Goal: Information Seeking & Learning: Learn about a topic

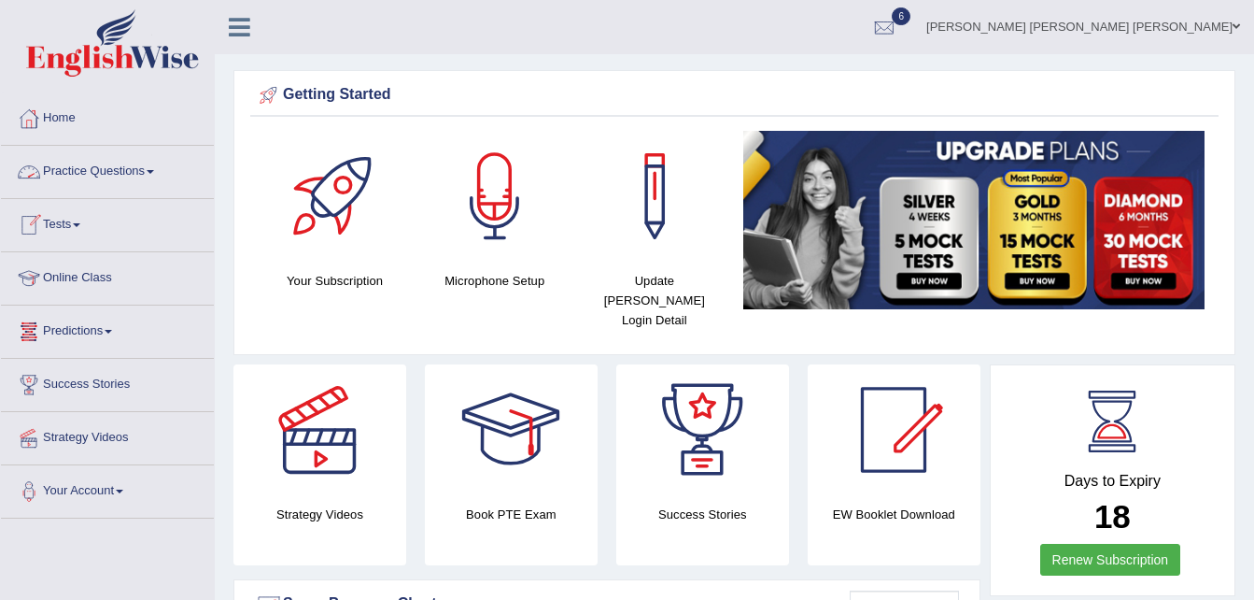
click at [154, 171] on span at bounding box center [150, 172] width 7 height 4
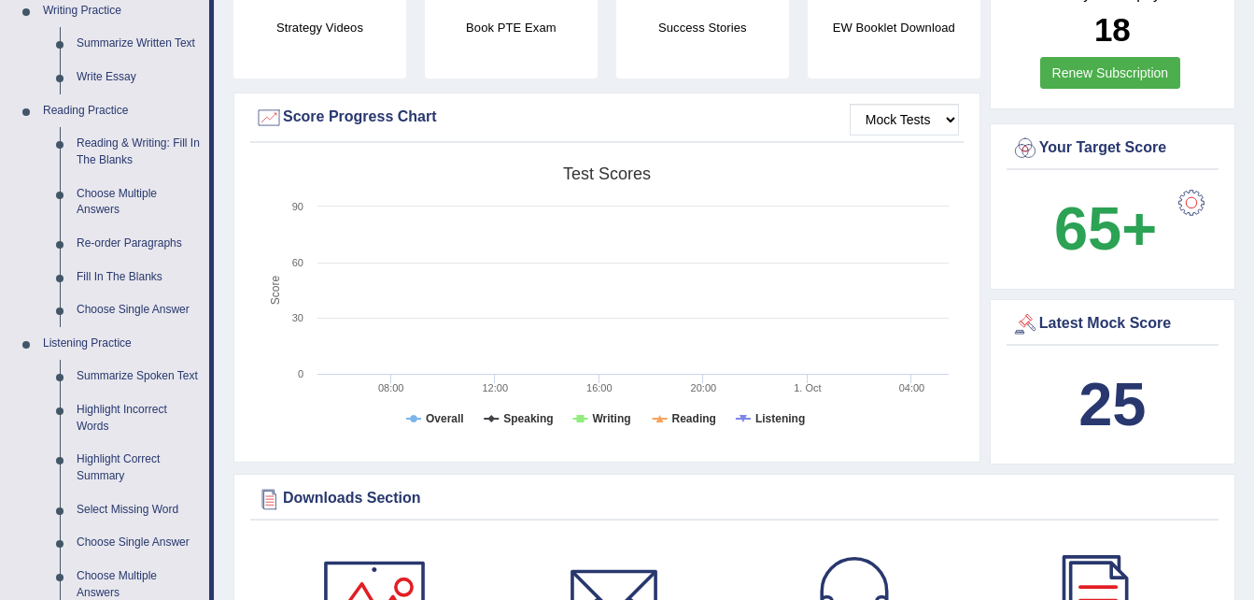
scroll to position [445, 0]
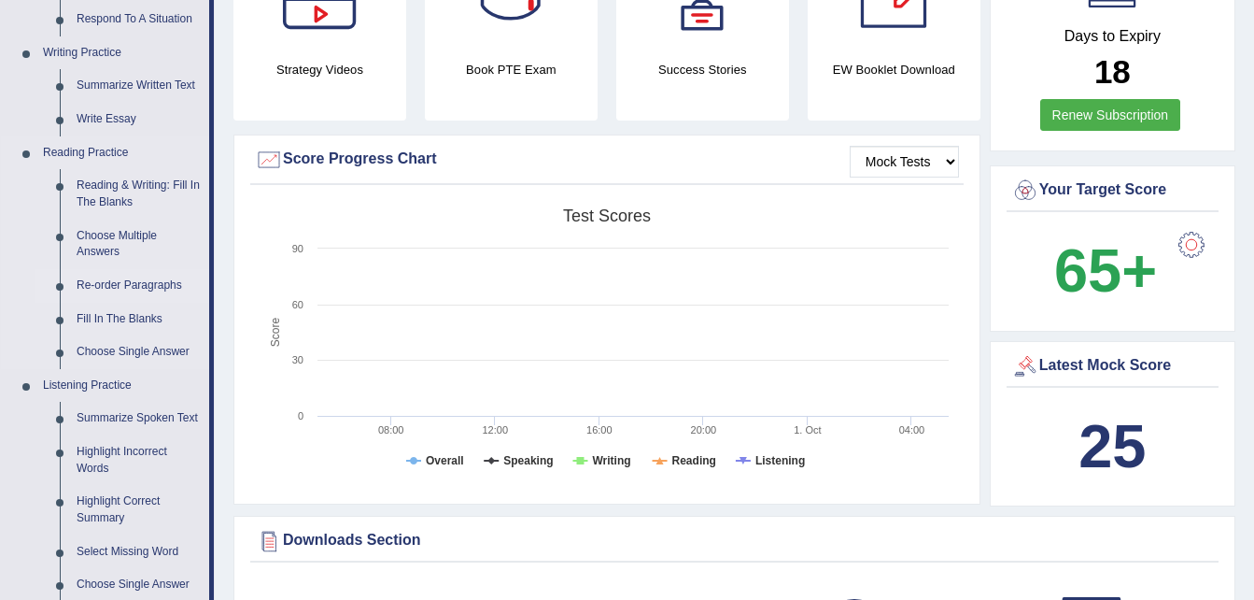
click at [138, 281] on link "Re-order Paragraphs" at bounding box center [138, 286] width 141 height 34
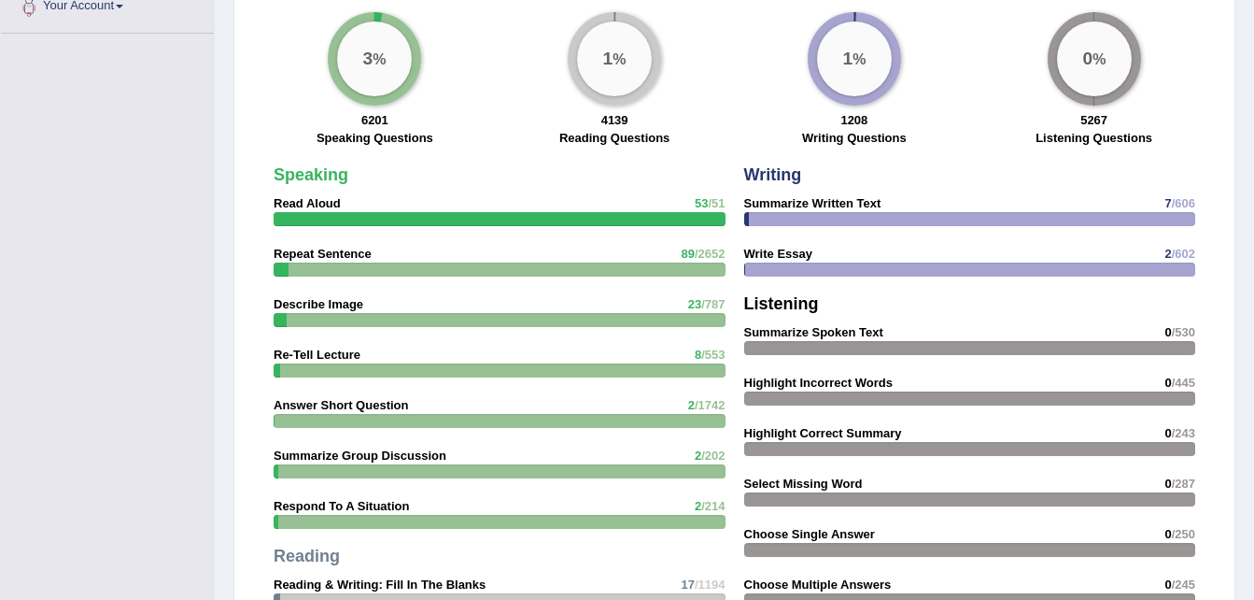
scroll to position [1441, 0]
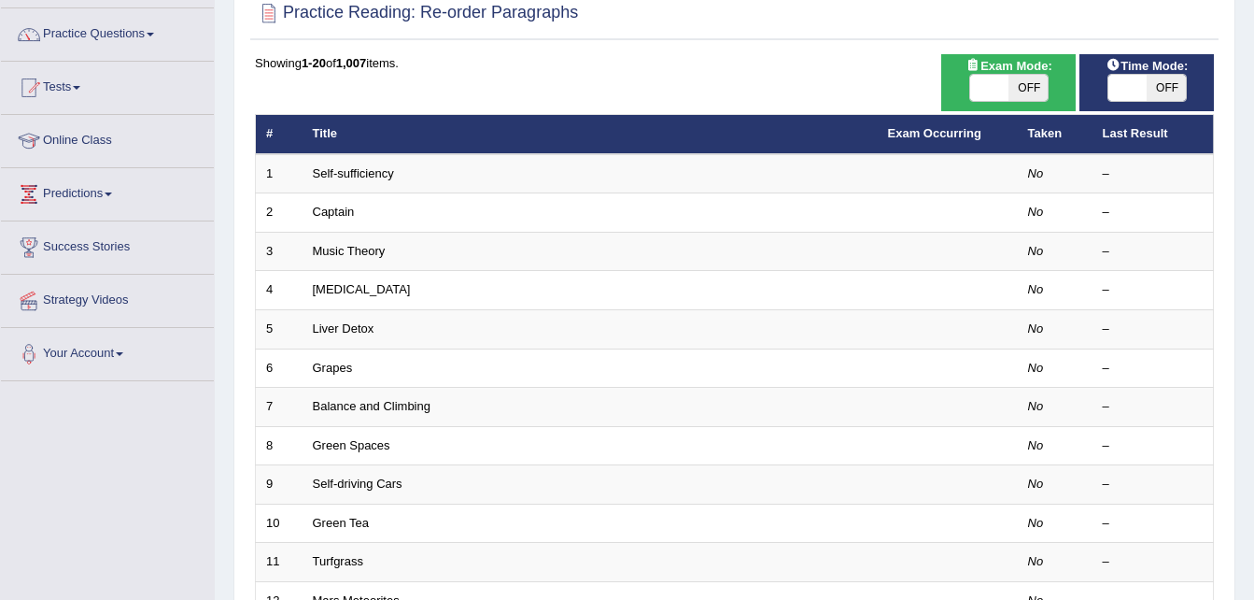
scroll to position [153, 0]
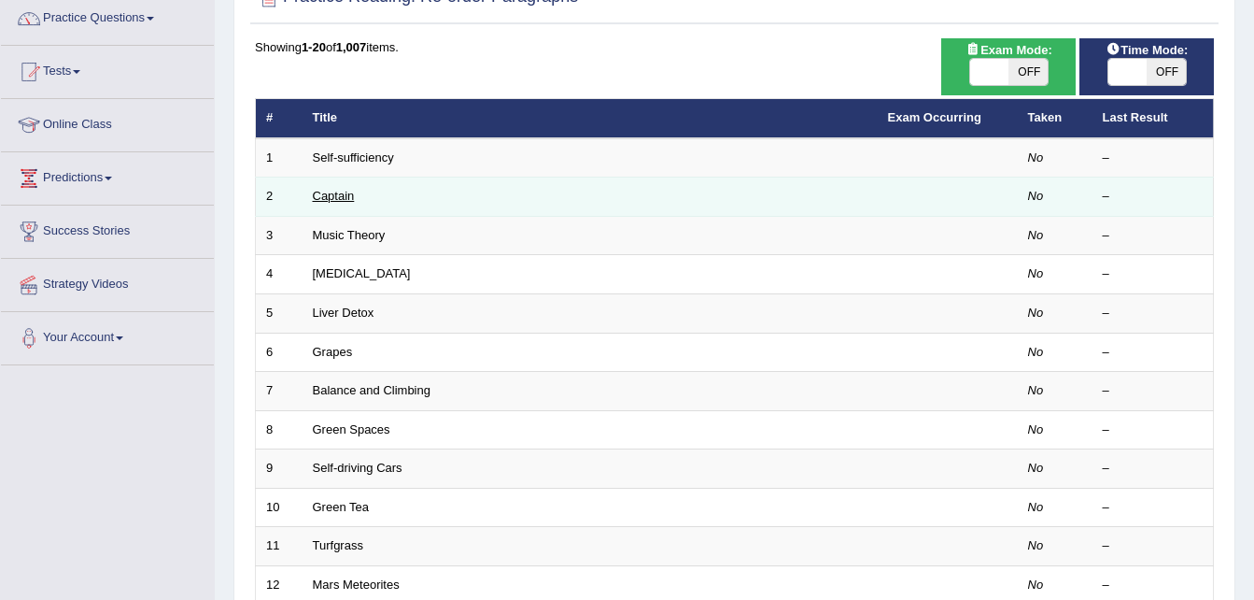
click at [337, 194] on link "Captain" at bounding box center [334, 196] width 42 height 14
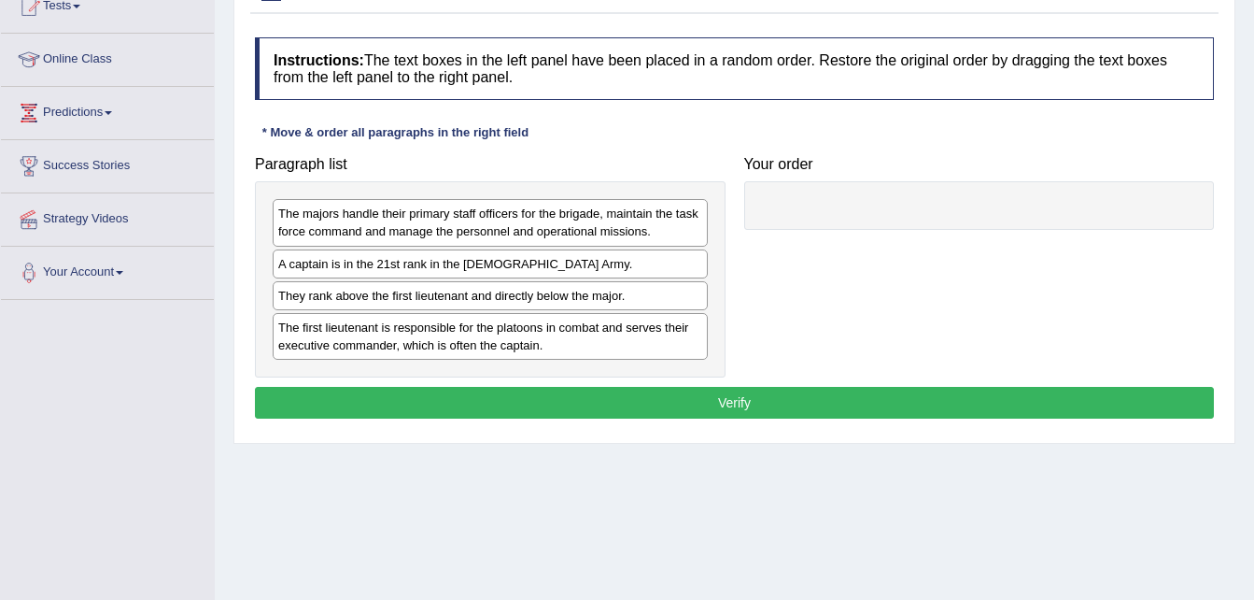
scroll to position [232, 0]
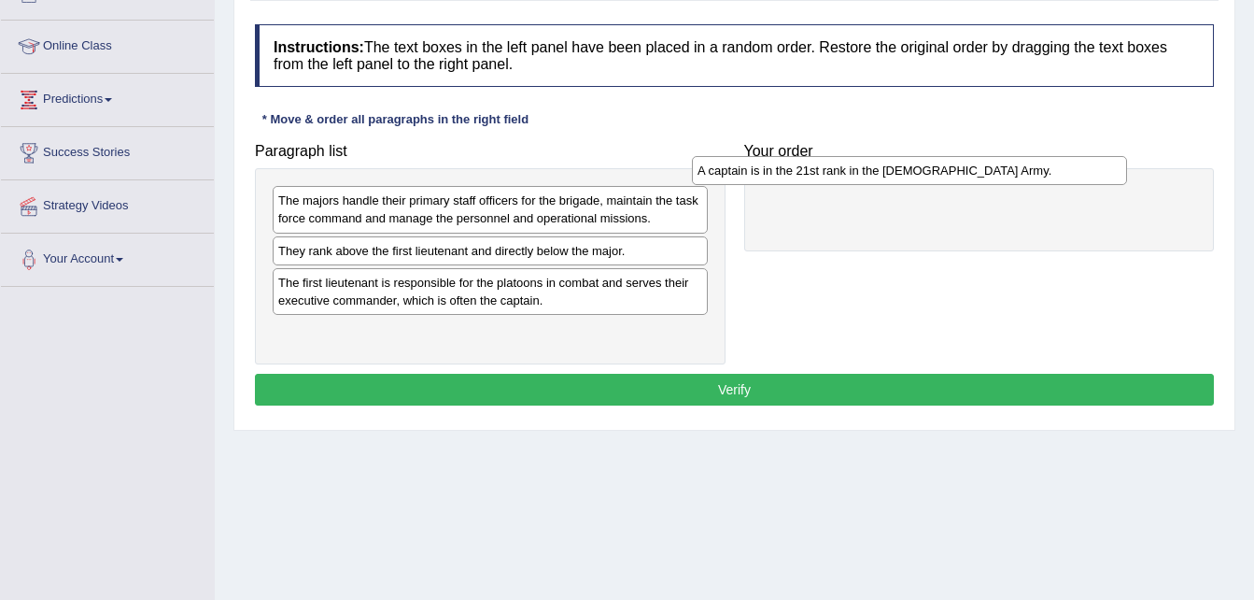
drag, startPoint x: 515, startPoint y: 252, endPoint x: 938, endPoint y: 172, distance: 430.6
click at [938, 172] on div "A captain is in the 21st rank in the US Army." at bounding box center [909, 170] width 435 height 29
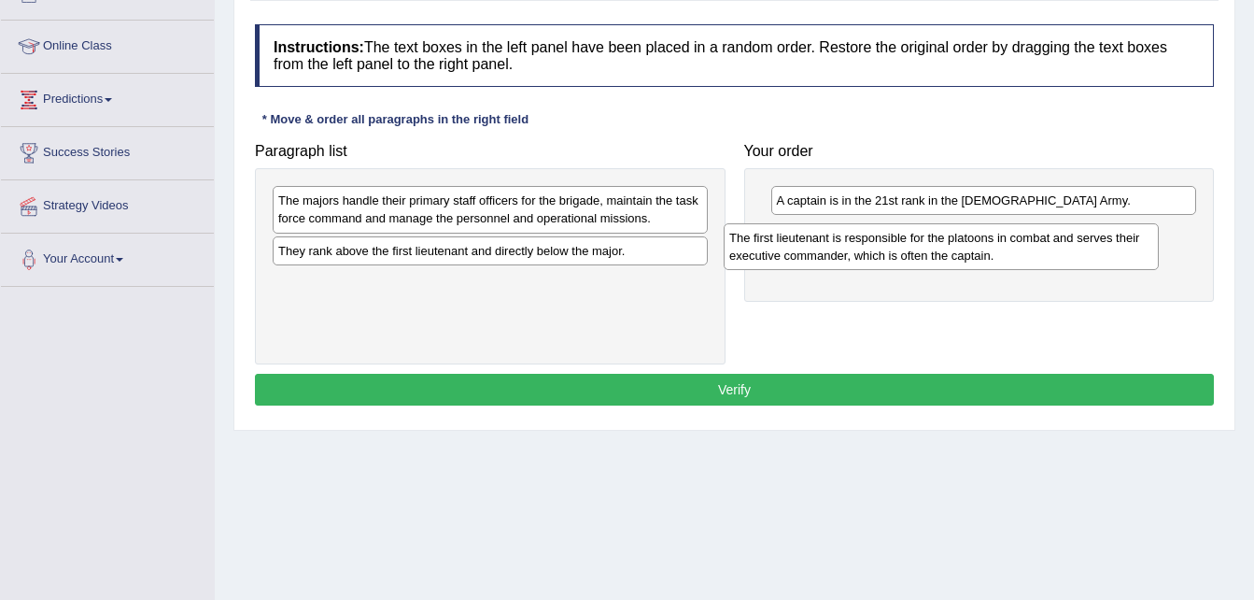
drag, startPoint x: 606, startPoint y: 296, endPoint x: 1057, endPoint y: 251, distance: 453.3
click at [1057, 251] on div "The first lieutenant is responsible for the platoons in combat and serves their…" at bounding box center [941, 246] width 435 height 47
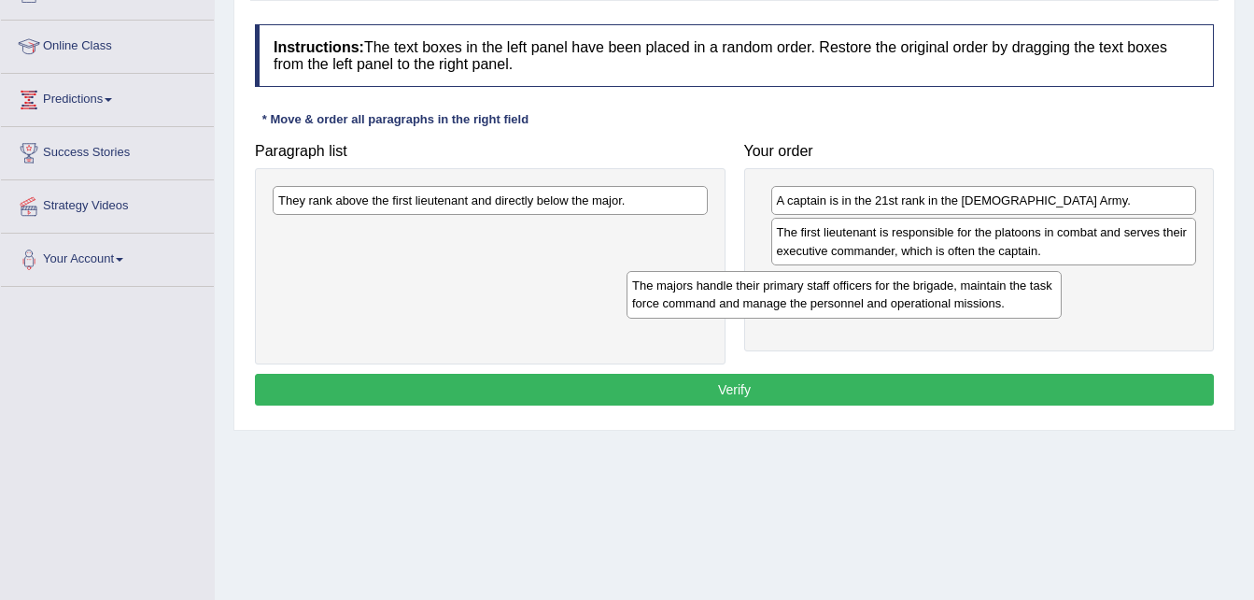
drag, startPoint x: 634, startPoint y: 202, endPoint x: 1037, endPoint y: 265, distance: 407.5
click at [1037, 271] on div "The majors handle their primary staff officers for the brigade, maintain the ta…" at bounding box center [844, 294] width 435 height 47
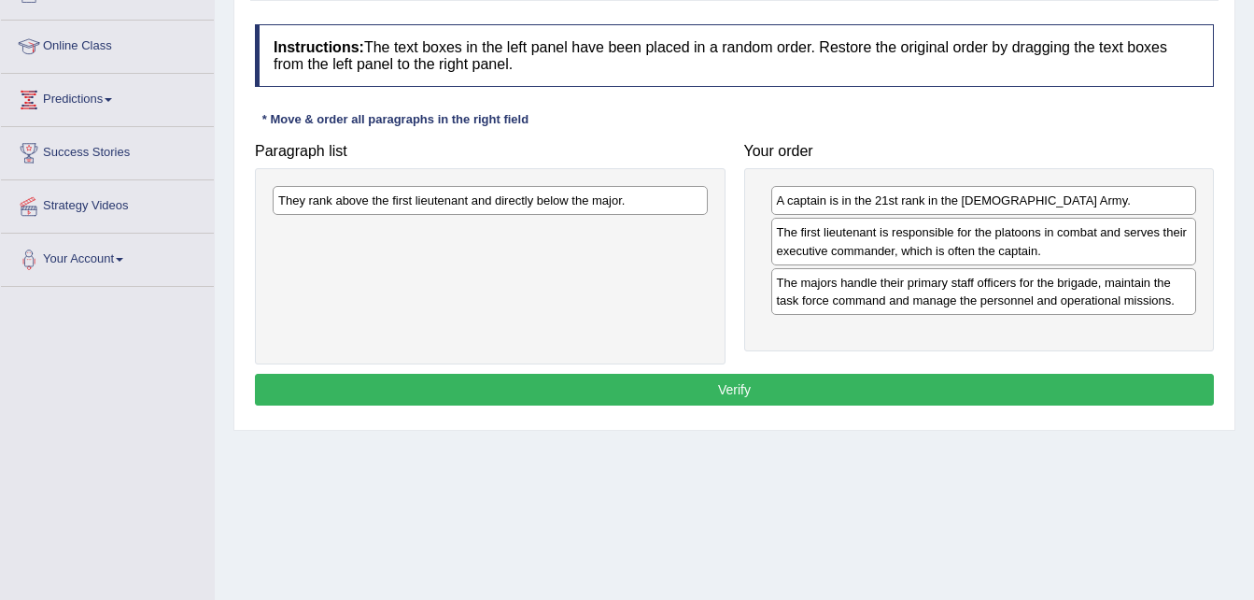
click at [439, 217] on div "They rank above the first lieutenant and directly below the major." at bounding box center [490, 266] width 471 height 196
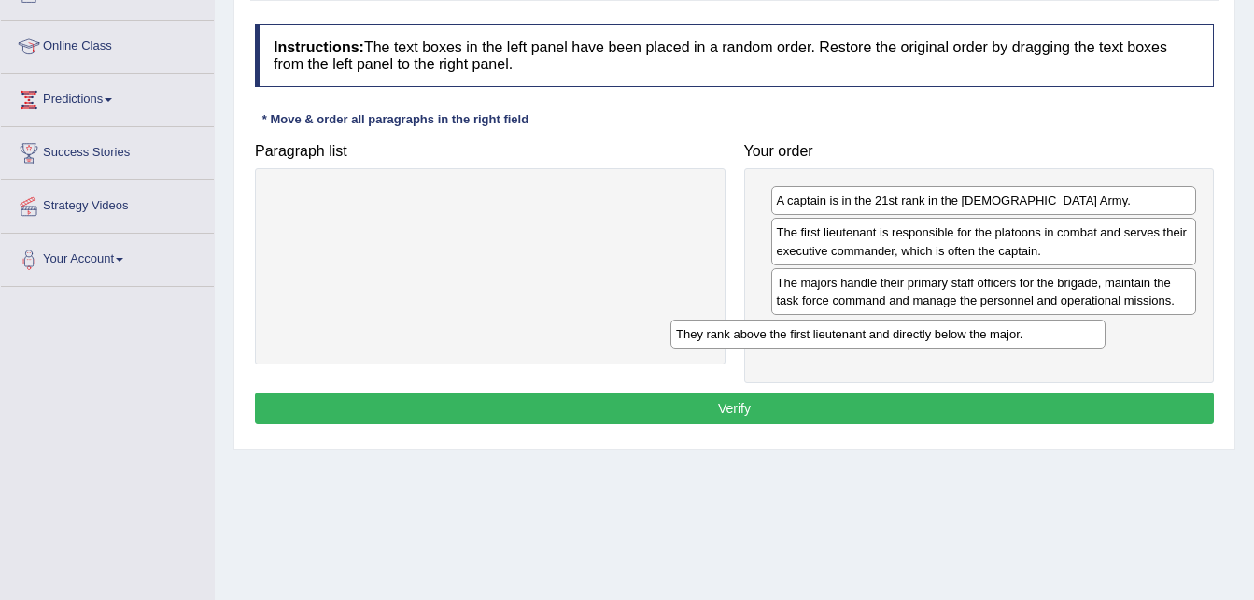
drag, startPoint x: 484, startPoint y: 205, endPoint x: 927, endPoint y: 338, distance: 463.3
click at [927, 338] on div "They rank above the first lieutenant and directly below the major." at bounding box center [888, 333] width 435 height 29
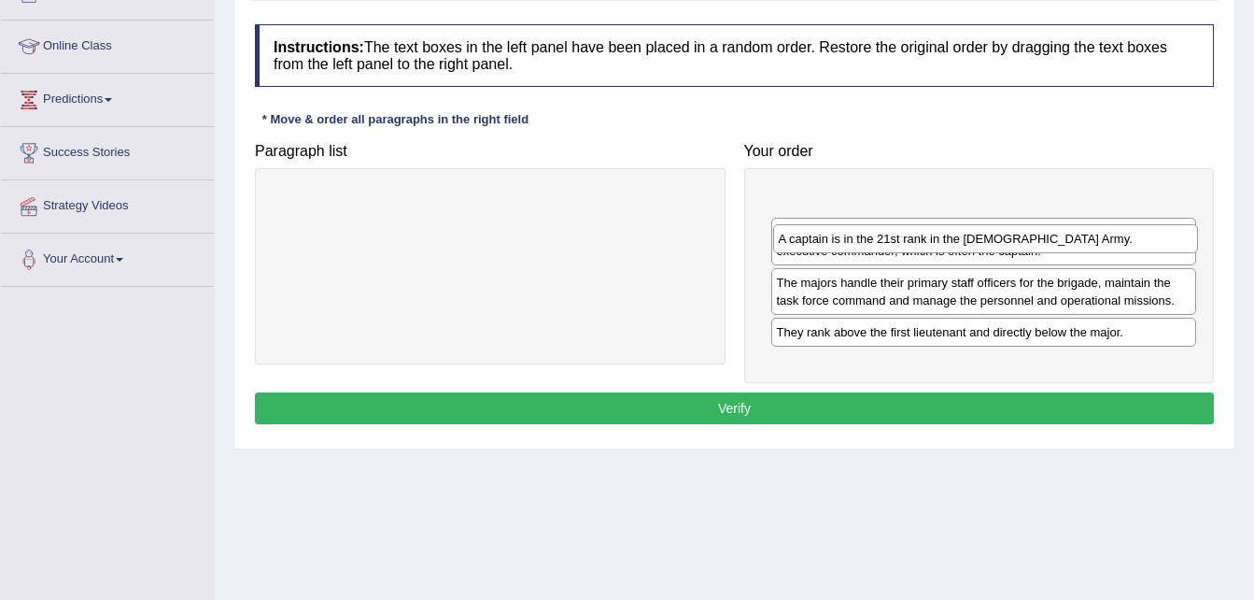
drag, startPoint x: 808, startPoint y: 199, endPoint x: 817, endPoint y: 234, distance: 36.7
click at [817, 234] on div "A captain is in the 21st rank in the US Army." at bounding box center [986, 238] width 426 height 29
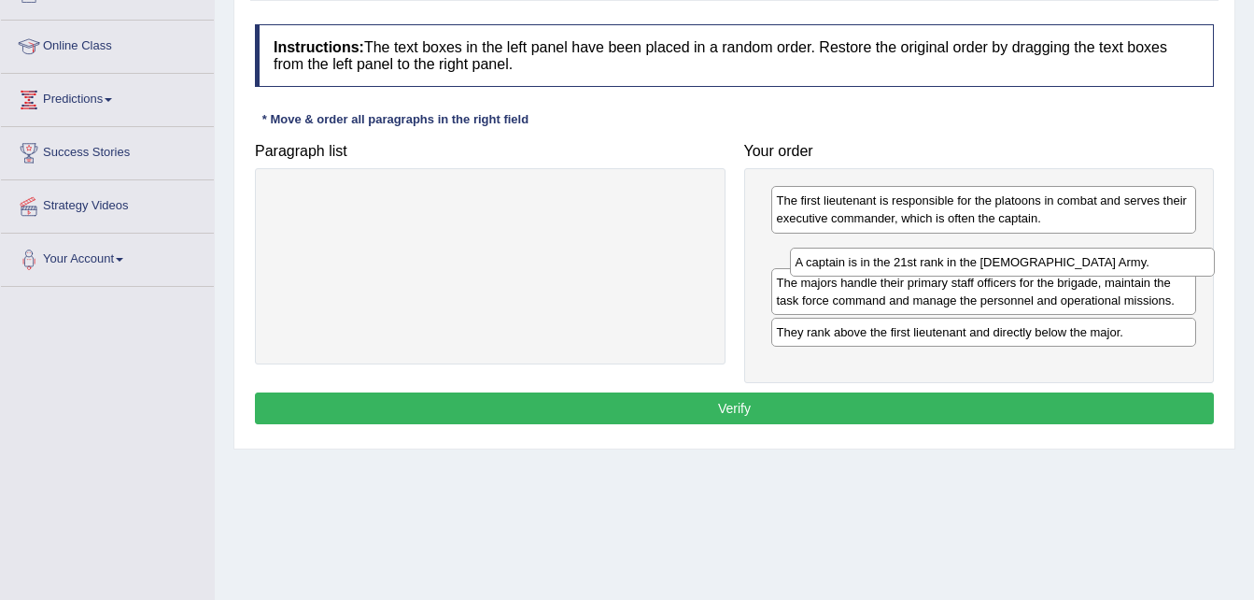
drag, startPoint x: 826, startPoint y: 198, endPoint x: 844, endPoint y: 260, distance: 64.4
click at [844, 260] on div "A captain is in the 21st rank in the US Army." at bounding box center [1003, 261] width 426 height 29
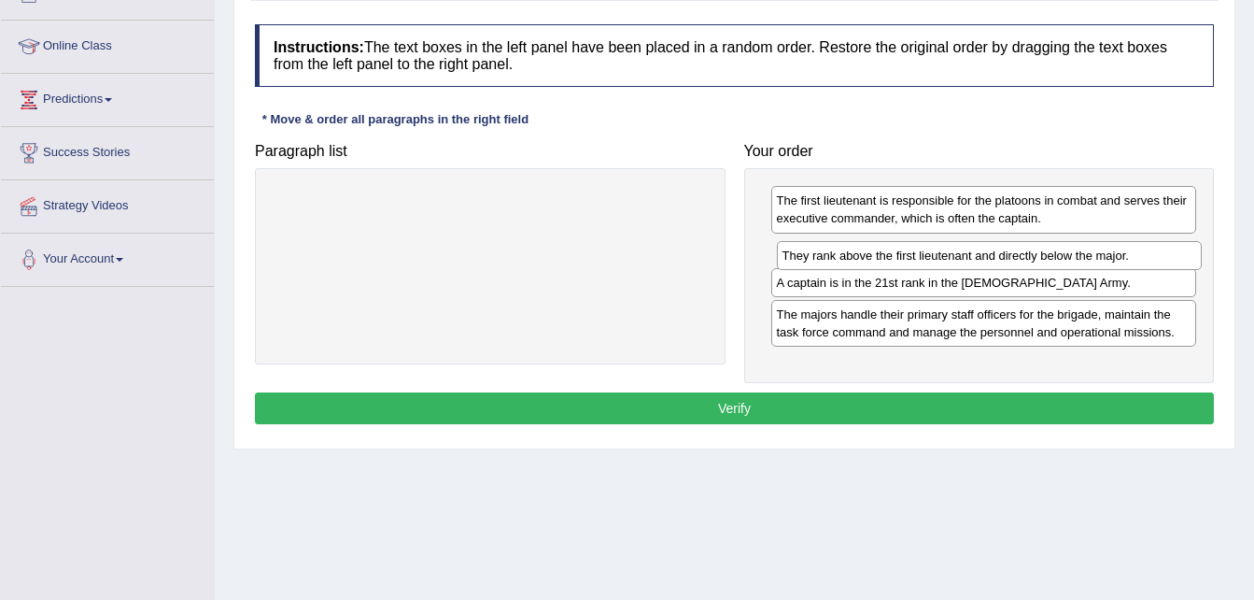
drag, startPoint x: 835, startPoint y: 339, endPoint x: 841, endPoint y: 262, distance: 76.8
click at [841, 262] on div "They rank above the first lieutenant and directly below the major." at bounding box center [990, 255] width 426 height 29
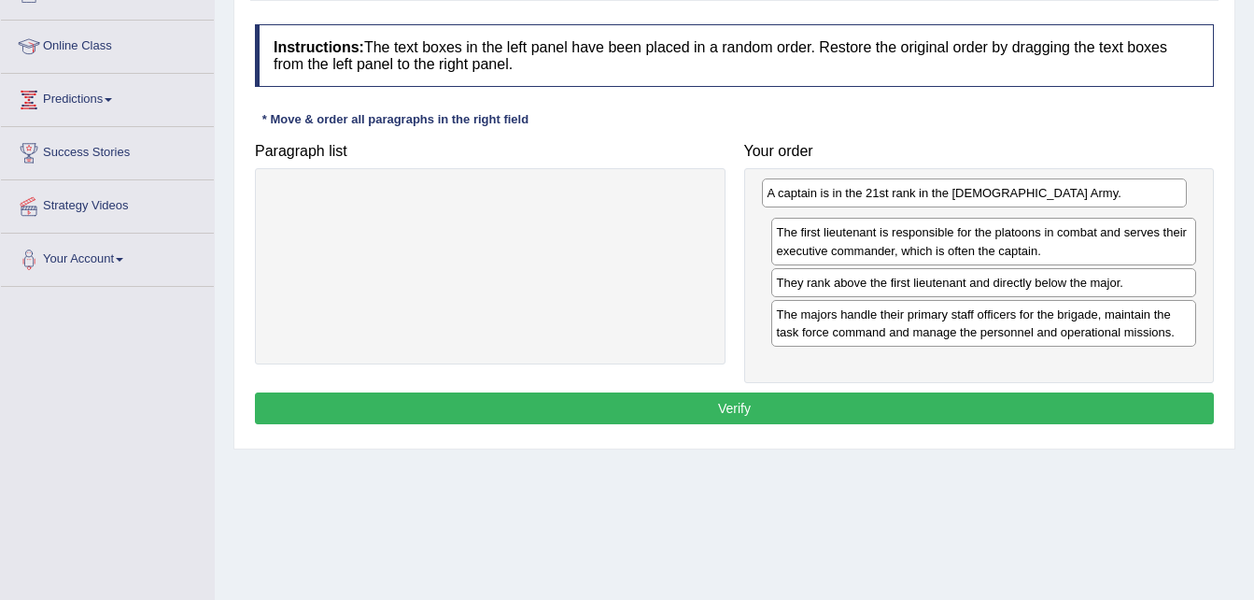
drag, startPoint x: 844, startPoint y: 287, endPoint x: 837, endPoint y: 197, distance: 90.0
click at [837, 197] on div "A captain is in the 21st rank in the US Army." at bounding box center [975, 192] width 426 height 29
drag, startPoint x: 925, startPoint y: 358, endPoint x: 882, endPoint y: 276, distance: 92.7
click at [882, 276] on div "A captain is in the 21st rank in the US Army. The first lieutenant is responsib…" at bounding box center [979, 275] width 471 height 215
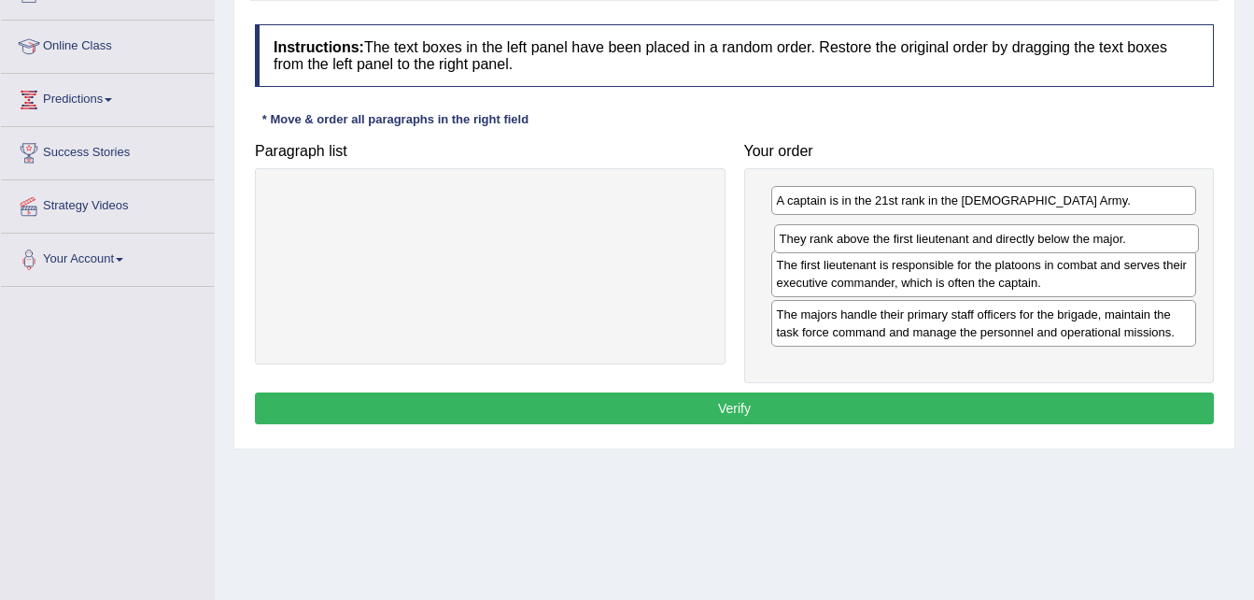
drag, startPoint x: 897, startPoint y: 279, endPoint x: 900, endPoint y: 235, distance: 44.0
click at [900, 235] on div "They rank above the first lieutenant and directly below the major." at bounding box center [987, 238] width 426 height 29
click at [944, 402] on button "Verify" at bounding box center [734, 408] width 959 height 32
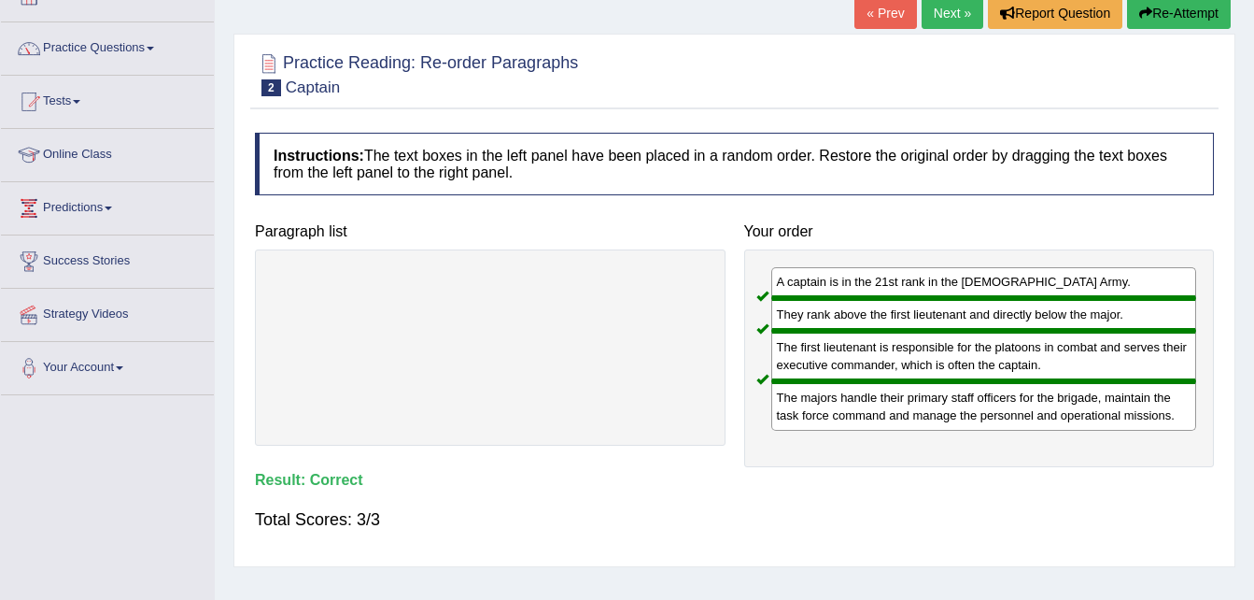
scroll to position [58, 0]
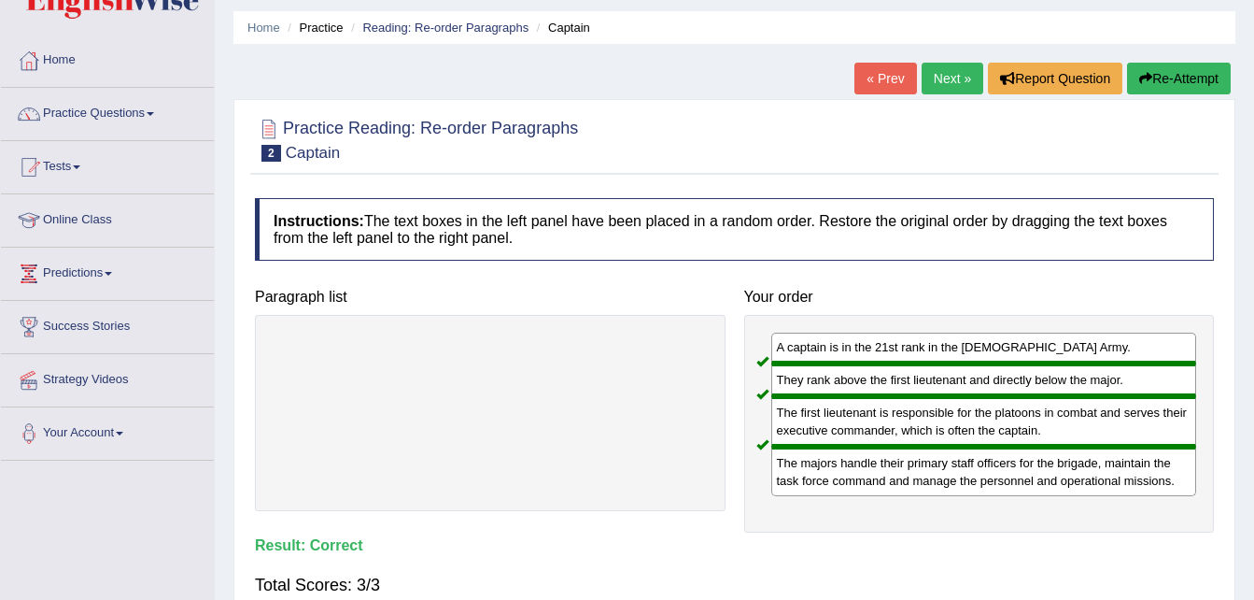
click at [945, 78] on link "Next »" at bounding box center [953, 79] width 62 height 32
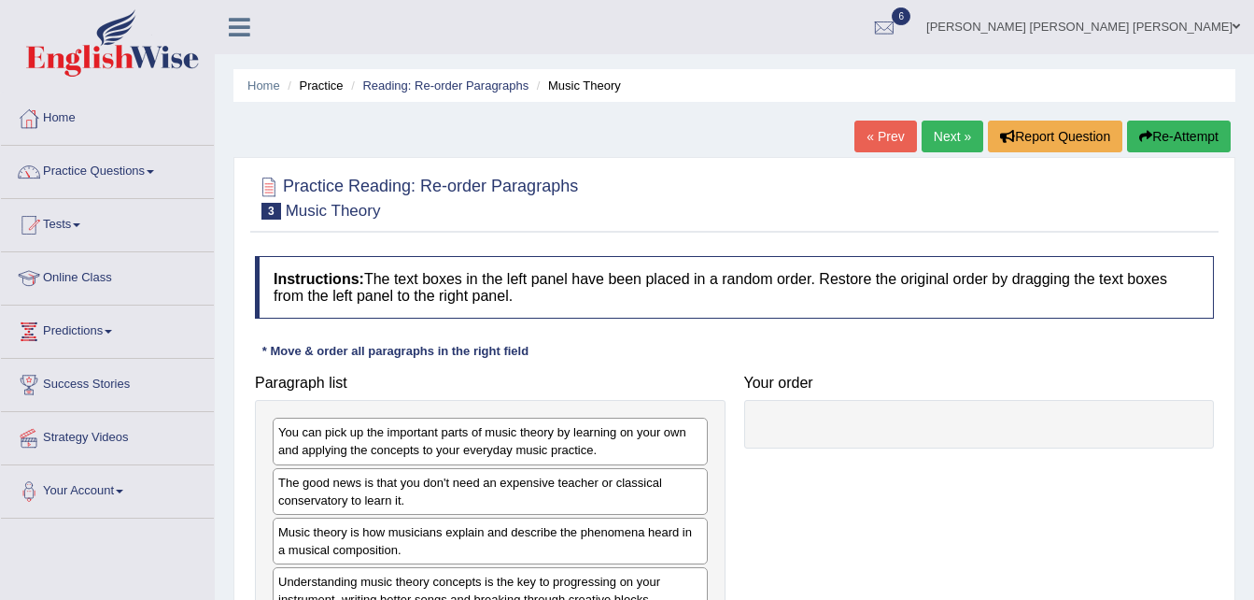
scroll to position [89, 0]
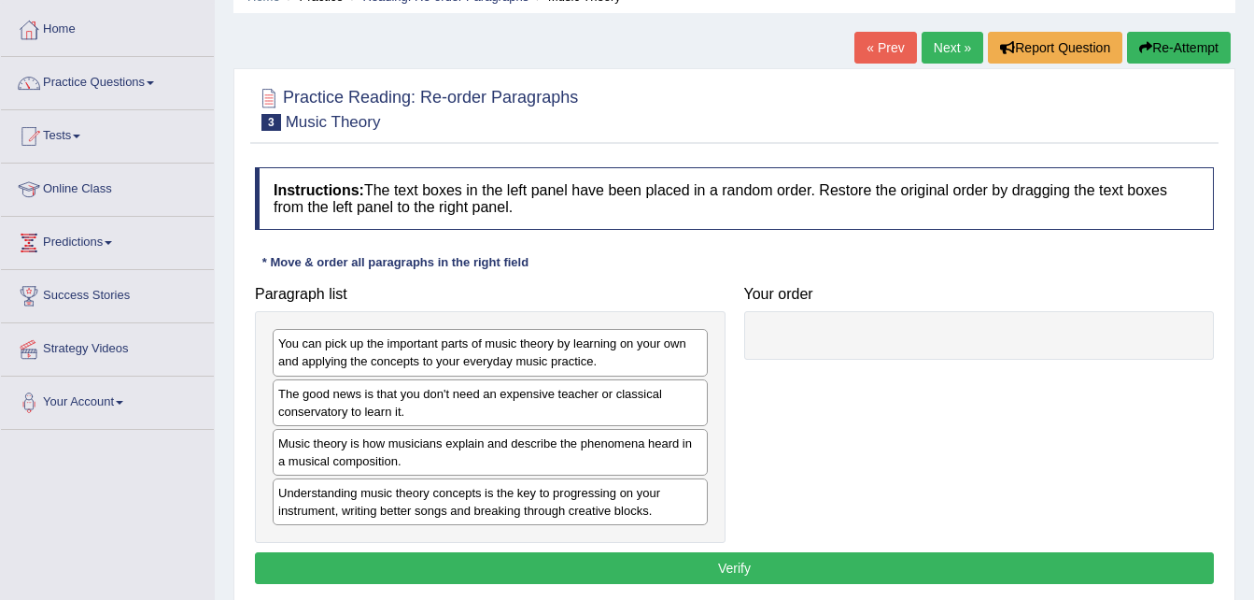
drag, startPoint x: 411, startPoint y: 202, endPoint x: 317, endPoint y: 173, distance: 98.7
click at [317, 173] on h4 "Instructions: The text boxes in the left panel have been placed in a random ord…" at bounding box center [734, 198] width 959 height 63
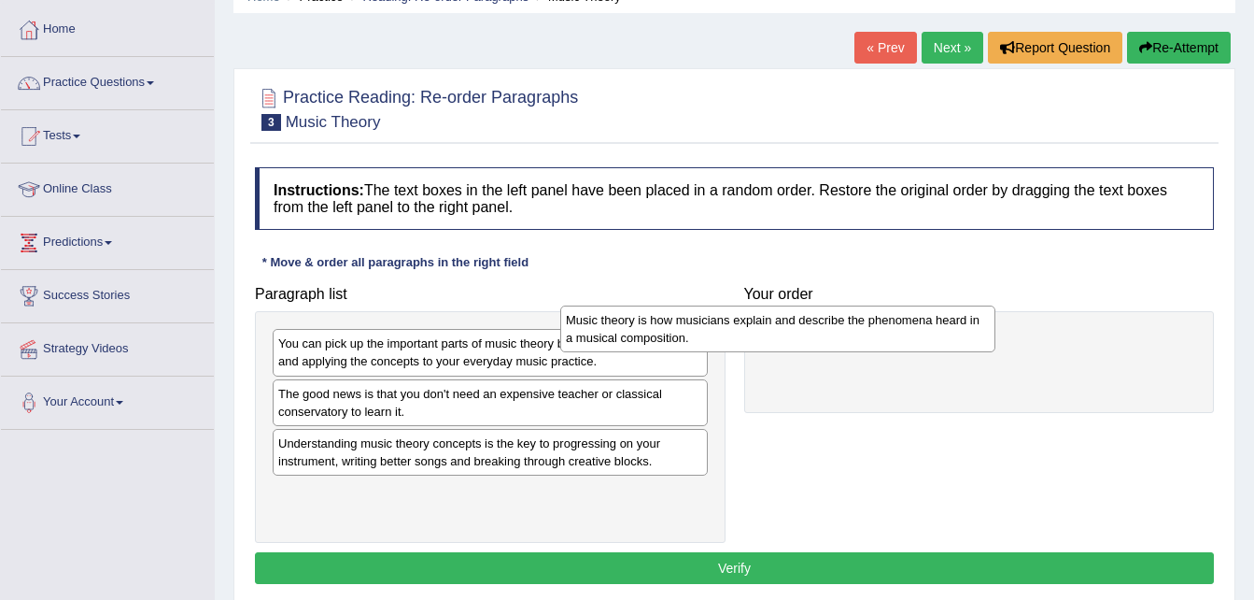
drag, startPoint x: 589, startPoint y: 457, endPoint x: 946, endPoint y: 287, distance: 395.2
click at [946, 305] on div "Music theory is how musicians explain and describe the phenomena heard in a mus…" at bounding box center [777, 328] width 435 height 47
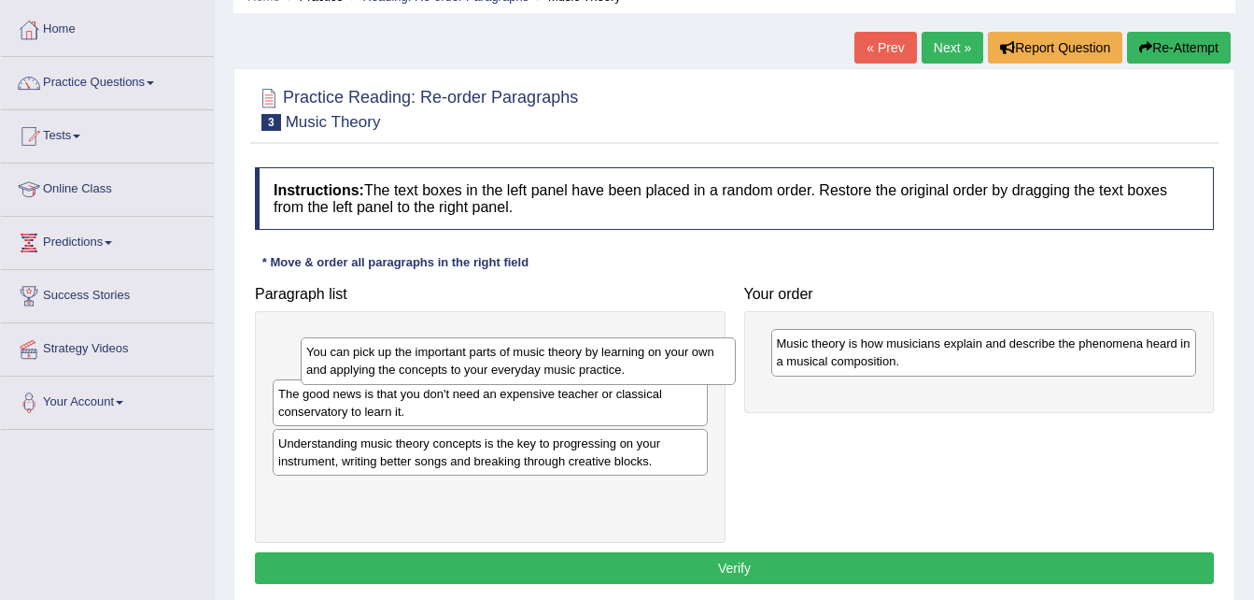
click at [587, 346] on div "You can pick up the important parts of music theory by learning on your own and…" at bounding box center [518, 360] width 435 height 47
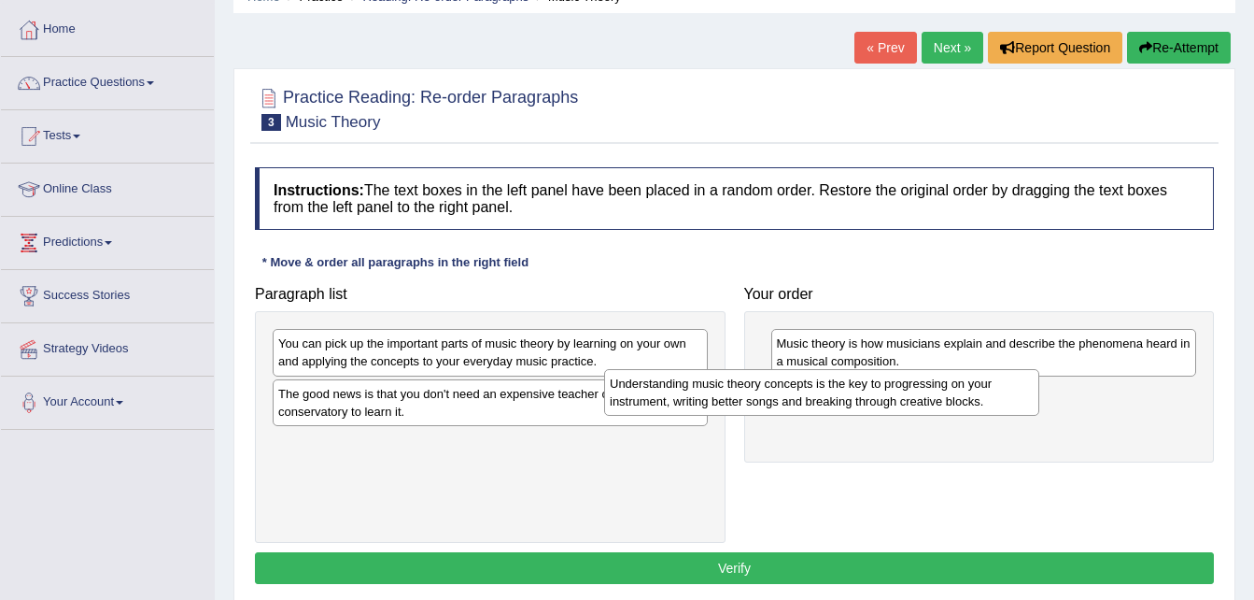
drag, startPoint x: 566, startPoint y: 462, endPoint x: 897, endPoint y: 403, distance: 336.9
click at [897, 403] on div "Understanding music theory concepts is the key to progressing on your instrumen…" at bounding box center [821, 392] width 435 height 47
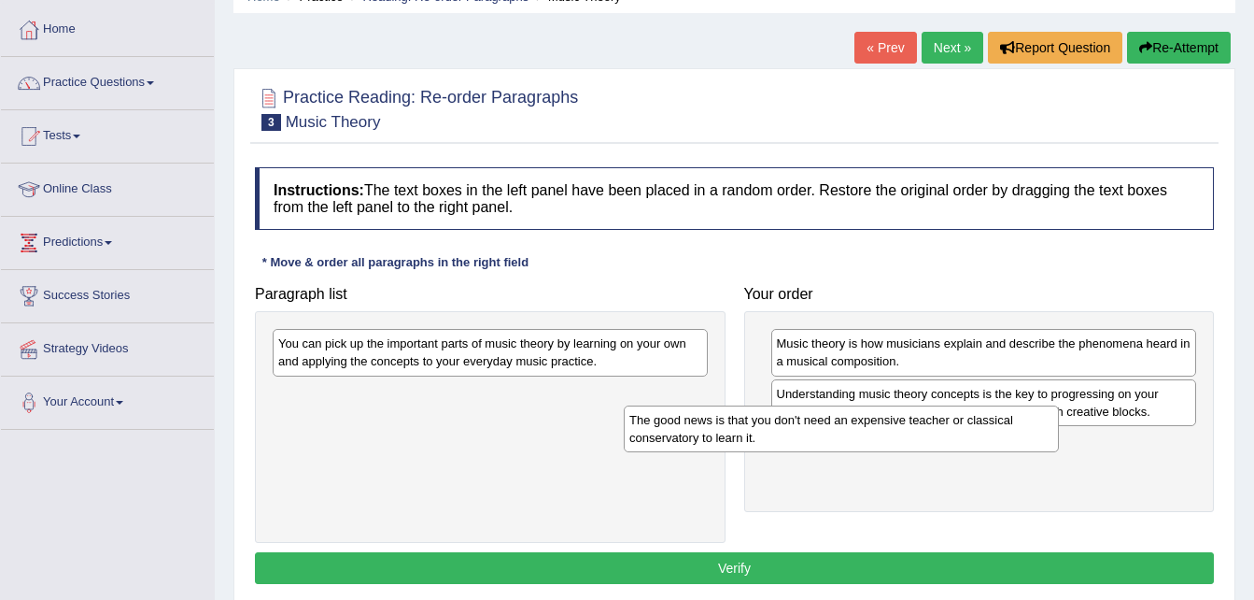
drag, startPoint x: 586, startPoint y: 411, endPoint x: 937, endPoint y: 437, distance: 352.1
click at [937, 437] on div "The good news is that you don't need an expensive teacher or classical conserva…" at bounding box center [841, 428] width 435 height 47
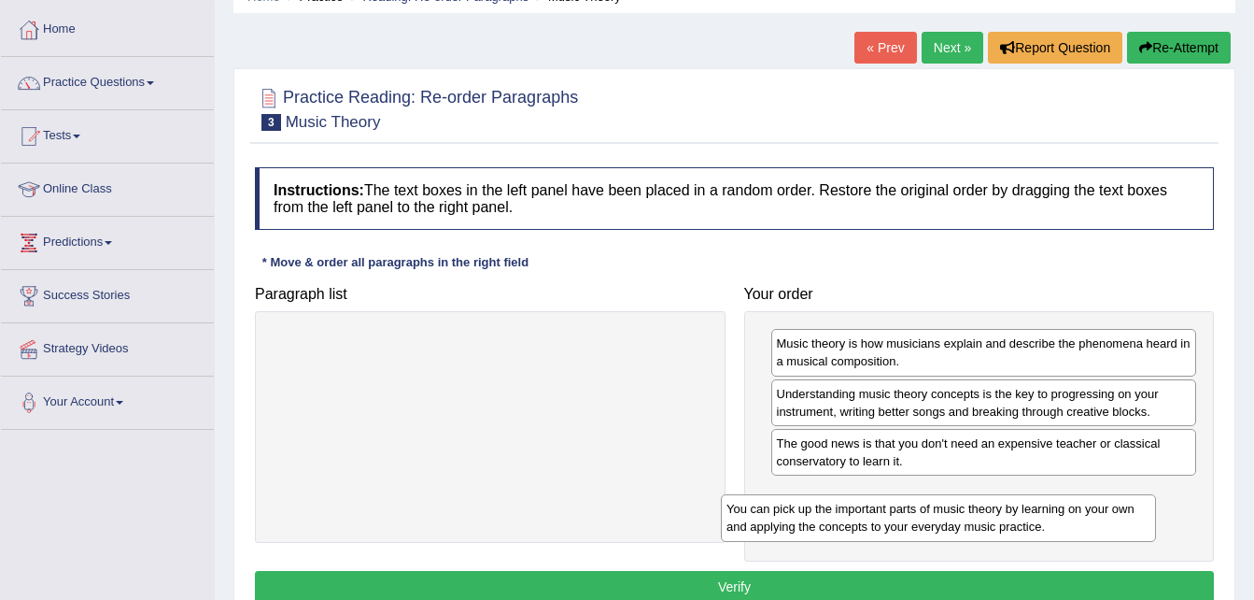
drag, startPoint x: 625, startPoint y: 346, endPoint x: 1074, endPoint y: 510, distance: 478.3
click at [1074, 510] on div "You can pick up the important parts of music theory by learning on your own and…" at bounding box center [938, 517] width 435 height 47
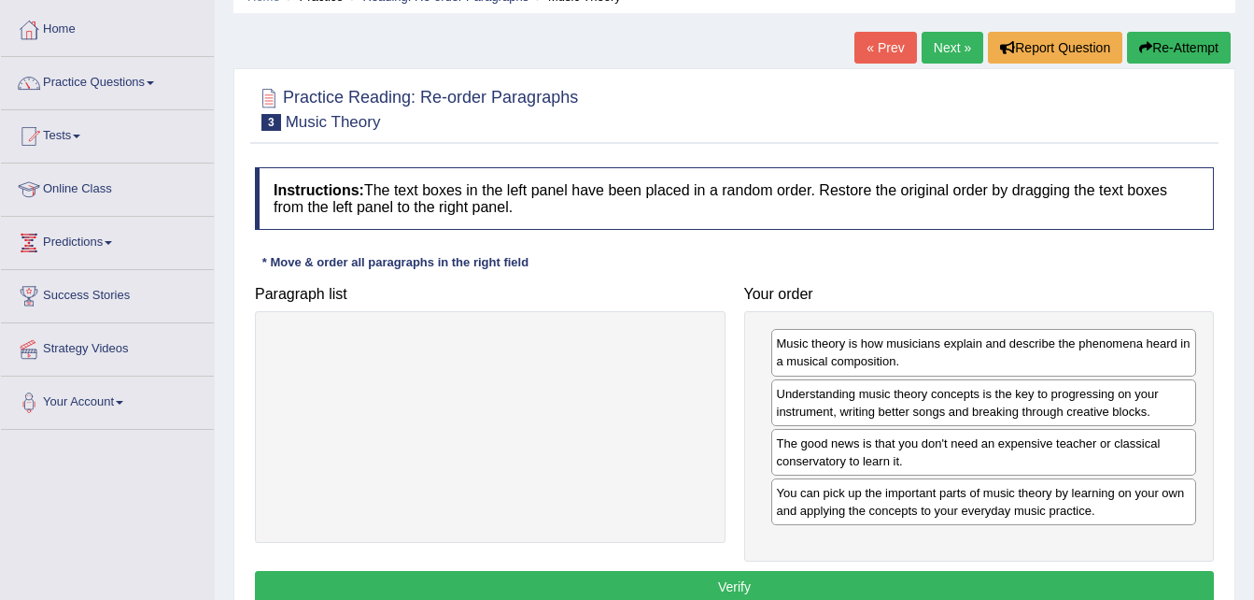
click at [633, 592] on button "Verify" at bounding box center [734, 587] width 959 height 32
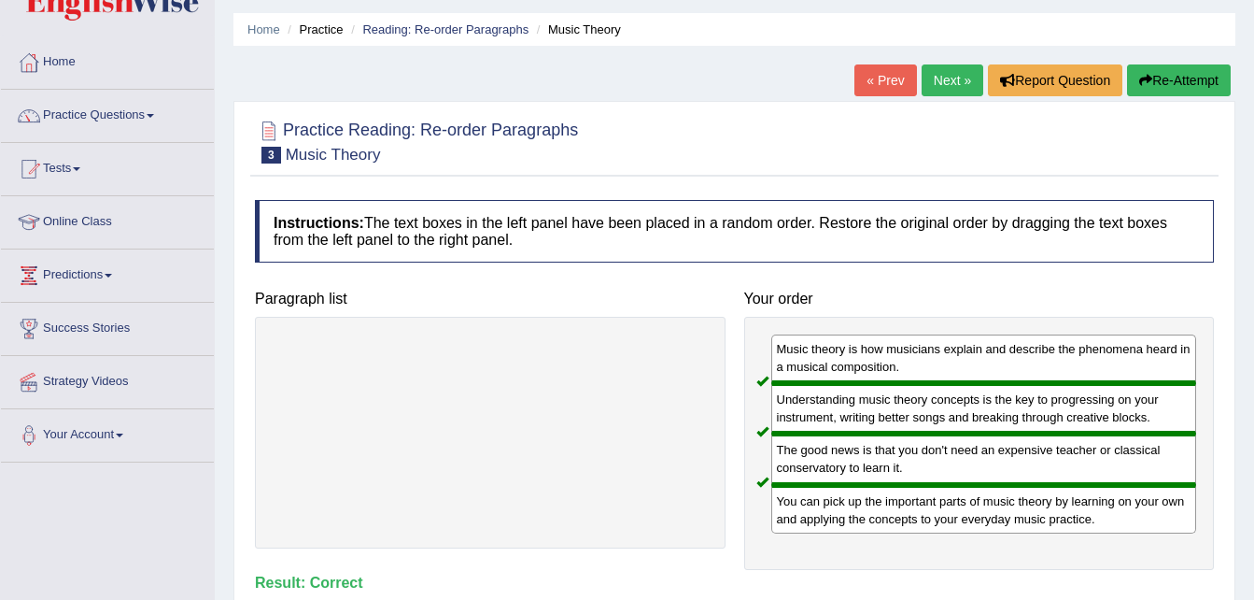
scroll to position [0, 0]
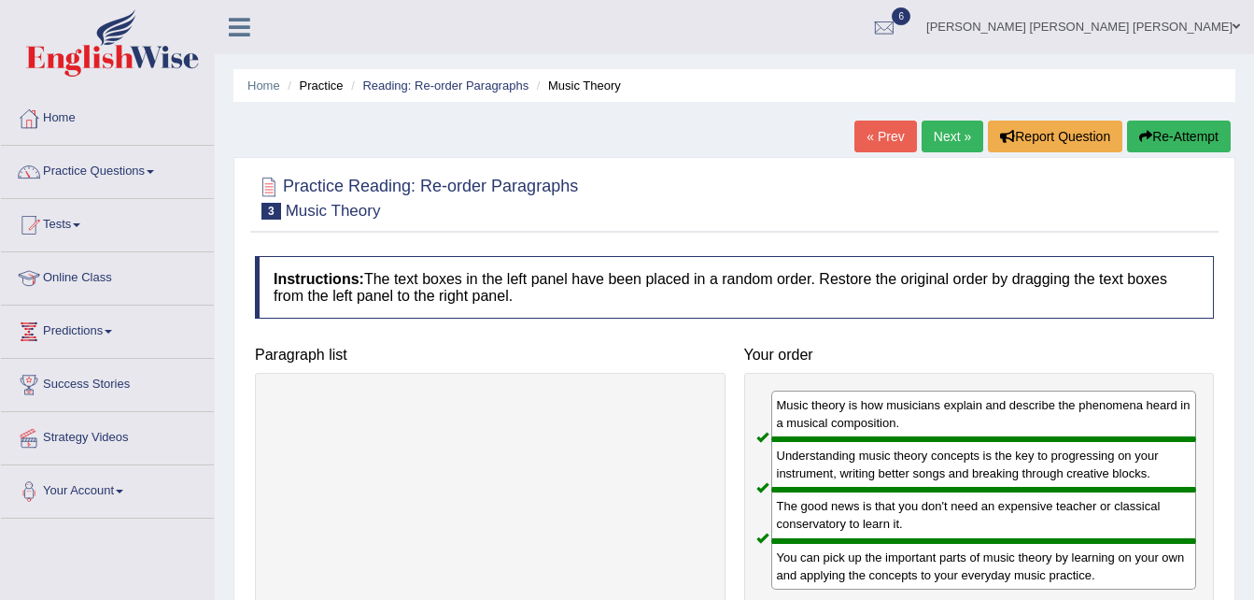
click at [945, 134] on link "Next »" at bounding box center [953, 136] width 62 height 32
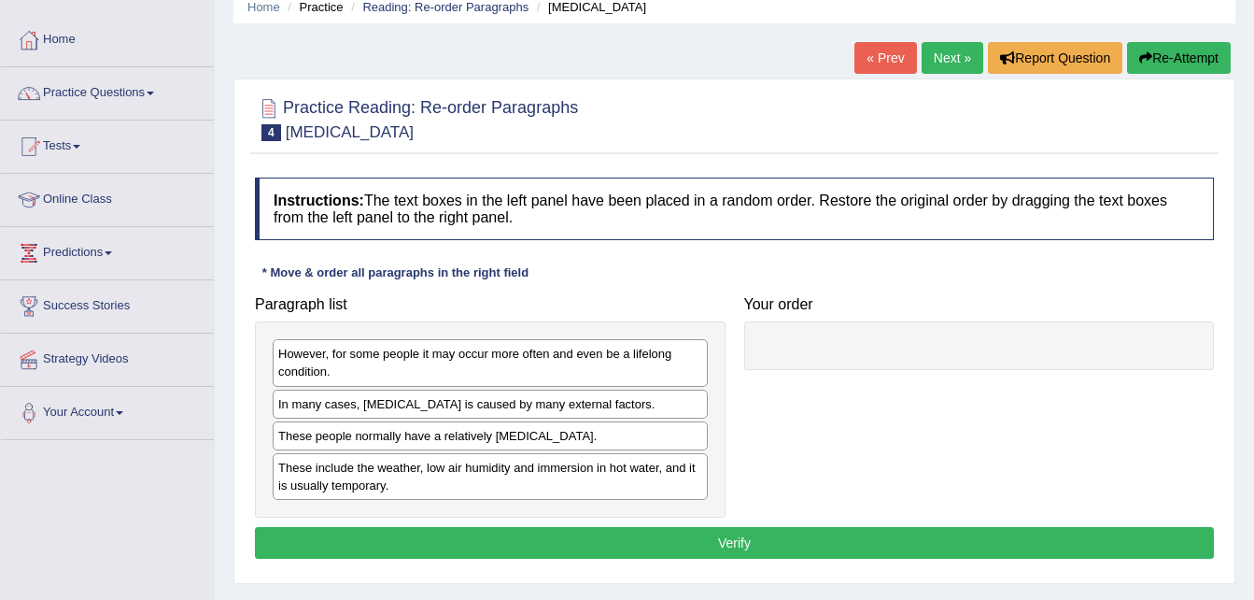
scroll to position [130, 0]
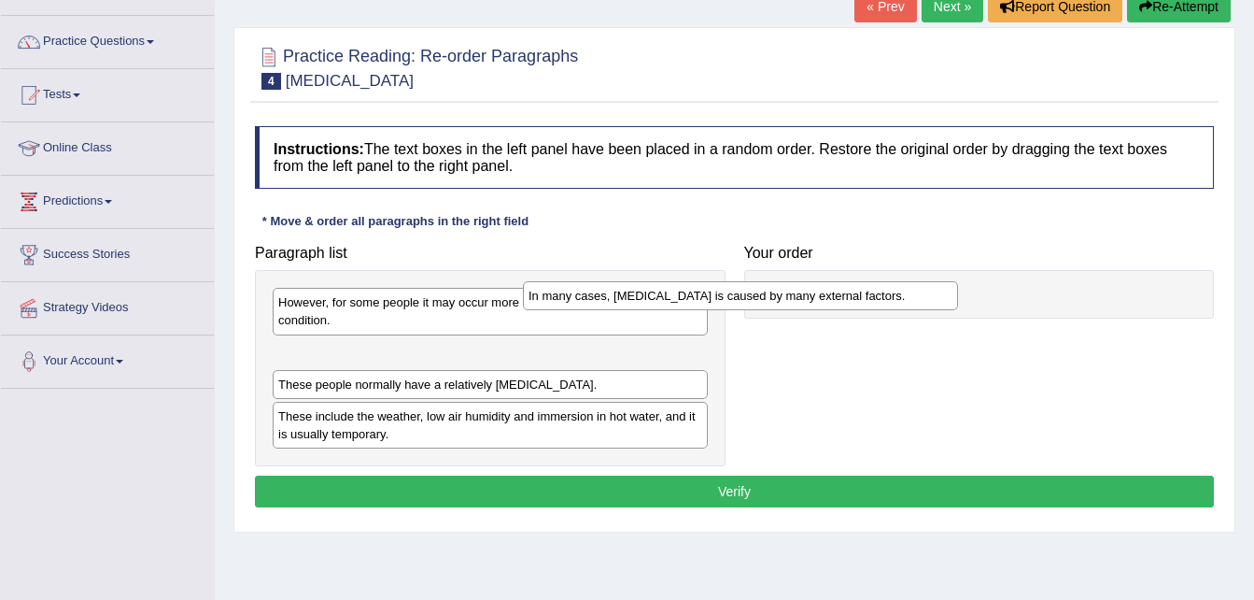
drag, startPoint x: 605, startPoint y: 357, endPoint x: 884, endPoint y: 282, distance: 289.1
click at [884, 282] on div "In many cases, dry skin is caused by many external factors." at bounding box center [740, 295] width 435 height 29
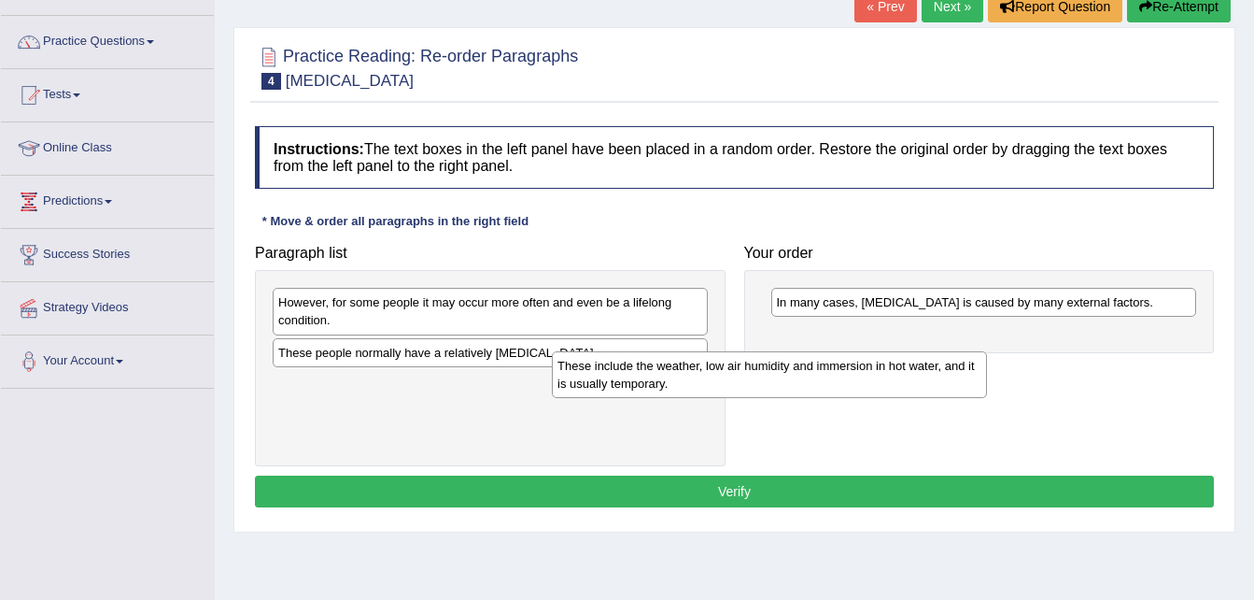
drag, startPoint x: 580, startPoint y: 407, endPoint x: 932, endPoint y: 363, distance: 354.8
click at [932, 363] on div "These include the weather, low air humidity and immersion in hot water, and it …" at bounding box center [769, 374] width 435 height 47
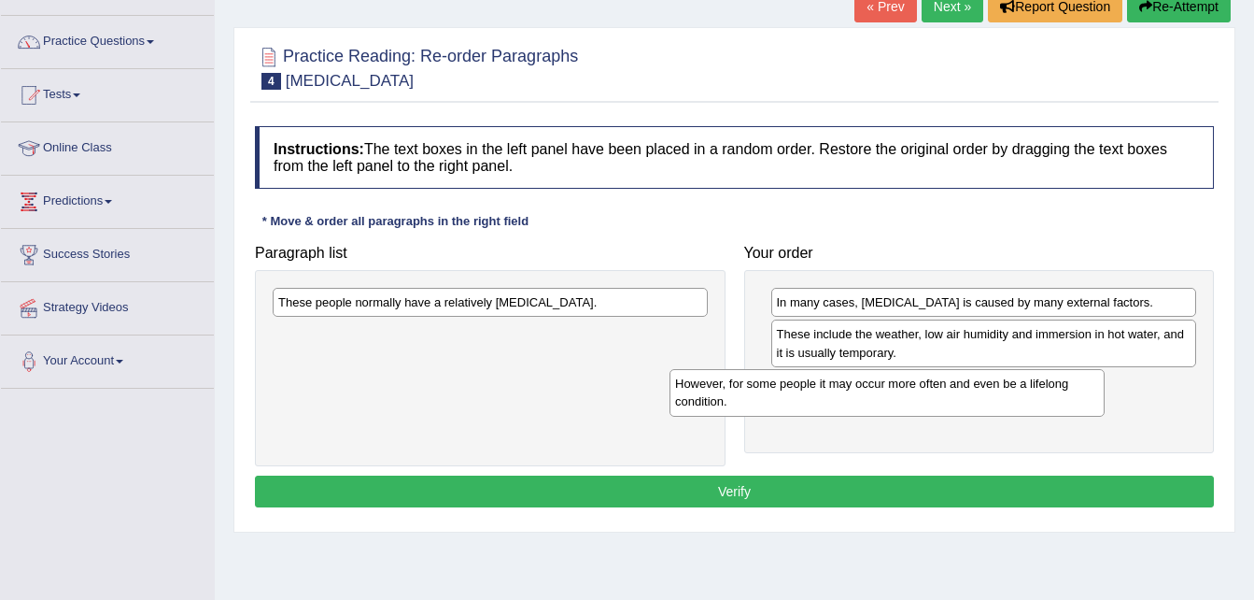
drag, startPoint x: 583, startPoint y: 327, endPoint x: 980, endPoint y: 407, distance: 405.0
click at [980, 407] on div "However, for some people it may occur more often and even be a lifelong conditi…" at bounding box center [887, 392] width 435 height 47
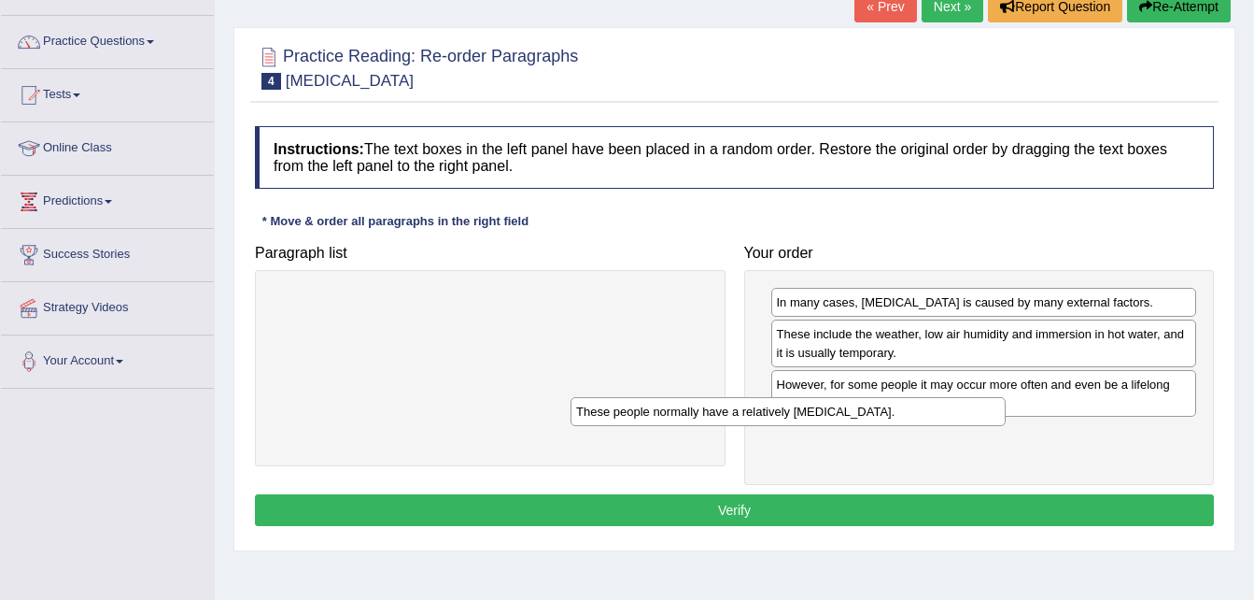
drag, startPoint x: 600, startPoint y: 307, endPoint x: 959, endPoint y: 412, distance: 373.6
click at [959, 412] on div "These people normally have a relatively sensitive skin." at bounding box center [788, 411] width 435 height 29
click at [574, 511] on button "Verify" at bounding box center [734, 510] width 959 height 32
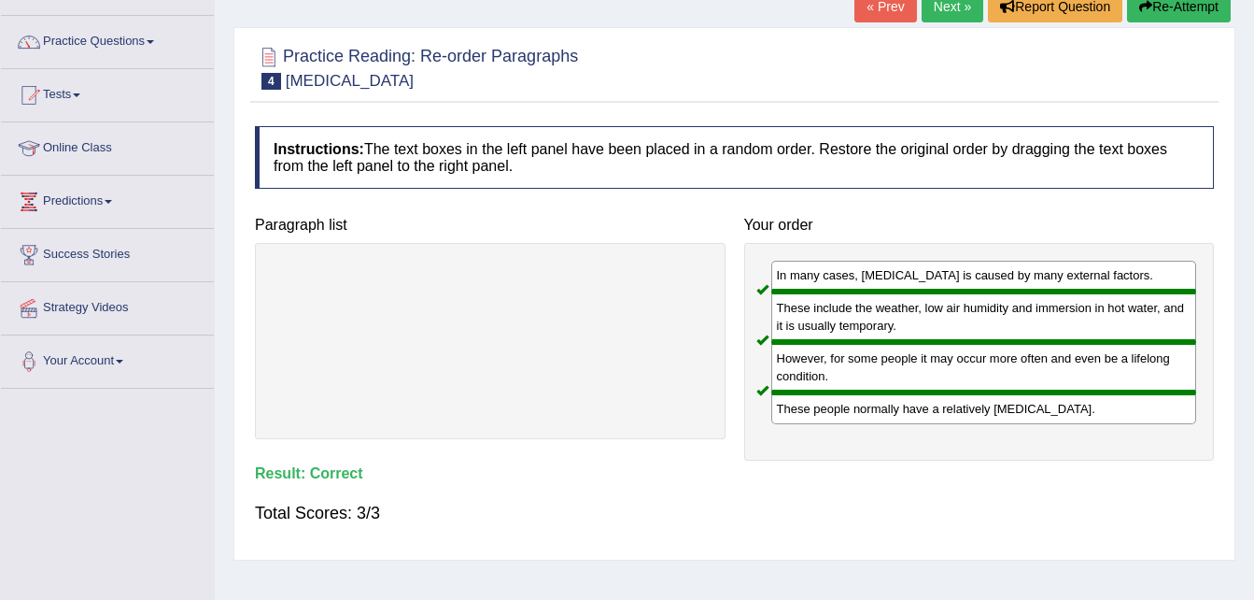
click at [945, 13] on link "Next »" at bounding box center [953, 7] width 62 height 32
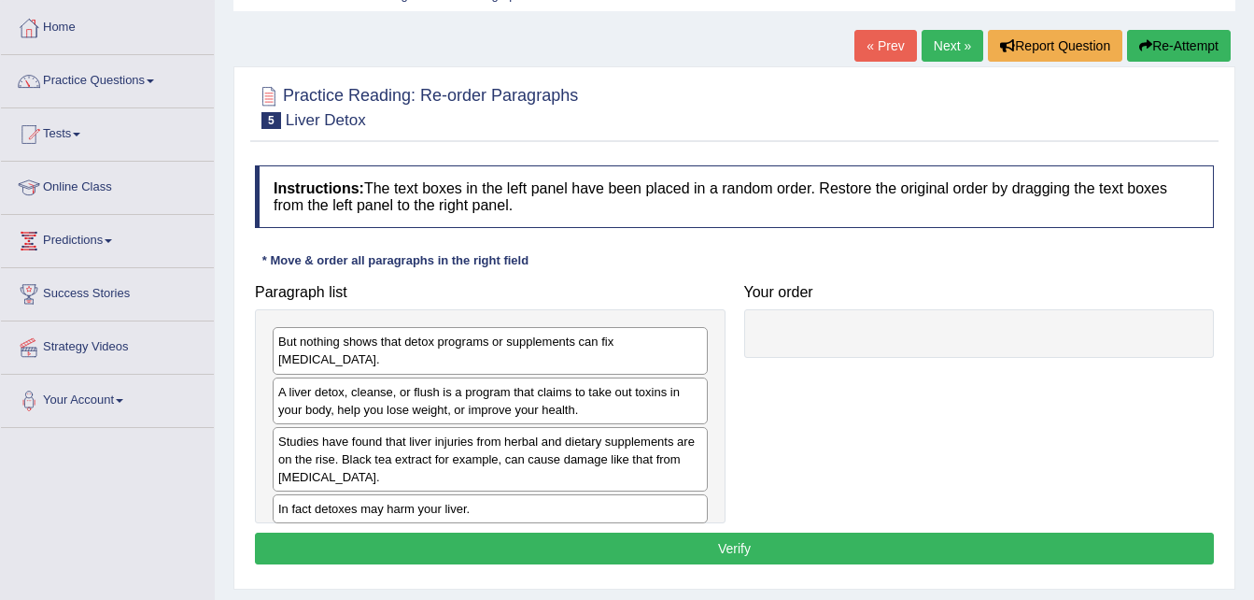
scroll to position [100, 0]
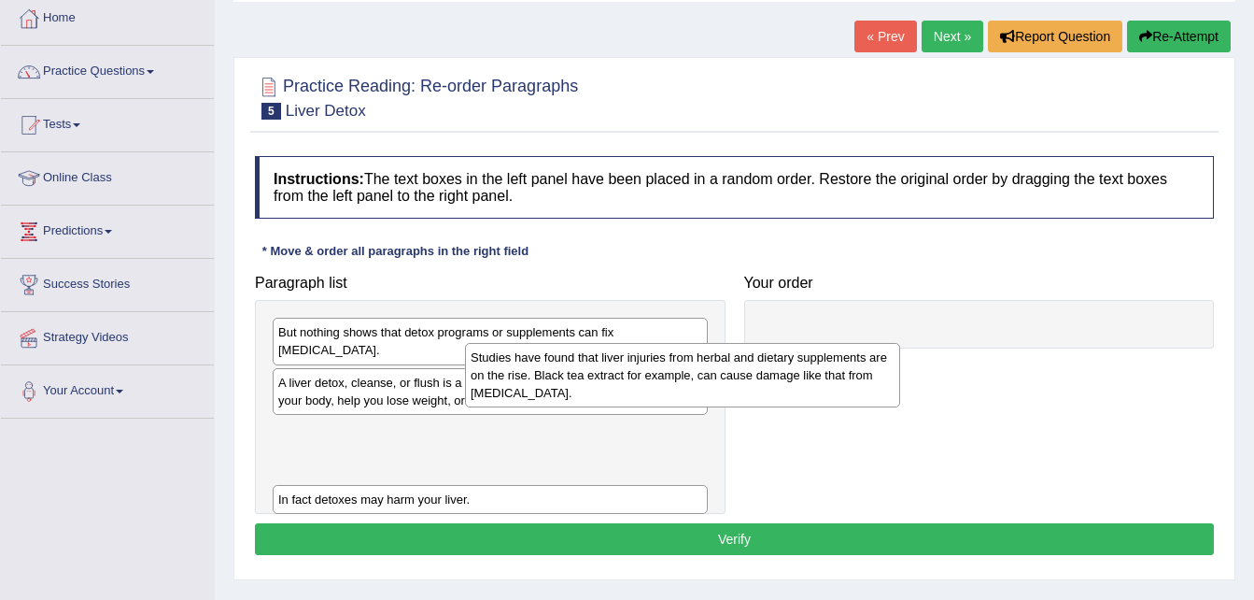
drag, startPoint x: 605, startPoint y: 412, endPoint x: 1066, endPoint y: 186, distance: 512.9
click at [900, 343] on div "Studies have found that liver injuries from herbal and dietary supplements are …" at bounding box center [682, 375] width 435 height 64
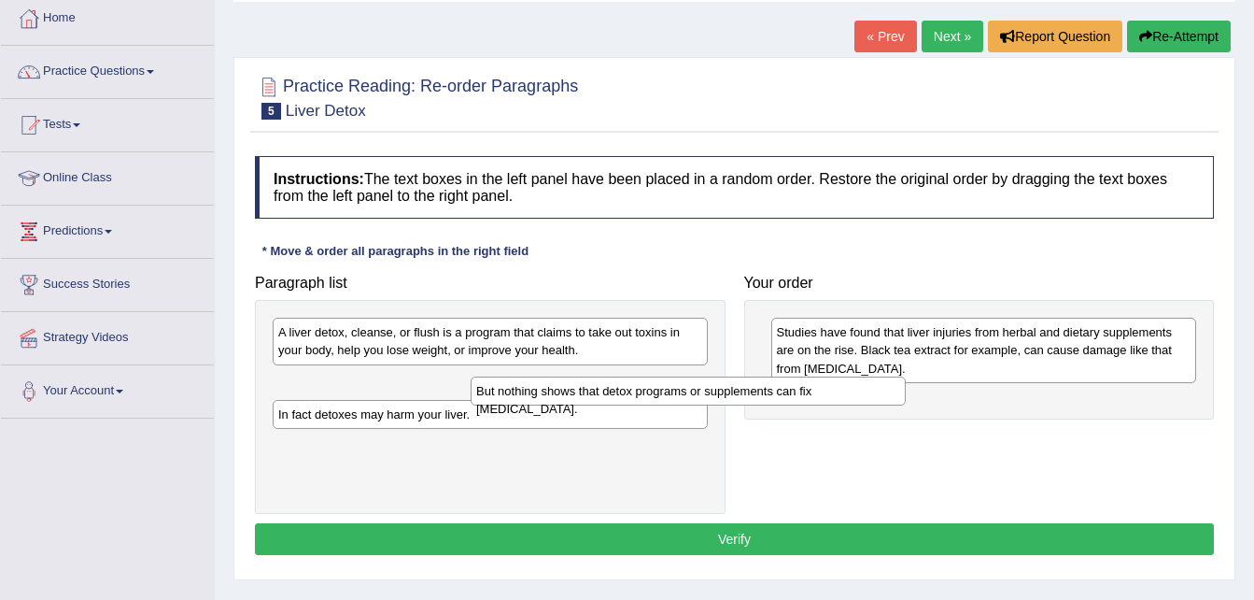
drag, startPoint x: 503, startPoint y: 332, endPoint x: 833, endPoint y: 405, distance: 337.6
click at [833, 405] on div "But nothing shows that detox programs or supplements can fix [MEDICAL_DATA]." at bounding box center [688, 390] width 435 height 29
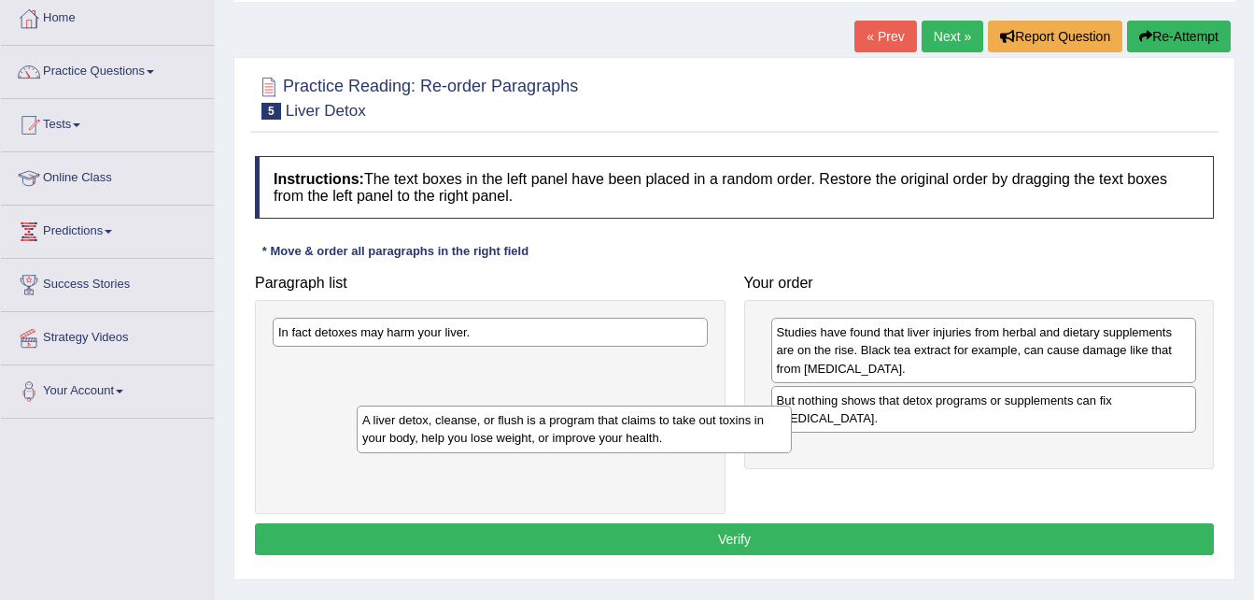
drag, startPoint x: 518, startPoint y: 342, endPoint x: 577, endPoint y: 422, distance: 99.6
click at [577, 422] on div "A liver detox, cleanse, or flush is a program that claims to take out toxins in…" at bounding box center [574, 428] width 435 height 47
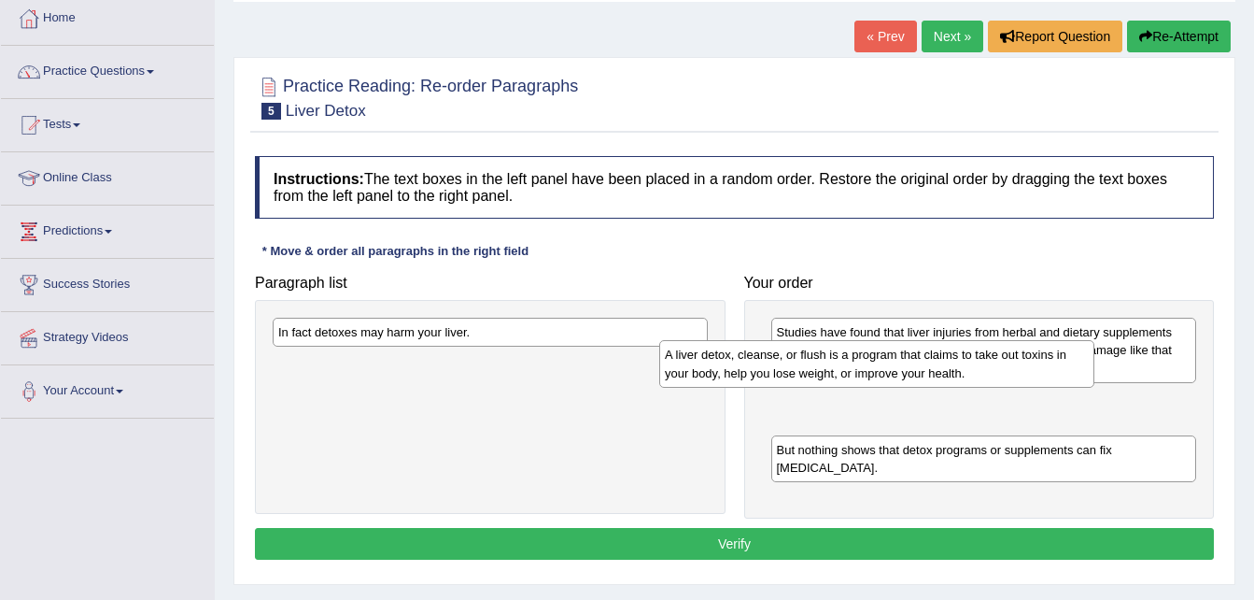
drag, startPoint x: 611, startPoint y: 381, endPoint x: 1044, endPoint y: 367, distance: 433.6
click at [1044, 367] on div "A liver detox, cleanse, or flush is a program that claims to take out toxins in…" at bounding box center [876, 363] width 435 height 47
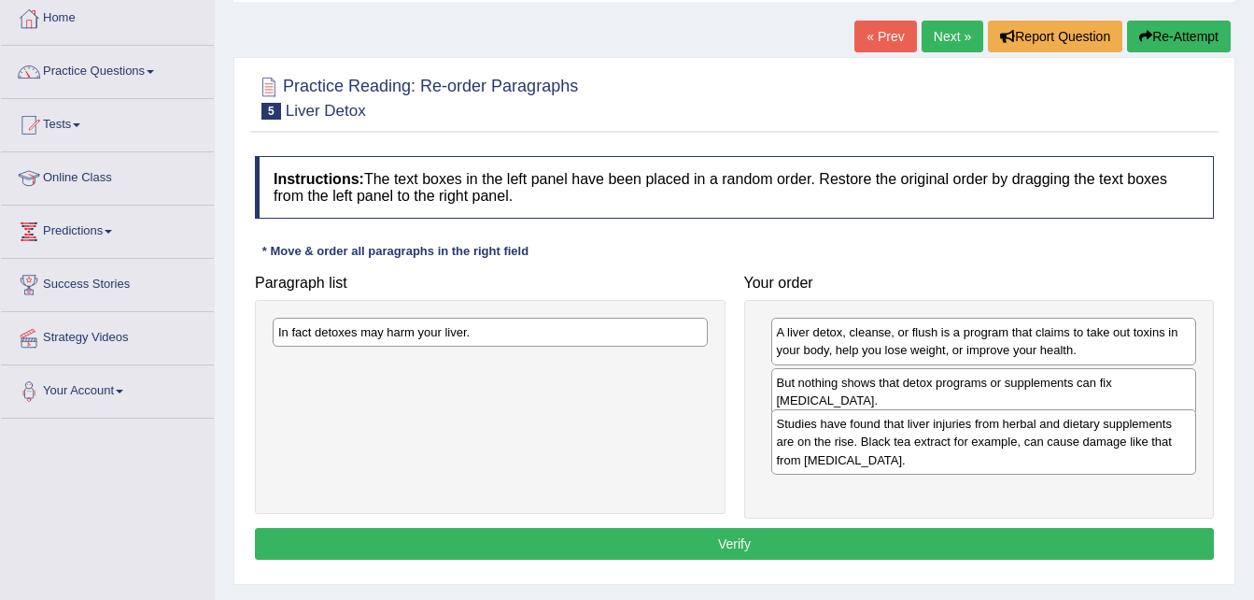
drag, startPoint x: 870, startPoint y: 356, endPoint x: 870, endPoint y: 447, distance: 91.5
click at [870, 447] on div "Studies have found that liver injuries from herbal and dietary supplements are …" at bounding box center [984, 441] width 426 height 64
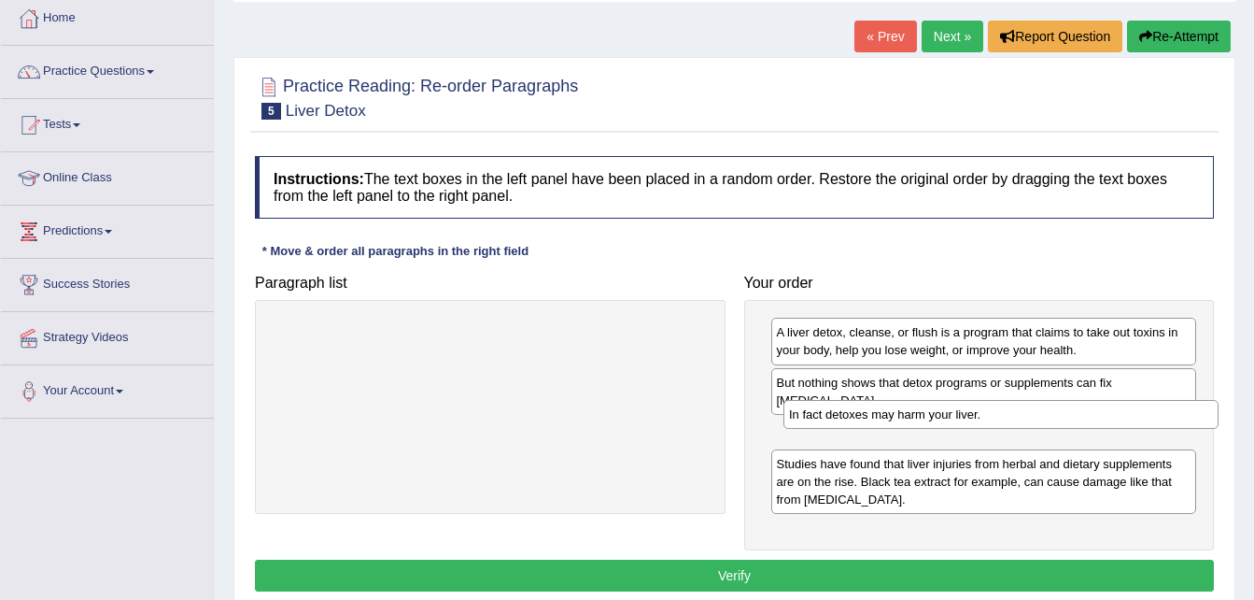
drag, startPoint x: 509, startPoint y: 338, endPoint x: 1020, endPoint y: 420, distance: 517.4
click at [1020, 420] on div "In fact detoxes may harm your liver." at bounding box center [1001, 414] width 435 height 29
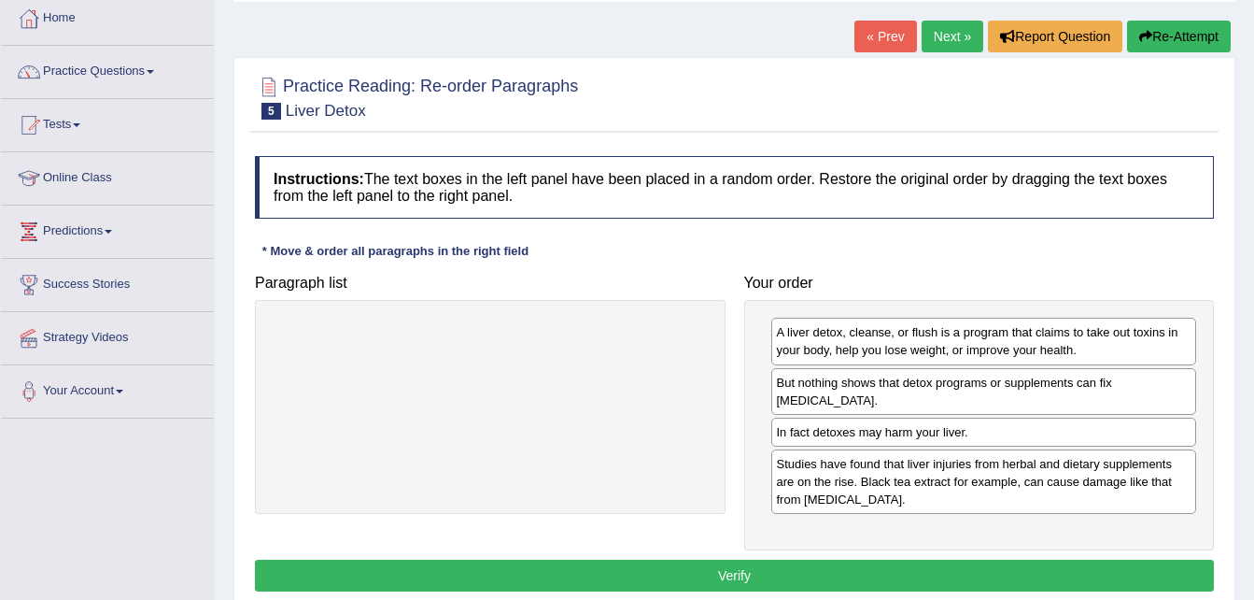
click at [681, 559] on button "Verify" at bounding box center [734, 575] width 959 height 32
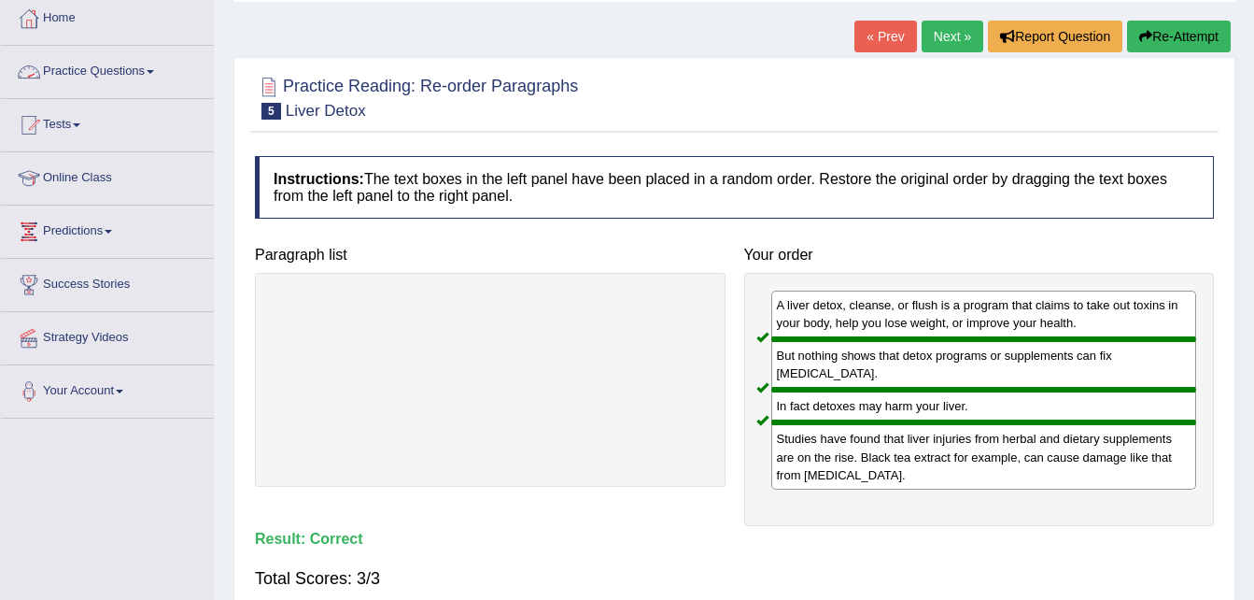
click at [149, 64] on link "Practice Questions" at bounding box center [107, 69] width 213 height 47
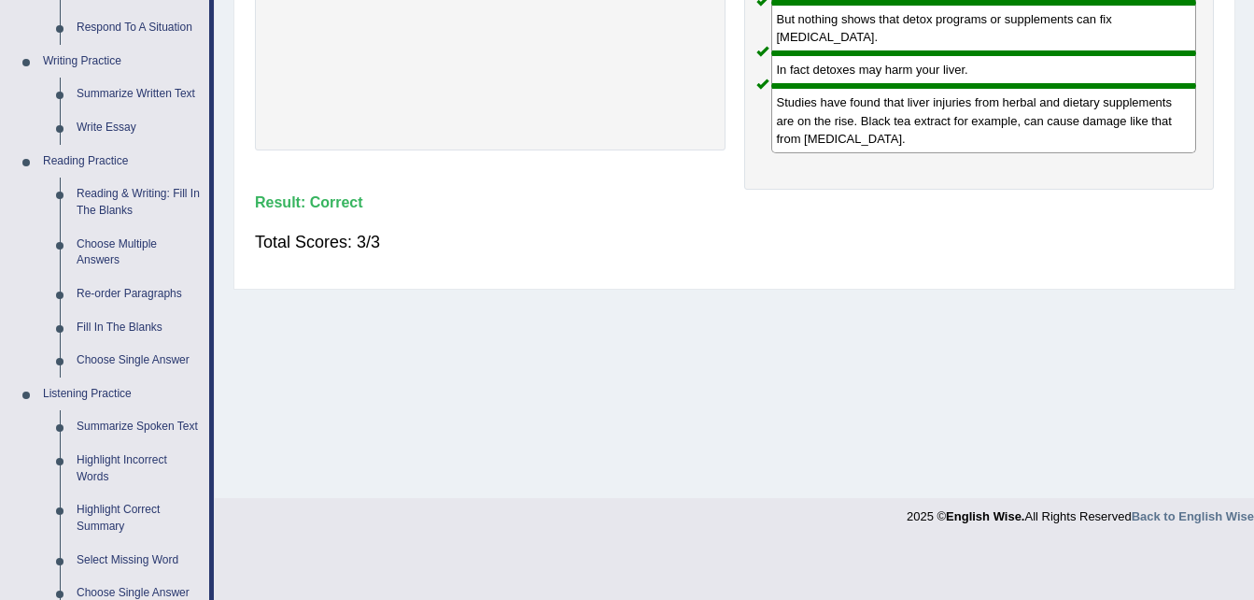
scroll to position [446, 0]
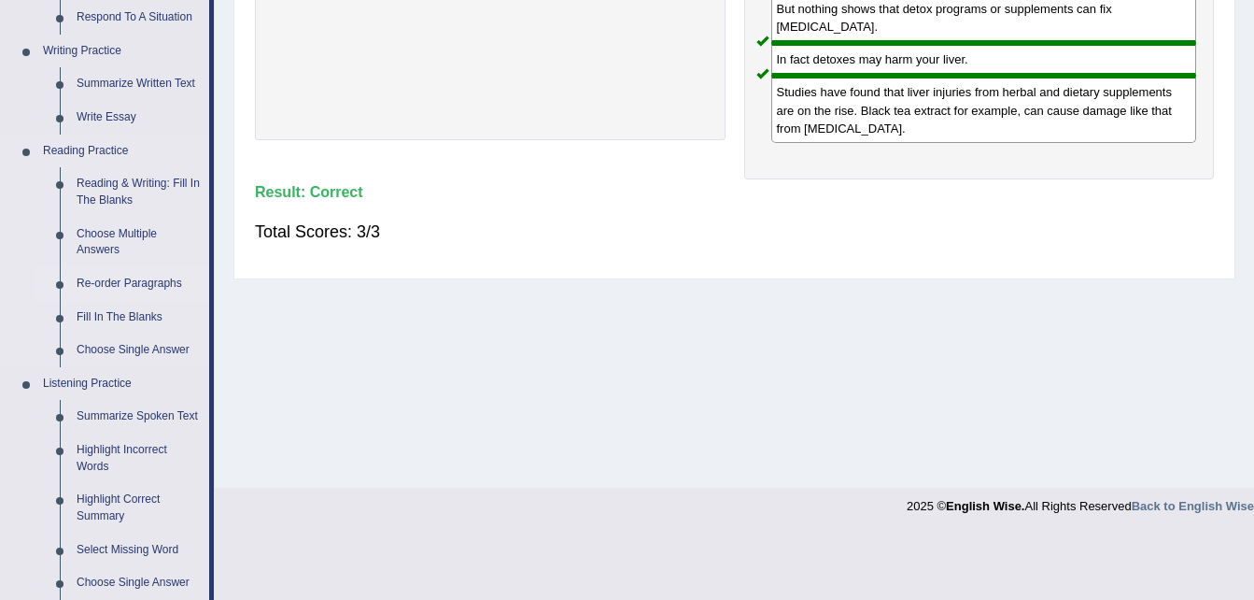
click at [135, 277] on link "Re-order Paragraphs" at bounding box center [138, 284] width 141 height 34
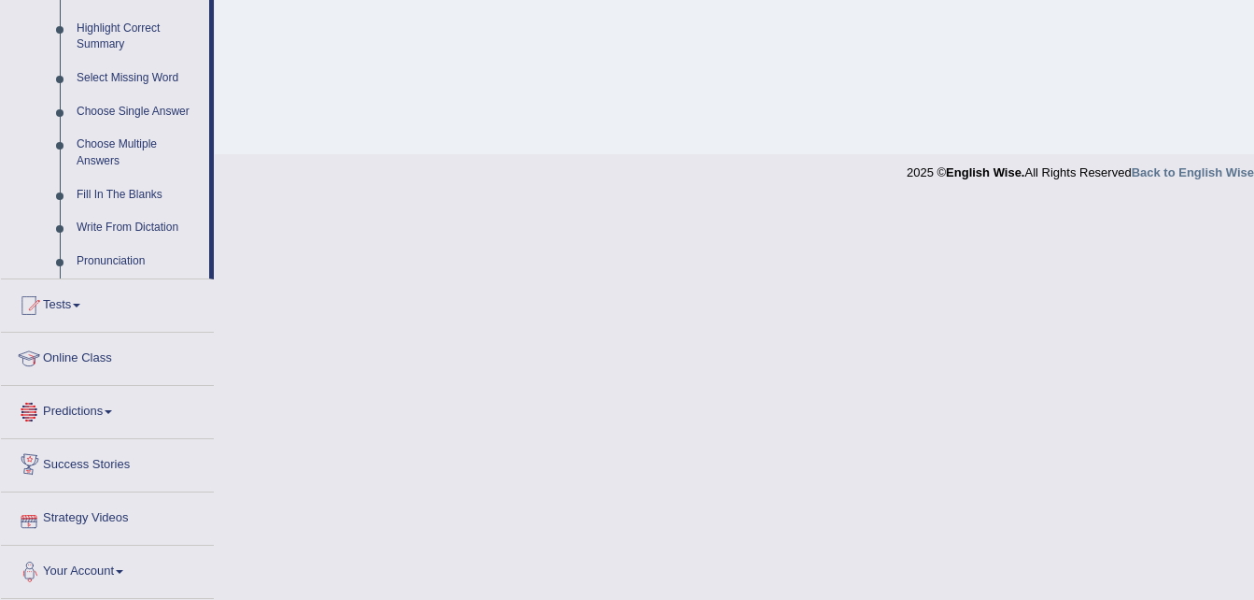
scroll to position [893, 0]
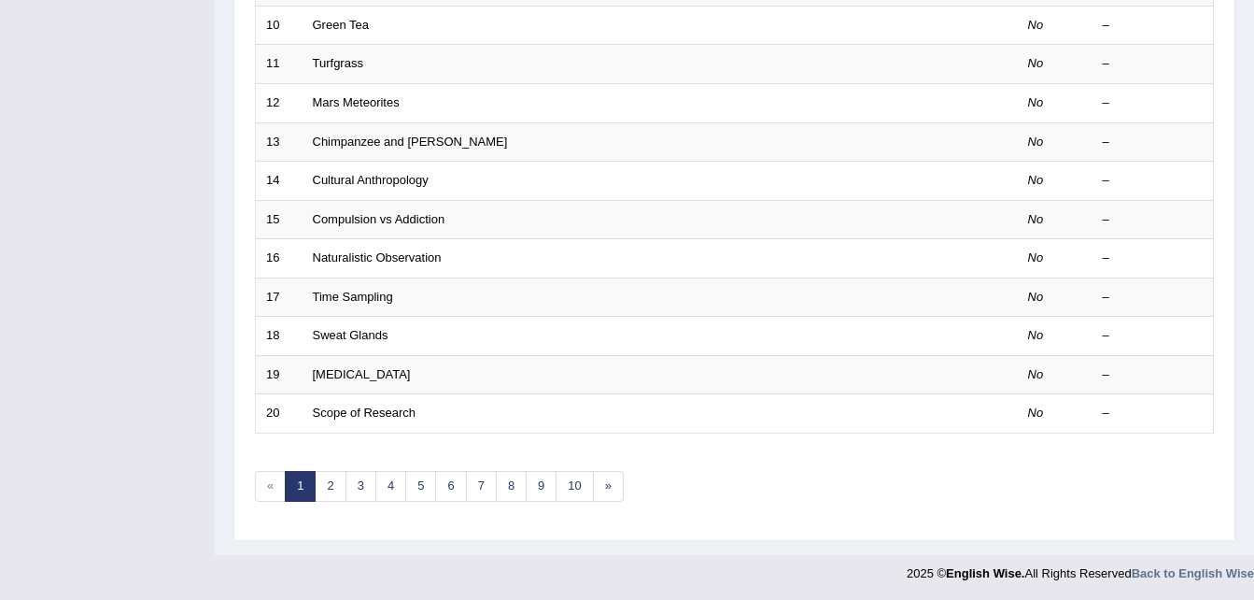
scroll to position [630, 0]
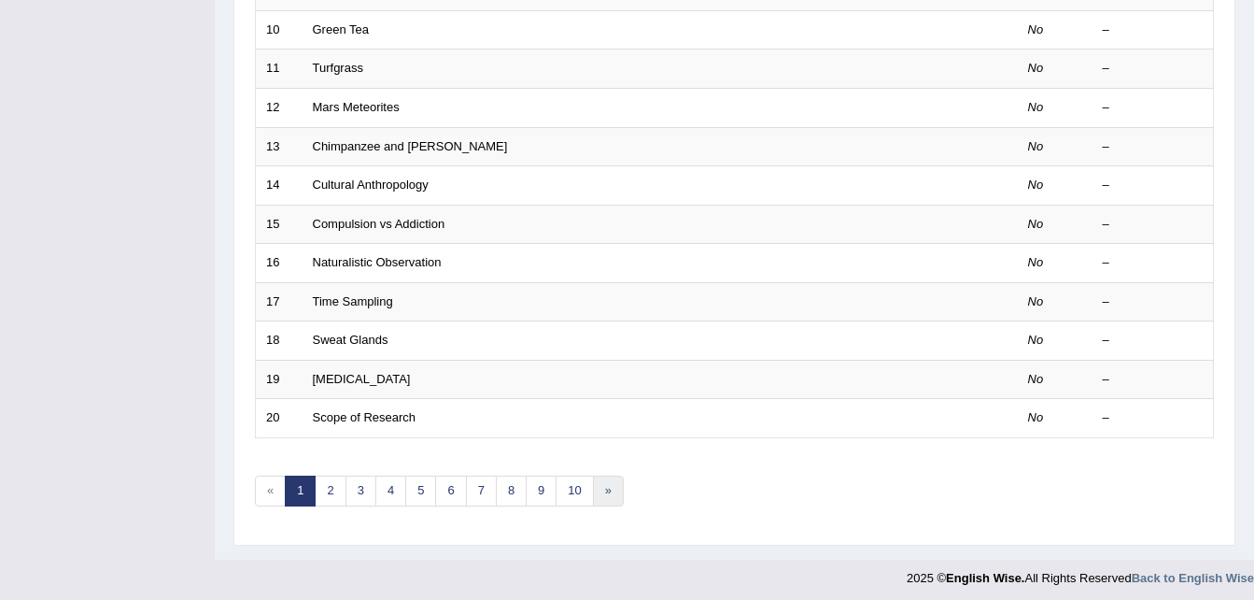
click at [612, 495] on link "»" at bounding box center [608, 490] width 31 height 31
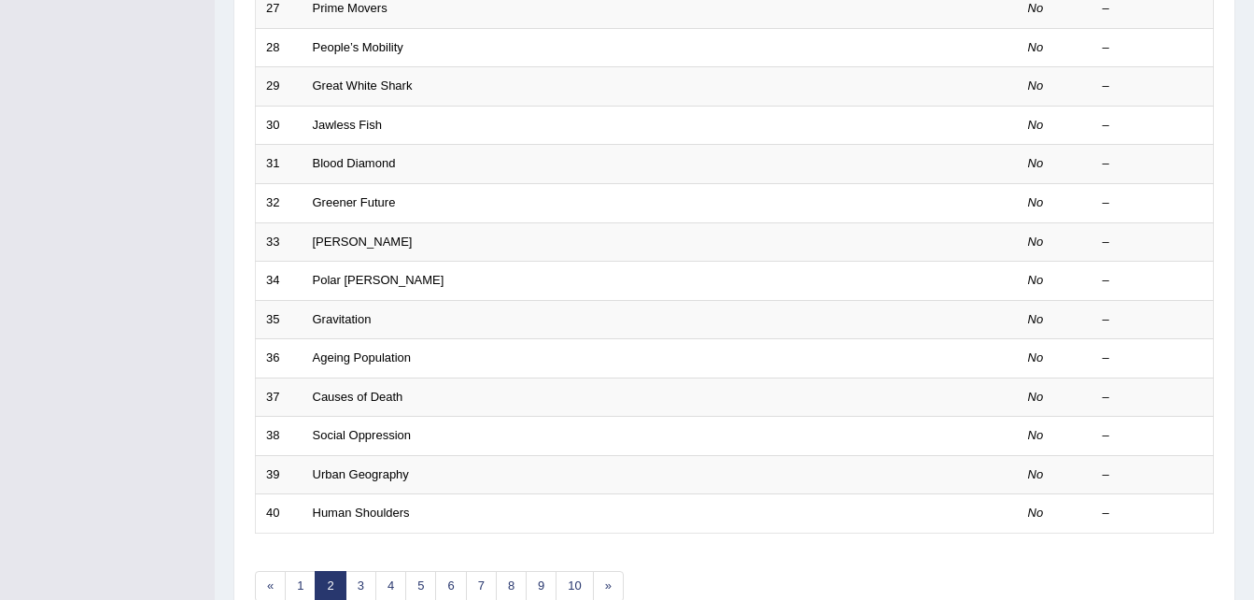
scroll to position [637, 0]
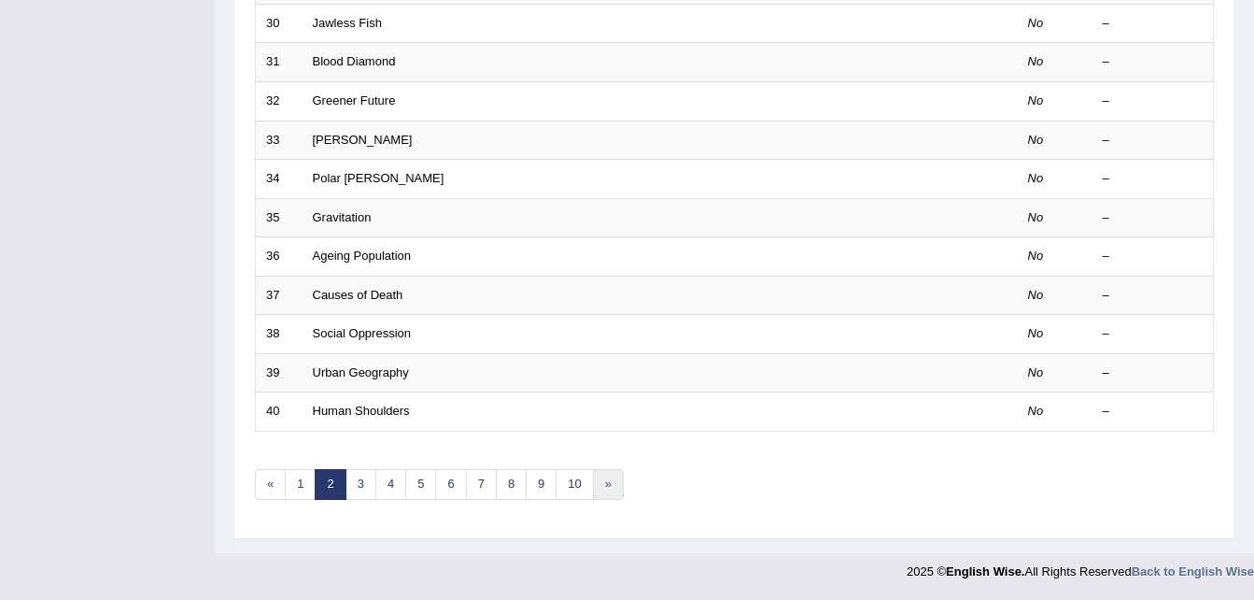
click at [604, 489] on link "»" at bounding box center [608, 484] width 31 height 31
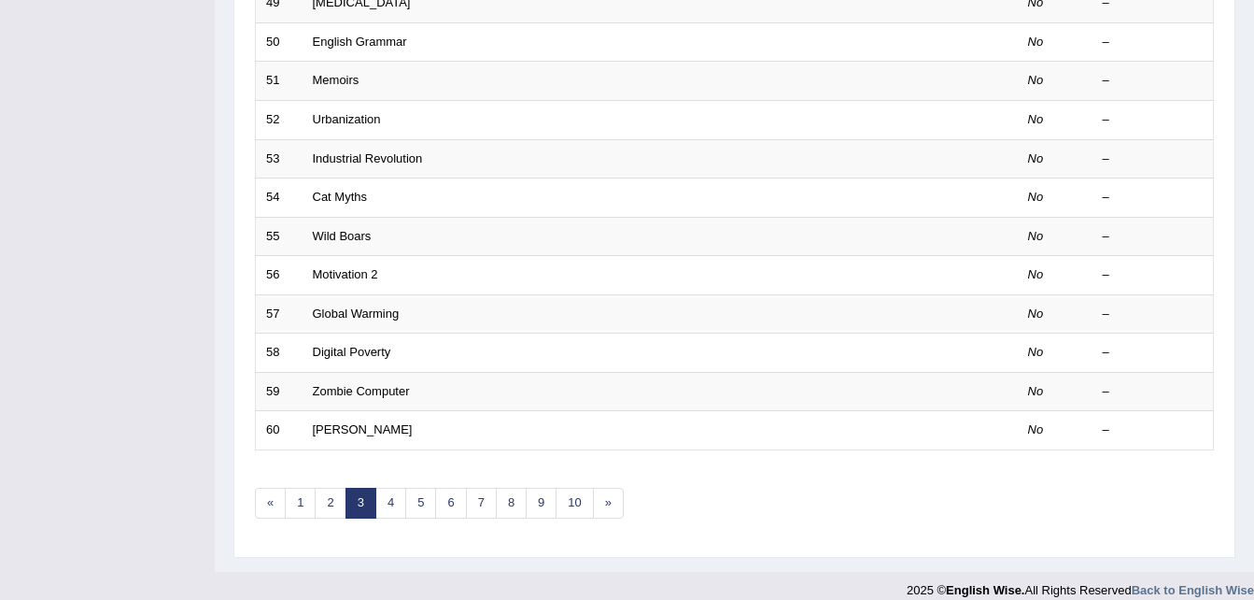
scroll to position [637, 0]
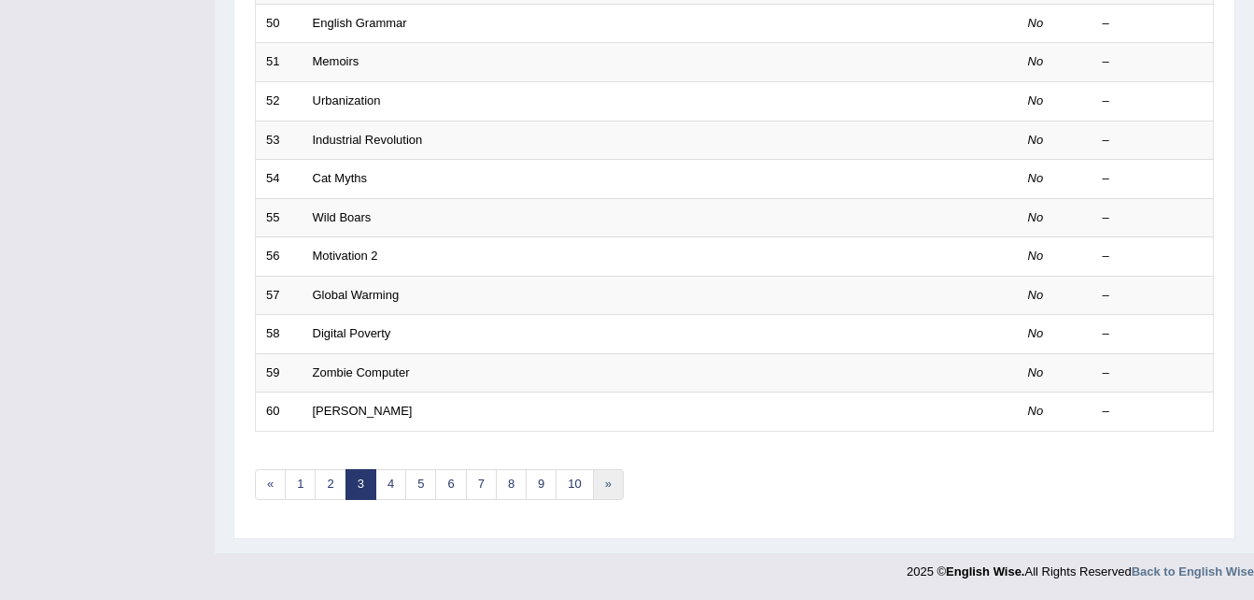
click at [601, 489] on link "»" at bounding box center [608, 484] width 31 height 31
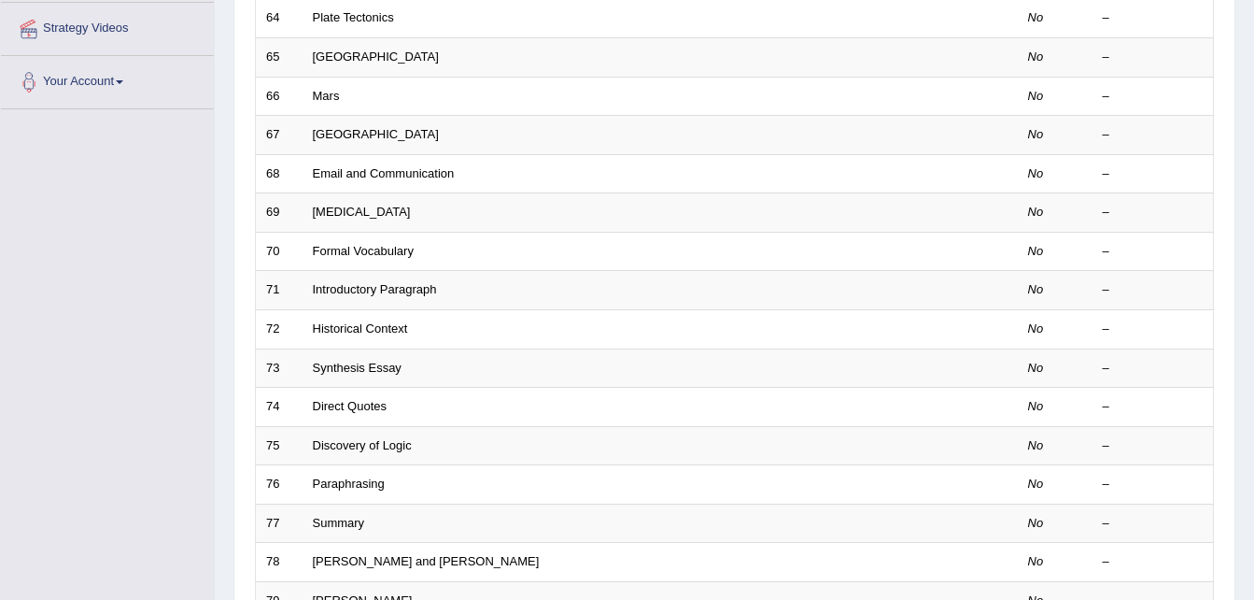
scroll to position [637, 0]
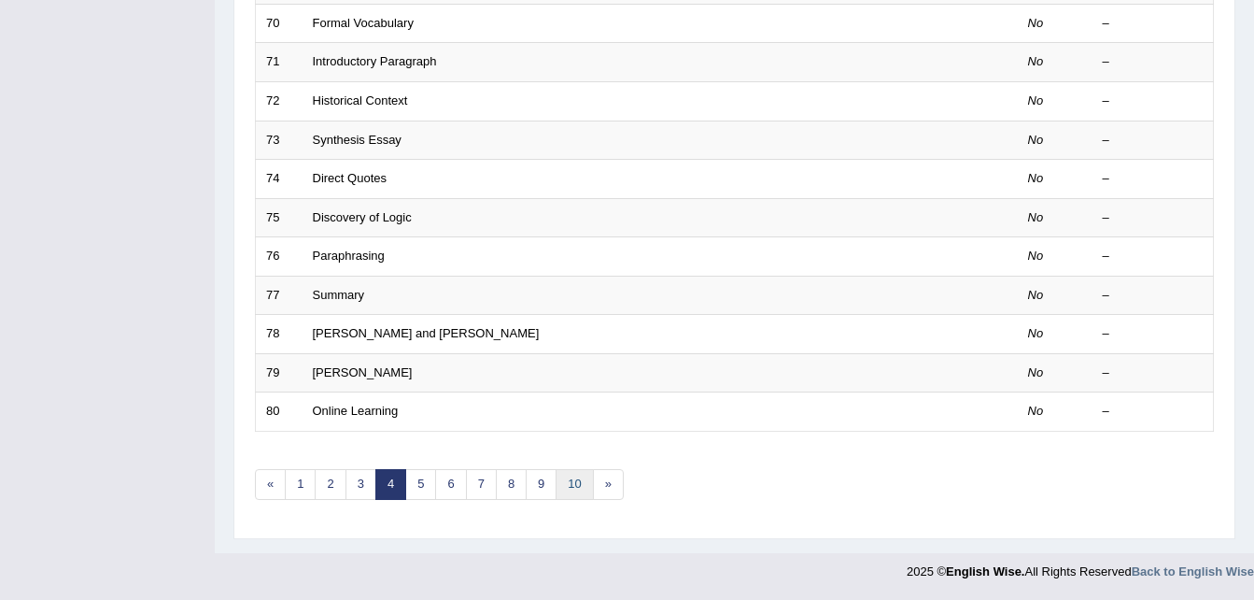
click at [586, 485] on link "10" at bounding box center [574, 484] width 37 height 31
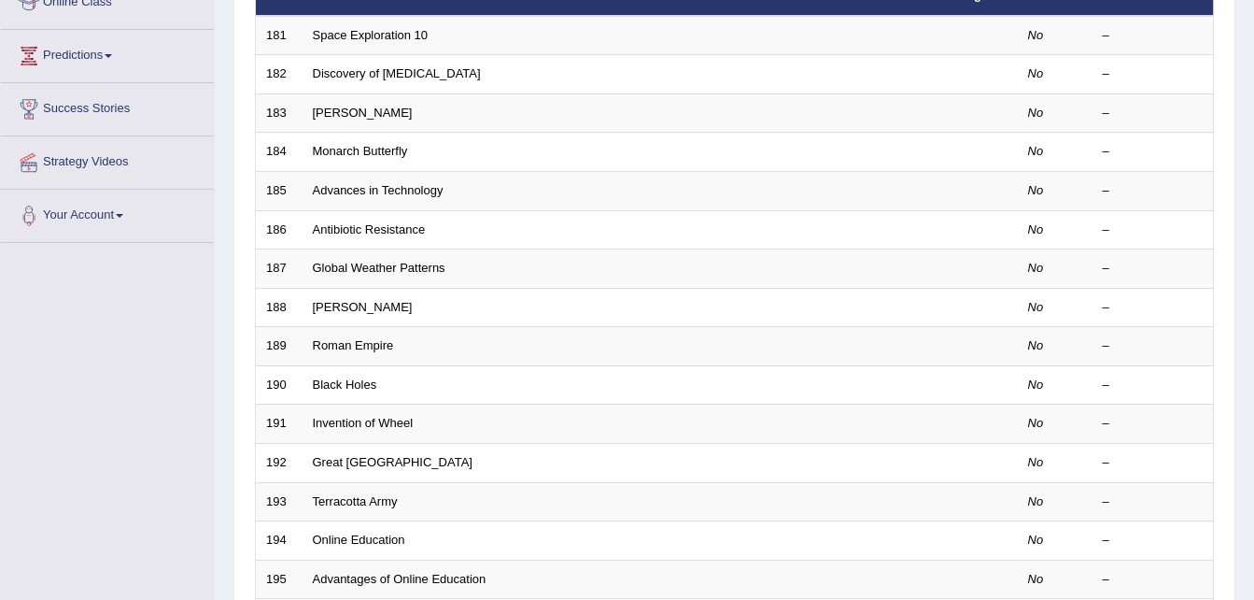
scroll to position [637, 0]
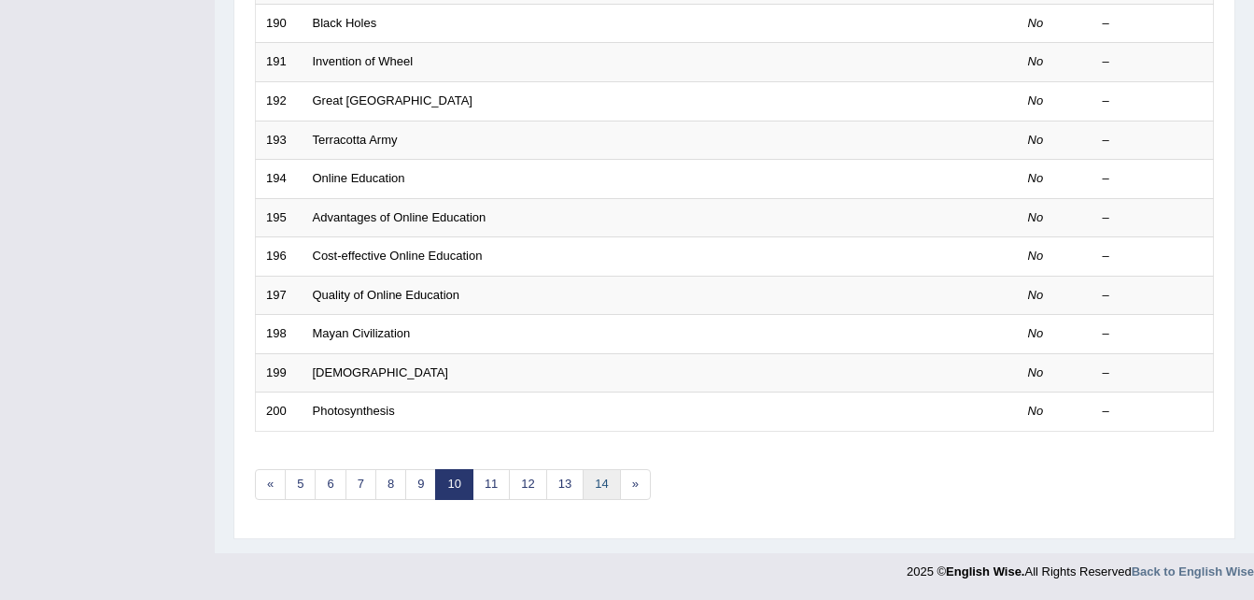
click at [595, 485] on link "14" at bounding box center [601, 484] width 37 height 31
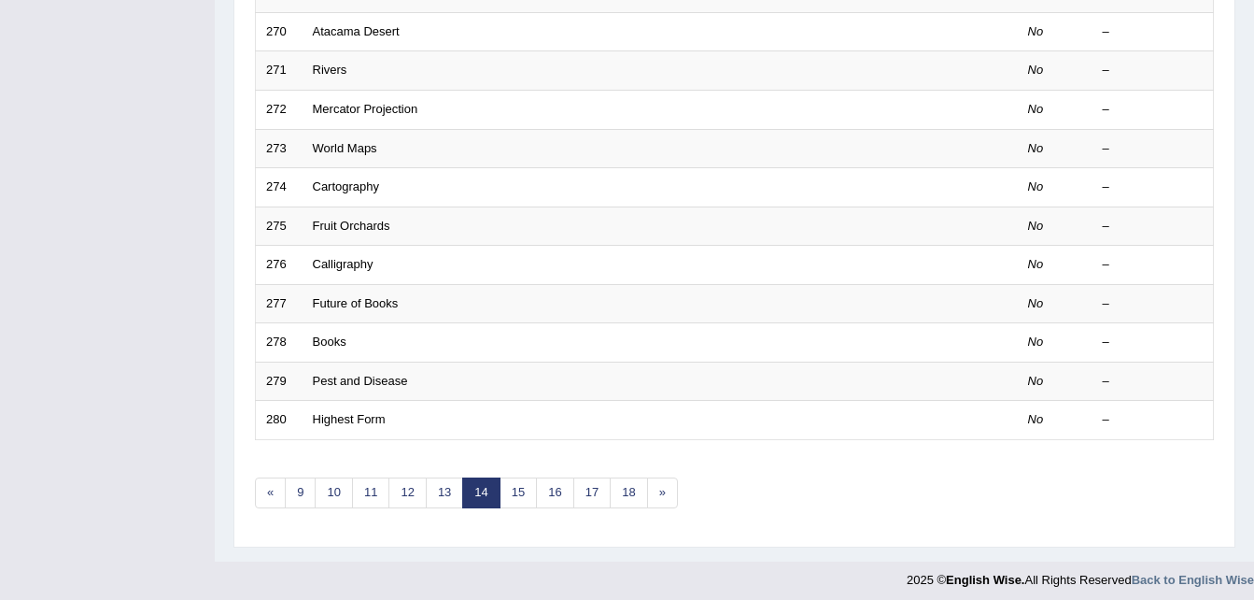
scroll to position [637, 0]
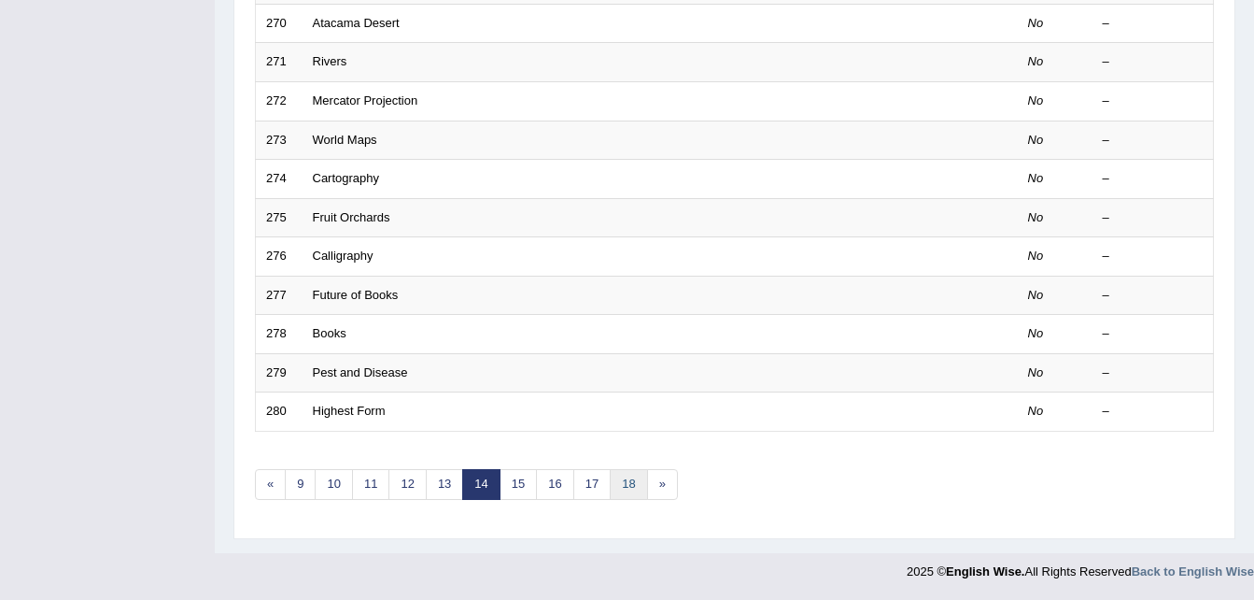
click at [616, 479] on link "18" at bounding box center [628, 484] width 37 height 31
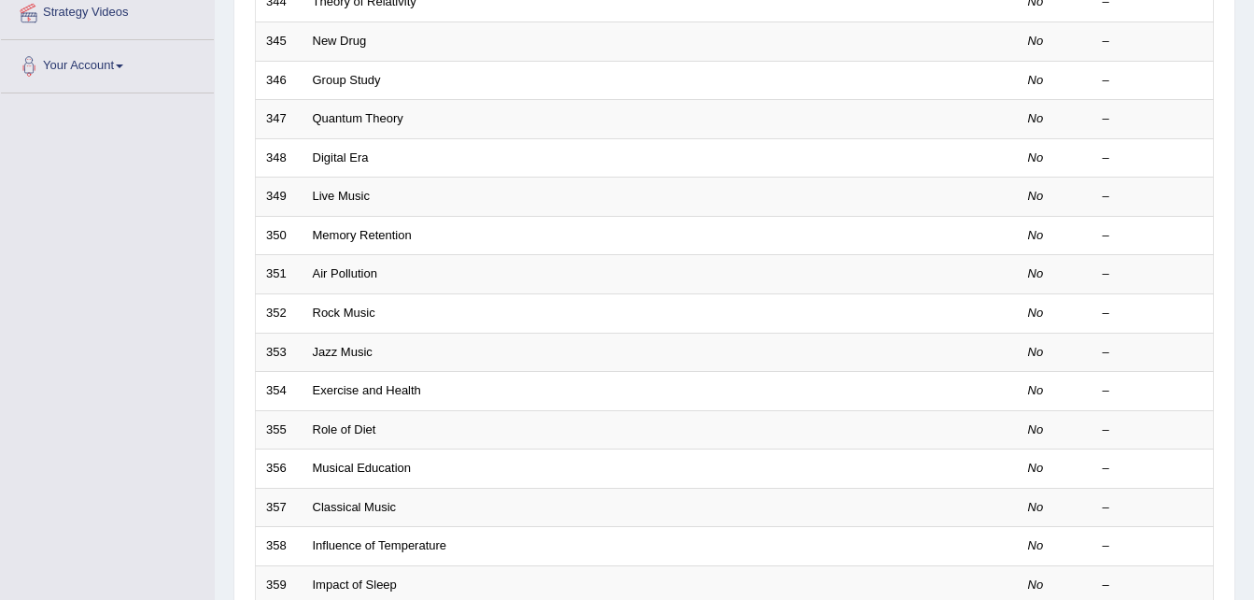
scroll to position [637, 0]
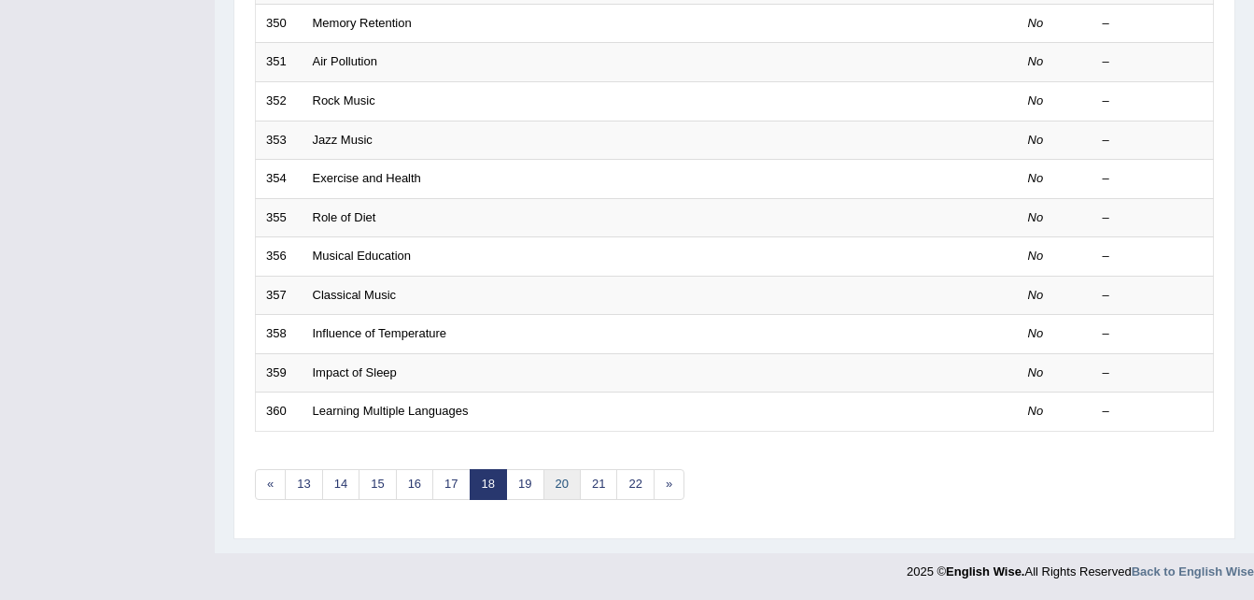
click at [557, 486] on link "20" at bounding box center [562, 484] width 37 height 31
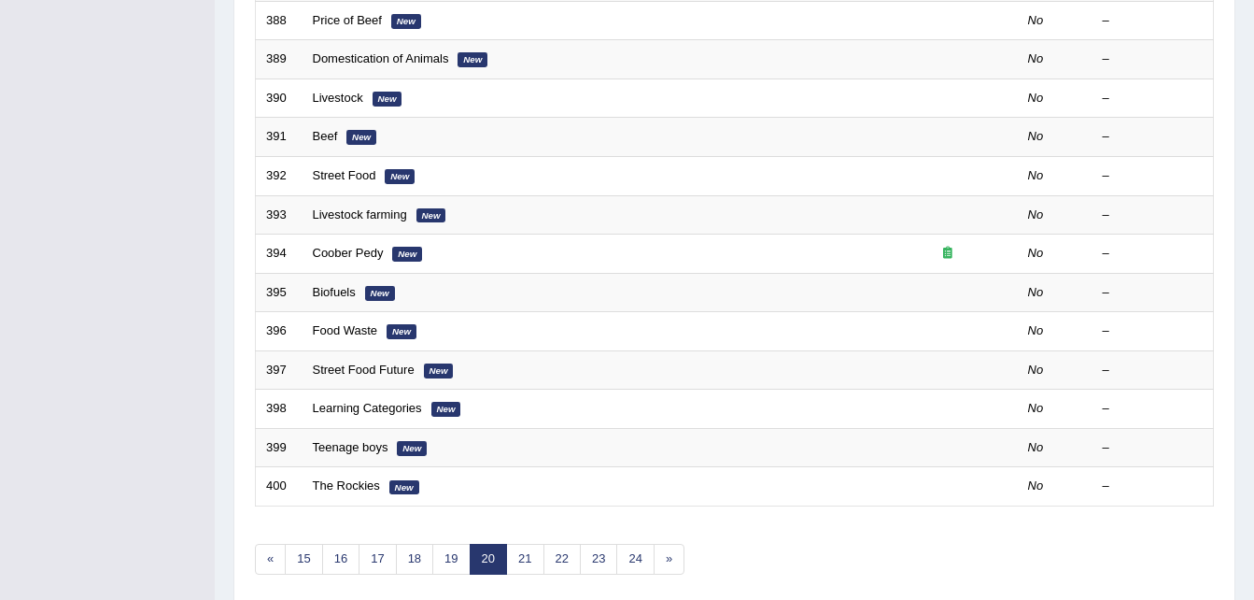
scroll to position [560, 0]
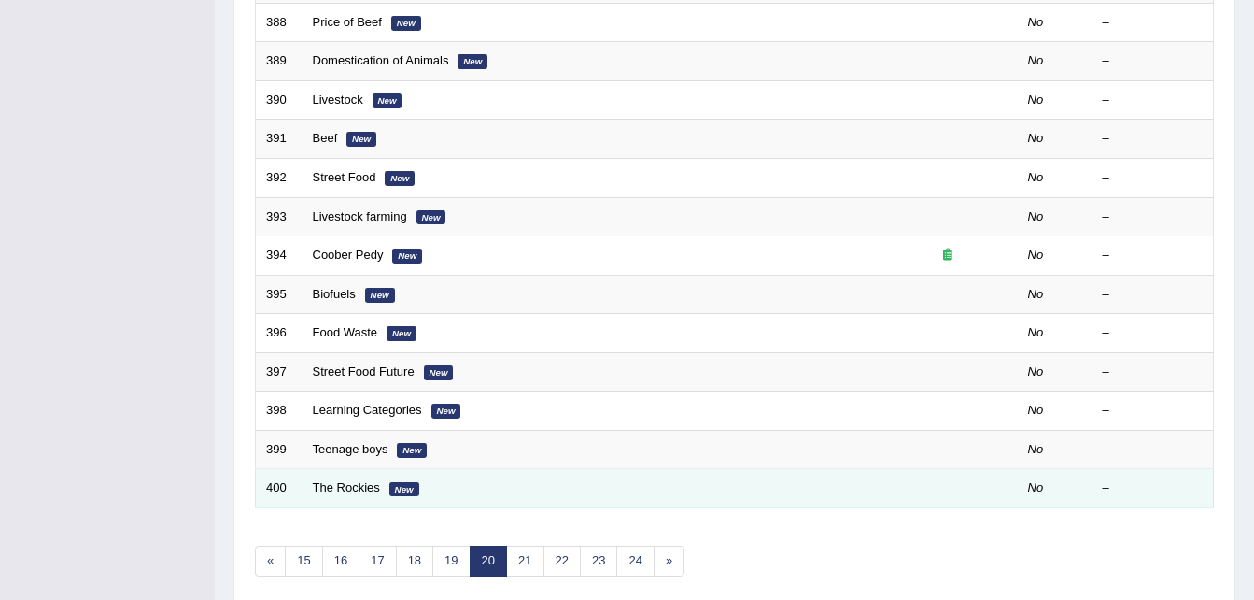
click at [407, 489] on em "New" at bounding box center [404, 489] width 30 height 15
click at [391, 486] on em "New" at bounding box center [404, 489] width 30 height 15
click at [359, 488] on link "The Rockies" at bounding box center [346, 487] width 67 height 14
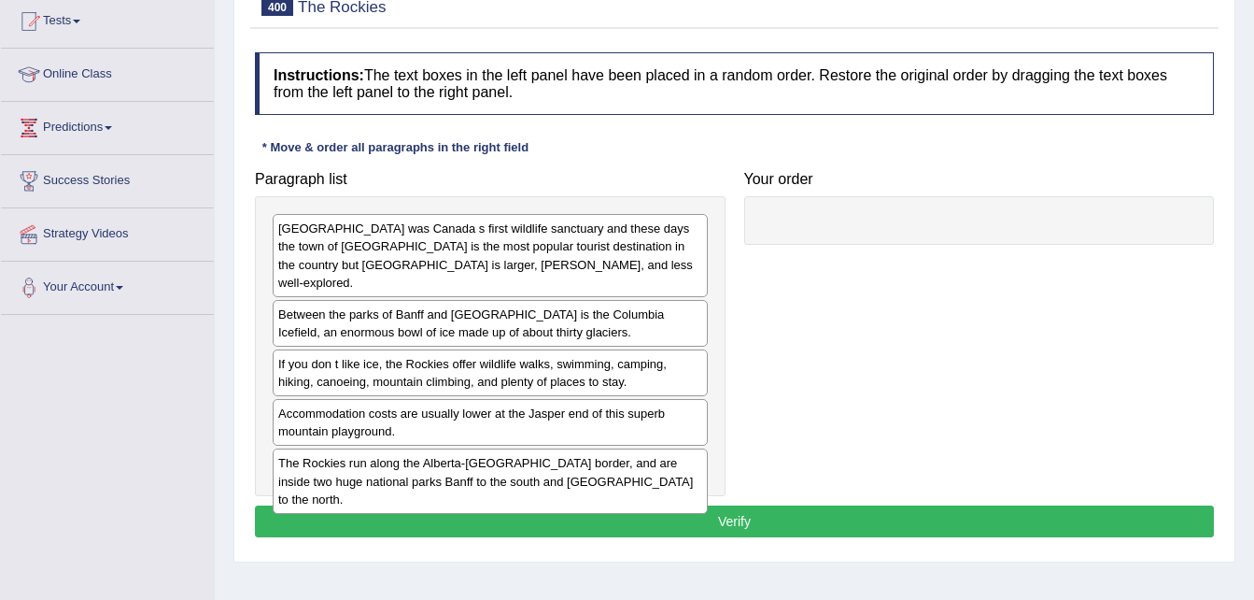
scroll to position [210, 0]
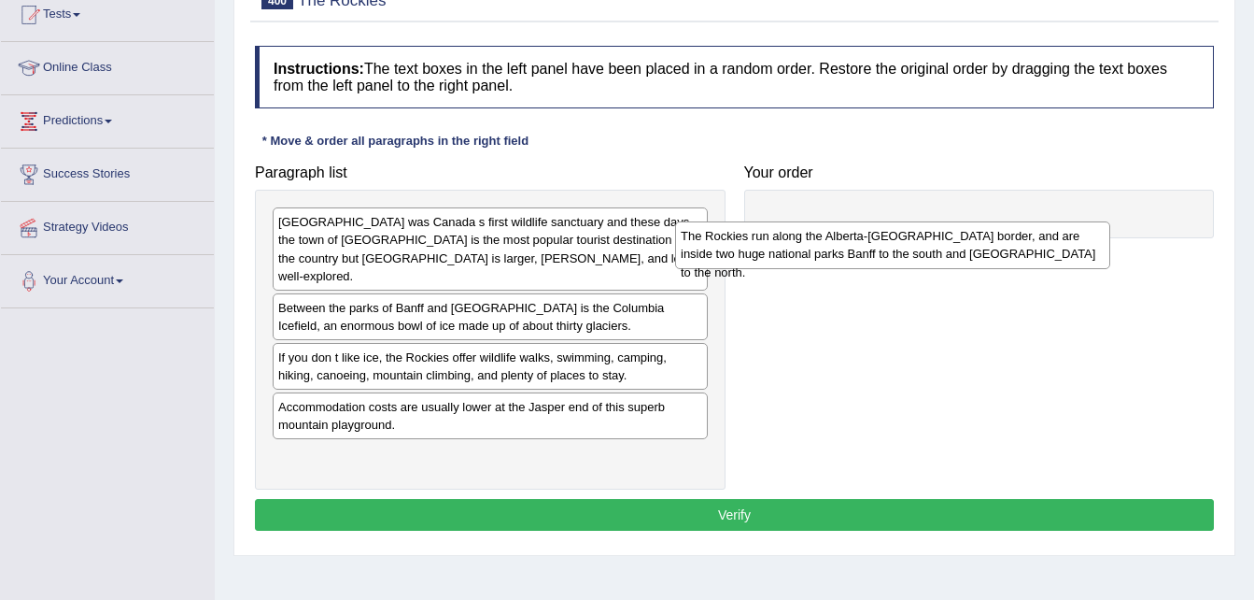
drag, startPoint x: 599, startPoint y: 462, endPoint x: 1009, endPoint y: 251, distance: 461.1
click at [1009, 251] on div "The Rockies run along the Alberta-[GEOGRAPHIC_DATA] border, and are inside two …" at bounding box center [892, 244] width 435 height 47
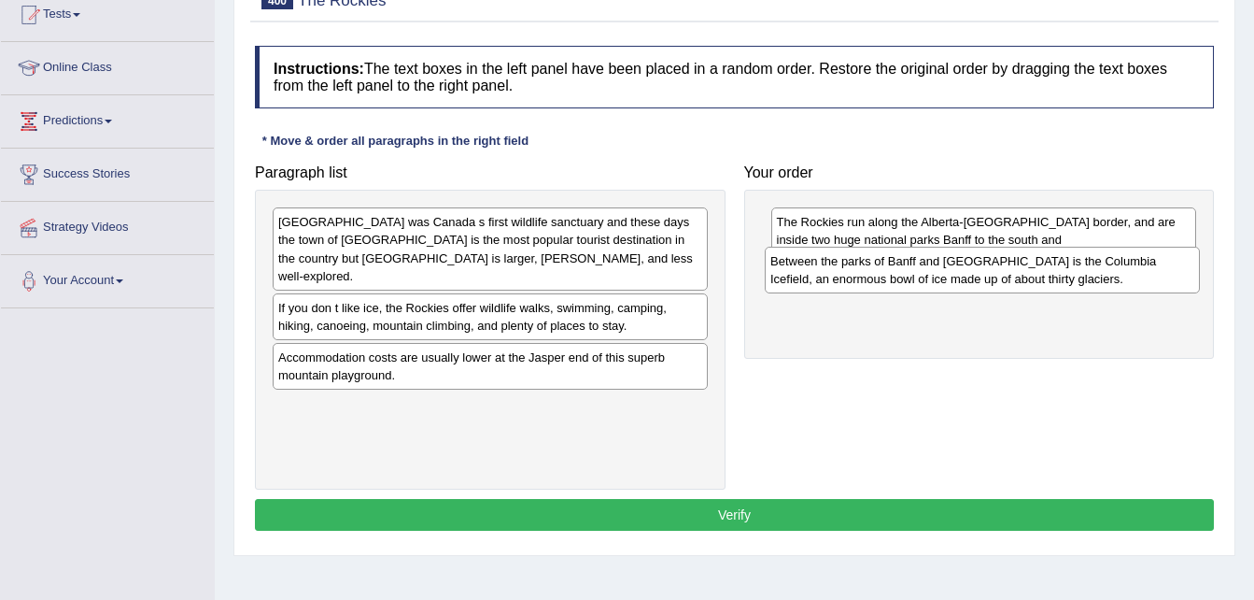
drag, startPoint x: 553, startPoint y: 313, endPoint x: 1043, endPoint y: 283, distance: 491.2
click at [1043, 283] on div "Between the parks of Banff and Jasper is the Columbia Icefield, an enormous bow…" at bounding box center [982, 270] width 435 height 47
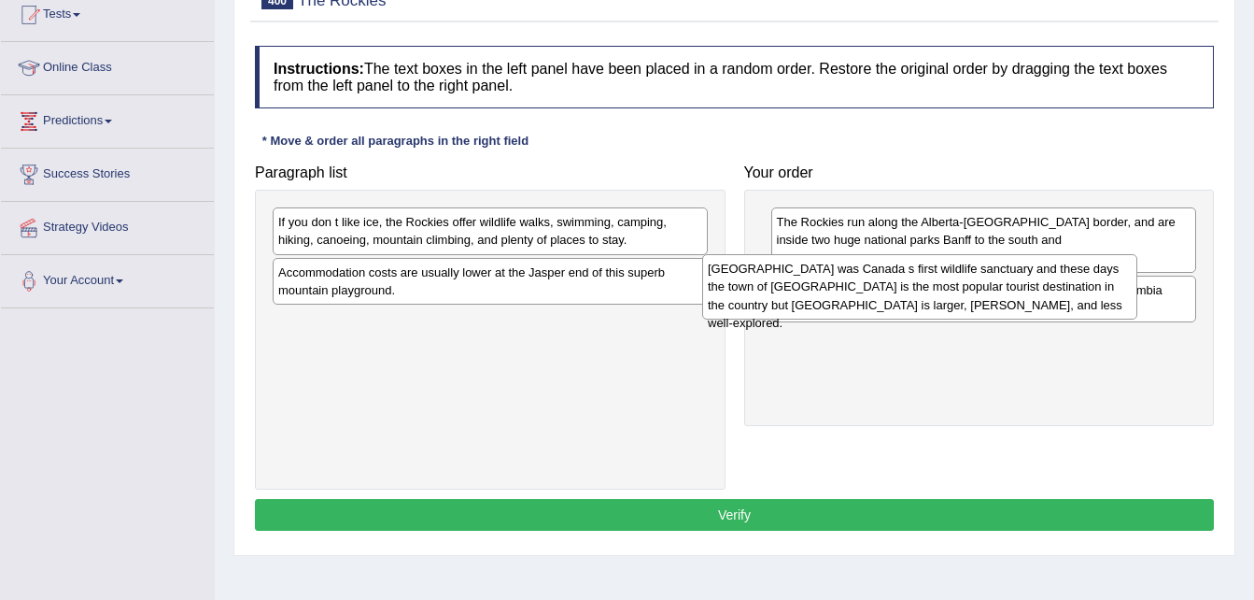
drag, startPoint x: 585, startPoint y: 241, endPoint x: 1018, endPoint y: 286, distance: 435.6
click at [1018, 286] on div "Banff was Canada s first wildlife sanctuary and these days the town of Banff is…" at bounding box center [919, 286] width 435 height 64
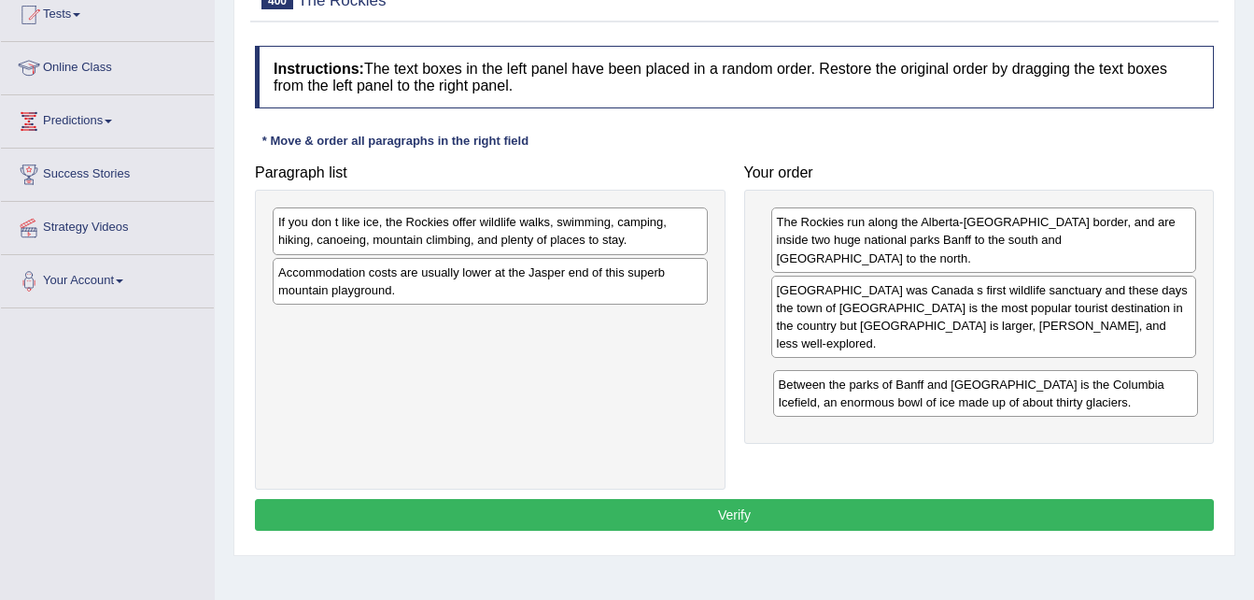
drag, startPoint x: 934, startPoint y: 288, endPoint x: 936, endPoint y: 410, distance: 122.4
click at [936, 410] on div "Between the parks of Banff and Jasper is the Columbia Icefield, an enormous bow…" at bounding box center [986, 393] width 426 height 47
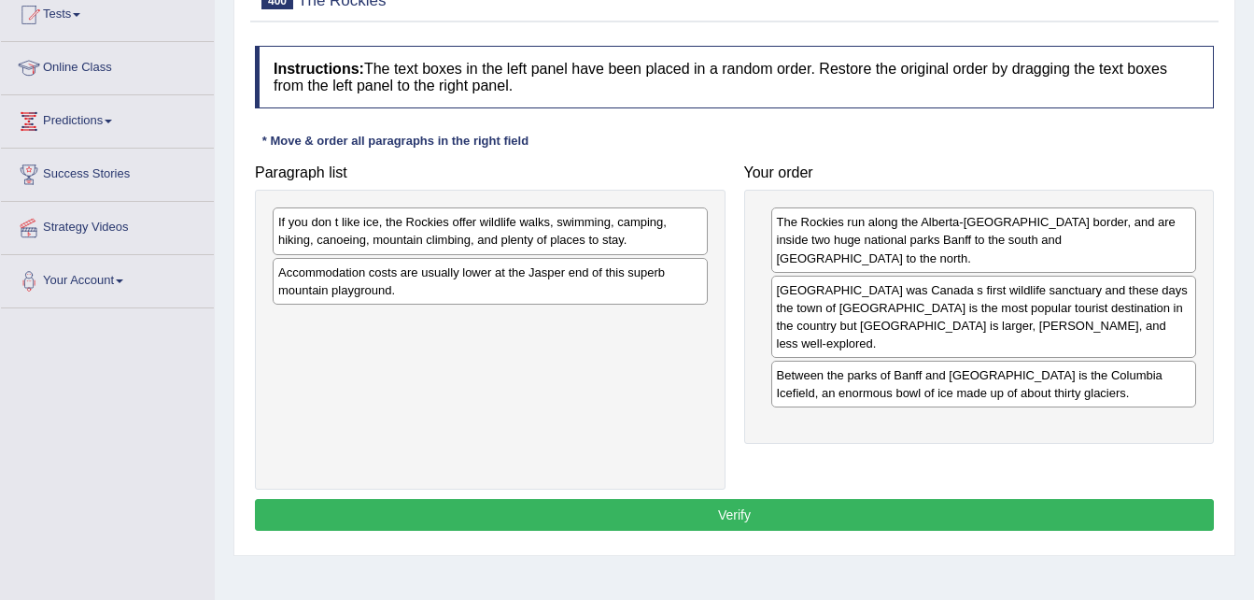
click at [506, 289] on div "Accommodation costs are usually lower at the Jasper end of this superb mountain…" at bounding box center [490, 281] width 435 height 47
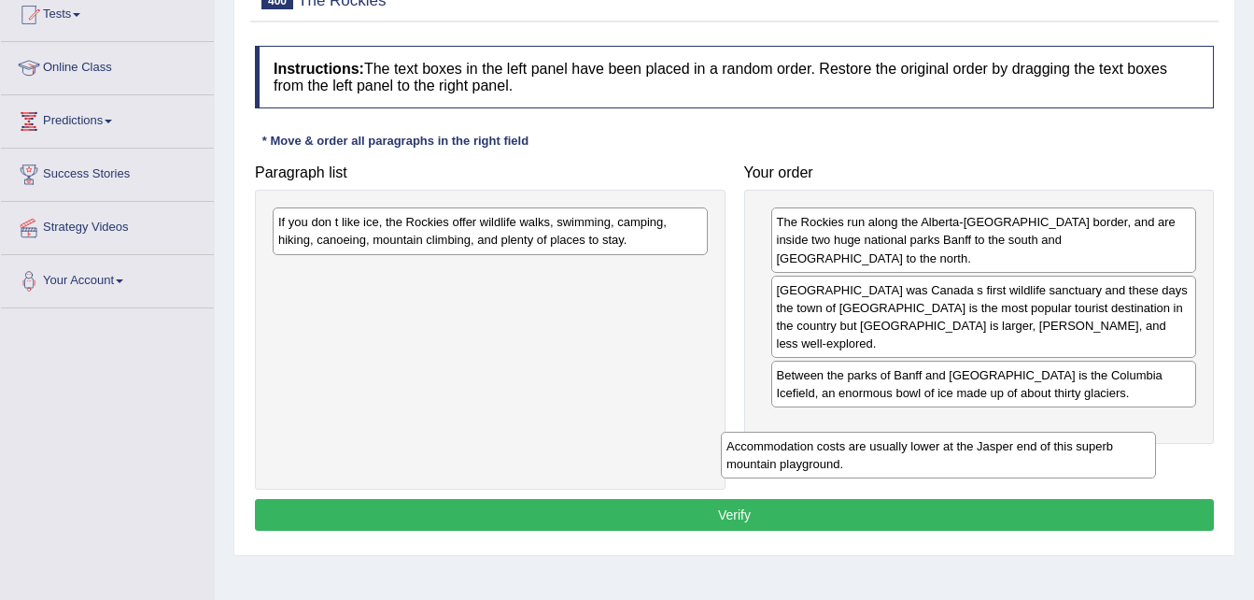
drag, startPoint x: 586, startPoint y: 278, endPoint x: 1034, endPoint y: 452, distance: 480.8
click at [1034, 452] on div "Accommodation costs are usually lower at the Jasper end of this superb mountain…" at bounding box center [938, 454] width 435 height 47
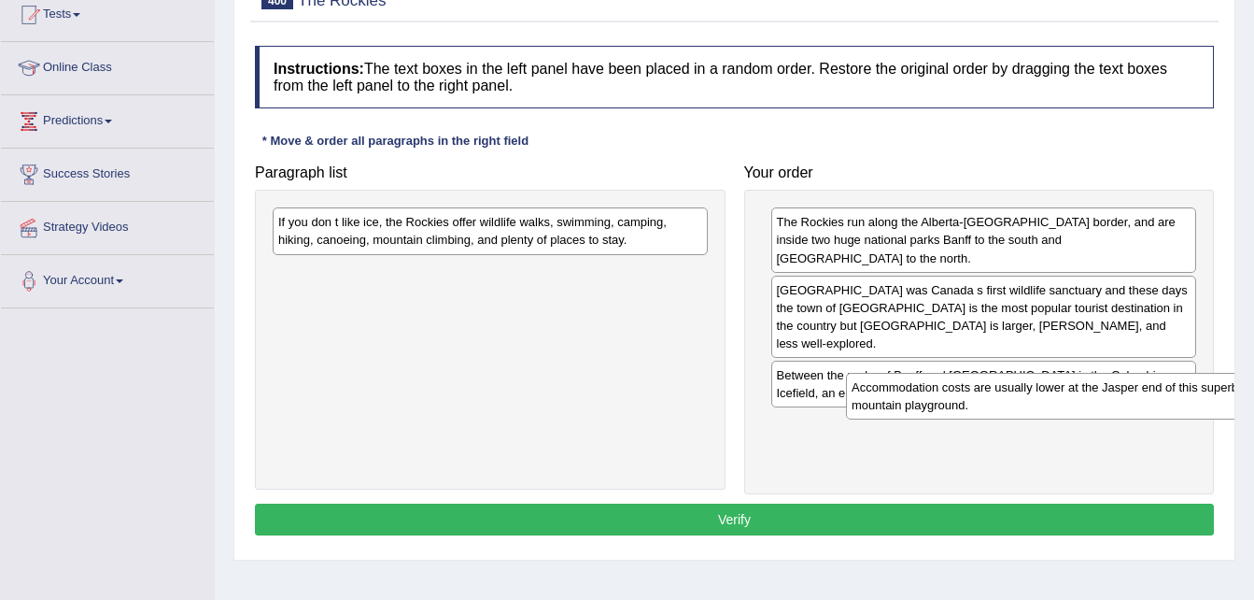
drag, startPoint x: 584, startPoint y: 279, endPoint x: 1152, endPoint y: 394, distance: 580.2
click at [1152, 394] on div "Accommodation costs are usually lower at the Jasper end of this superb mountain…" at bounding box center [1063, 396] width 435 height 47
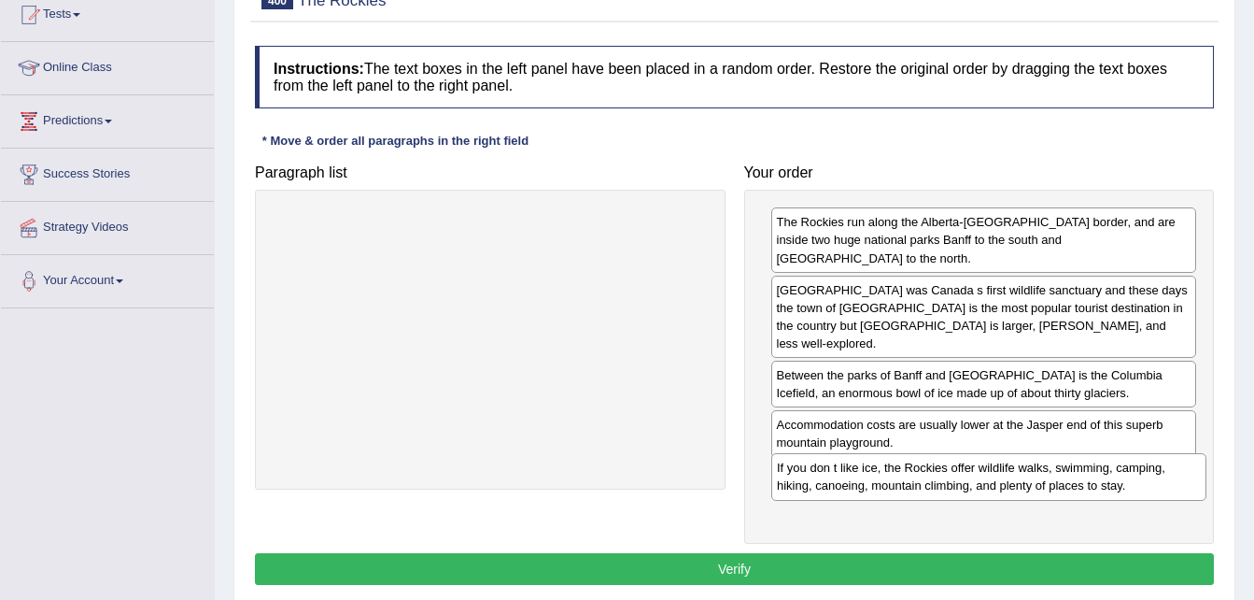
drag, startPoint x: 633, startPoint y: 233, endPoint x: 1132, endPoint y: 478, distance: 555.9
click at [1132, 478] on div "If you don t like ice, the Rockies offer wildlife walks, swimming, camping, hik…" at bounding box center [988, 476] width 435 height 47
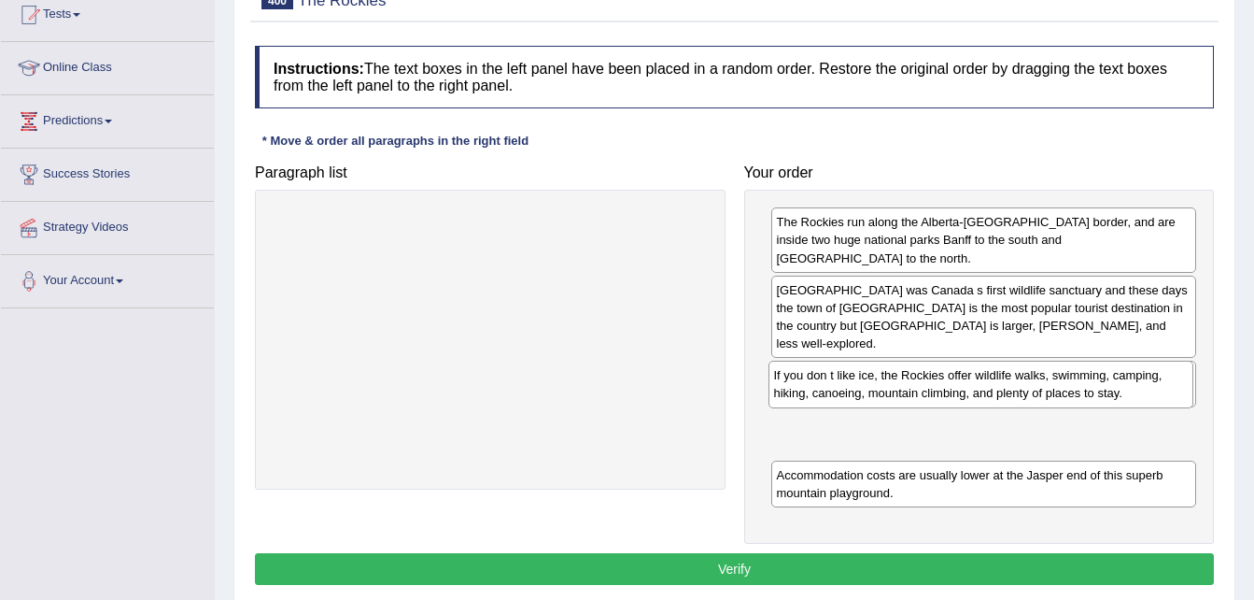
drag, startPoint x: 1023, startPoint y: 449, endPoint x: 1019, endPoint y: 386, distance: 63.6
click at [1019, 386] on div "If you don t like ice, the Rockies offer wildlife walks, swimming, camping, hik…" at bounding box center [982, 383] width 426 height 47
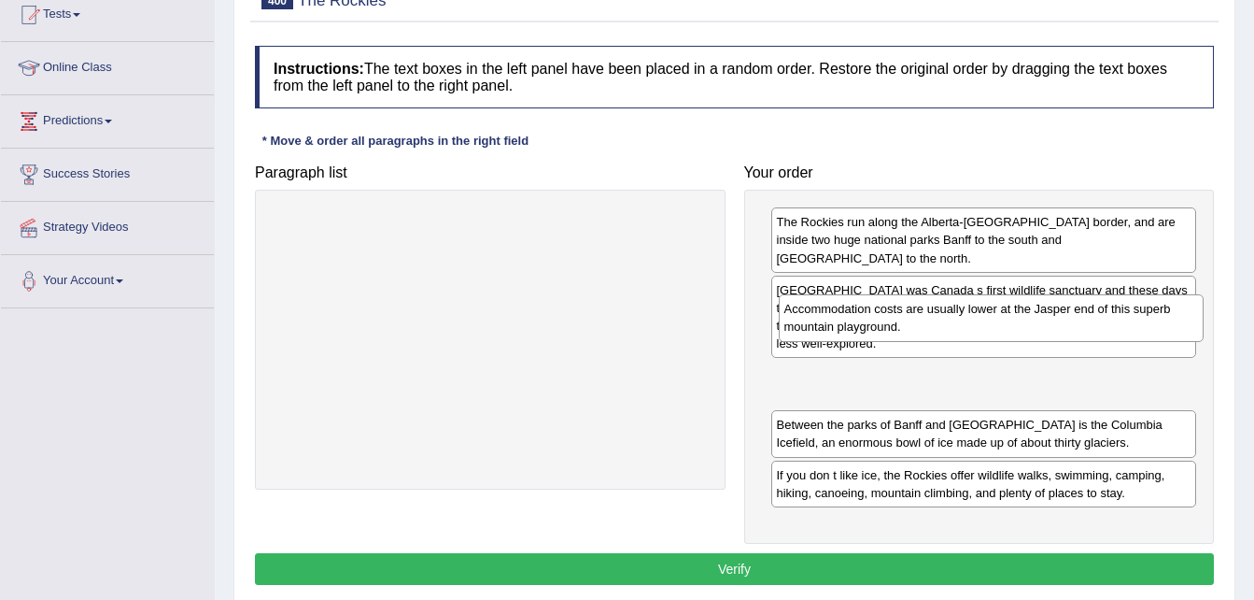
drag, startPoint x: 1021, startPoint y: 459, endPoint x: 1028, endPoint y: 330, distance: 130.0
click at [1028, 330] on div "Accommodation costs are usually lower at the Jasper end of this superb mountain…" at bounding box center [992, 317] width 426 height 47
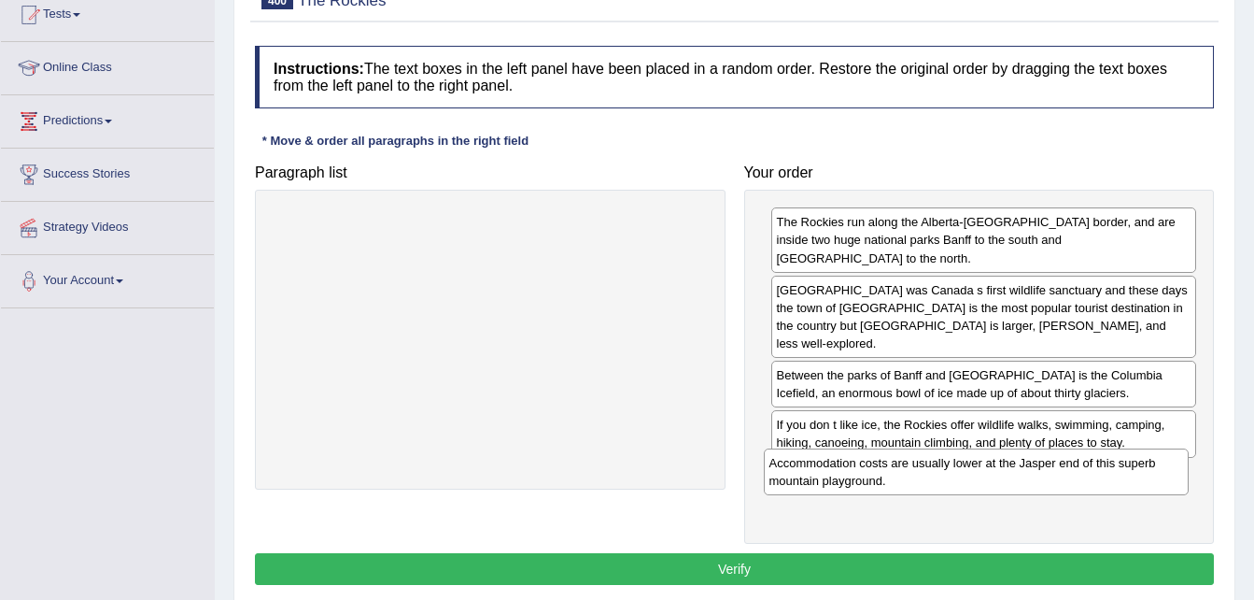
drag, startPoint x: 930, startPoint y: 353, endPoint x: 918, endPoint y: 477, distance: 124.8
click at [918, 477] on div "Accommodation costs are usually lower at the Jasper end of this superb mountain…" at bounding box center [977, 471] width 426 height 47
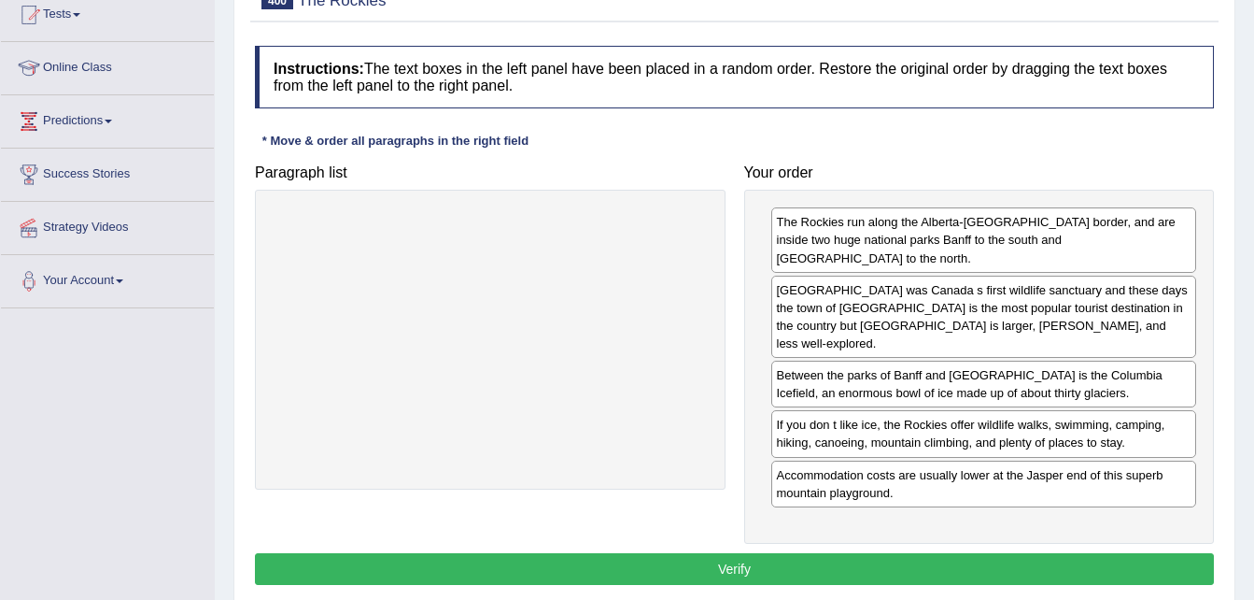
click at [667, 553] on button "Verify" at bounding box center [734, 569] width 959 height 32
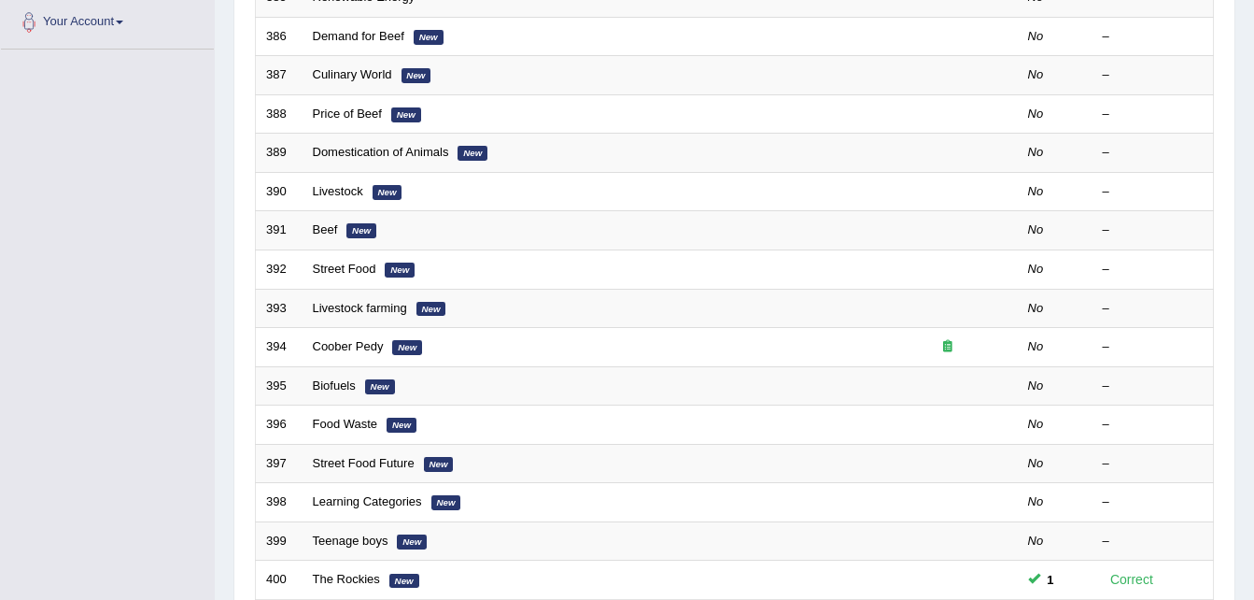
scroll to position [467, 0]
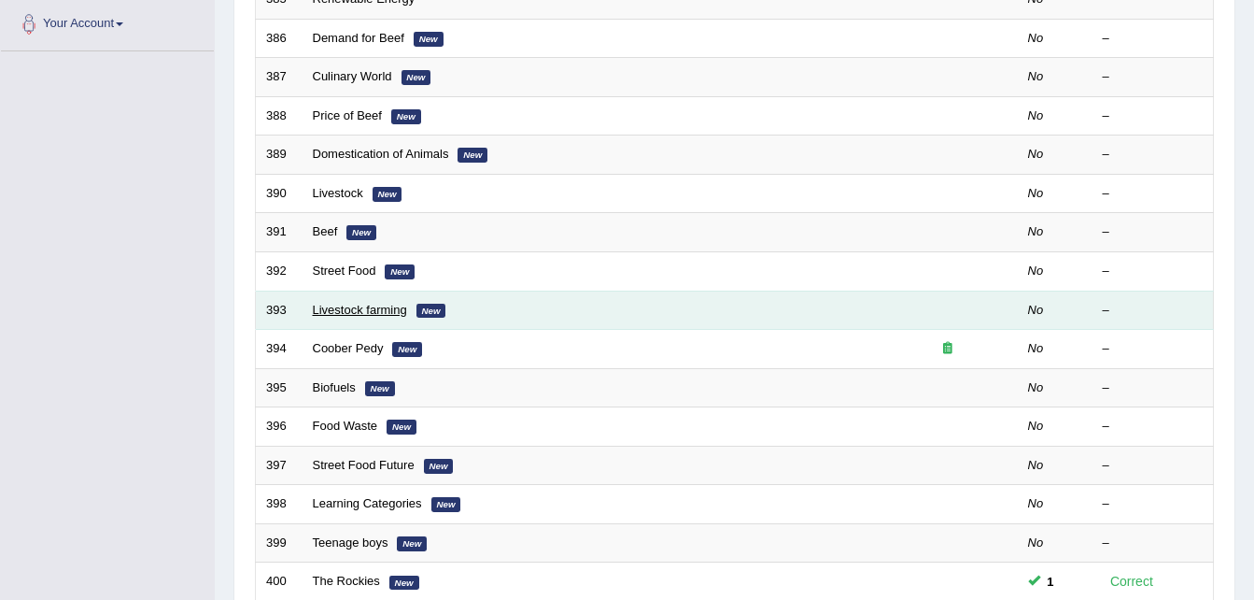
click at [343, 314] on link "Livestock farming" at bounding box center [360, 310] width 94 height 14
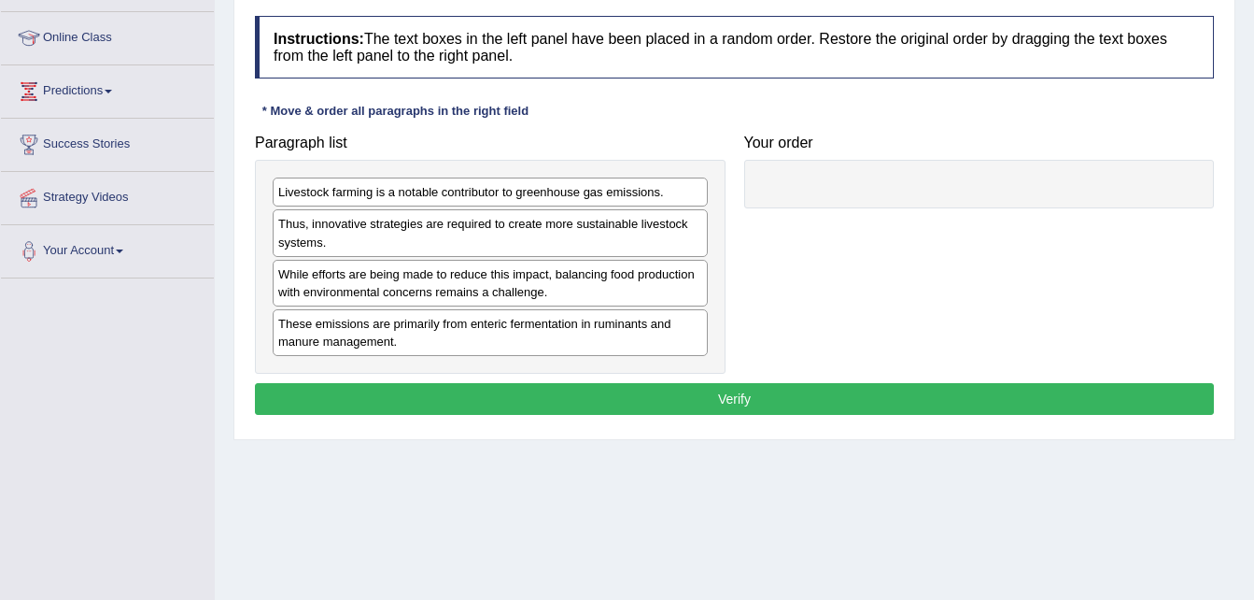
scroll to position [245, 0]
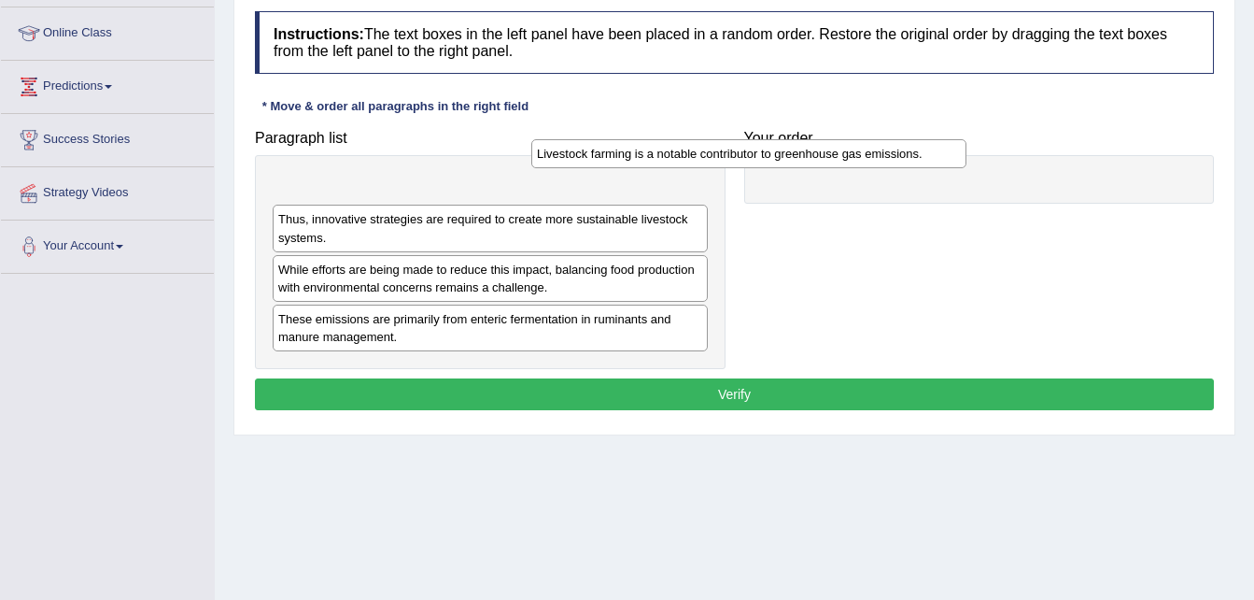
drag, startPoint x: 616, startPoint y: 188, endPoint x: 934, endPoint y: 149, distance: 319.8
click at [934, 149] on div "Livestock farming is a notable contributor to greenhouse gas emissions." at bounding box center [748, 153] width 435 height 29
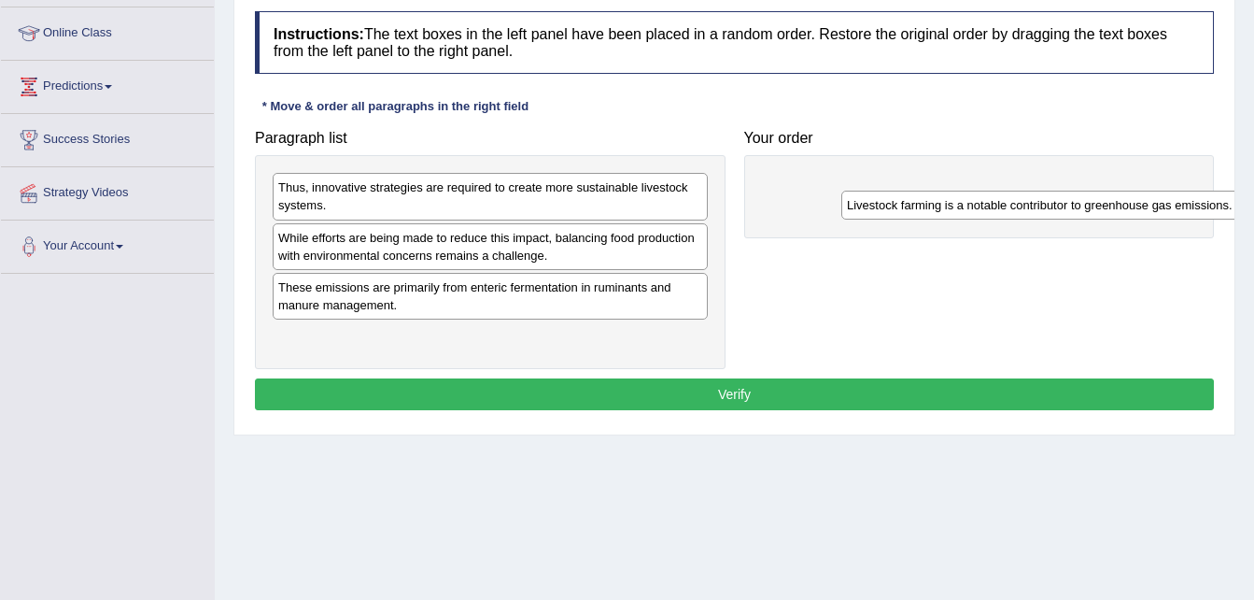
drag, startPoint x: 359, startPoint y: 190, endPoint x: 890, endPoint y: 195, distance: 531.4
click at [890, 195] on div "Livestock farming is a notable contributor to greenhouse gas emissions." at bounding box center [1058, 205] width 435 height 29
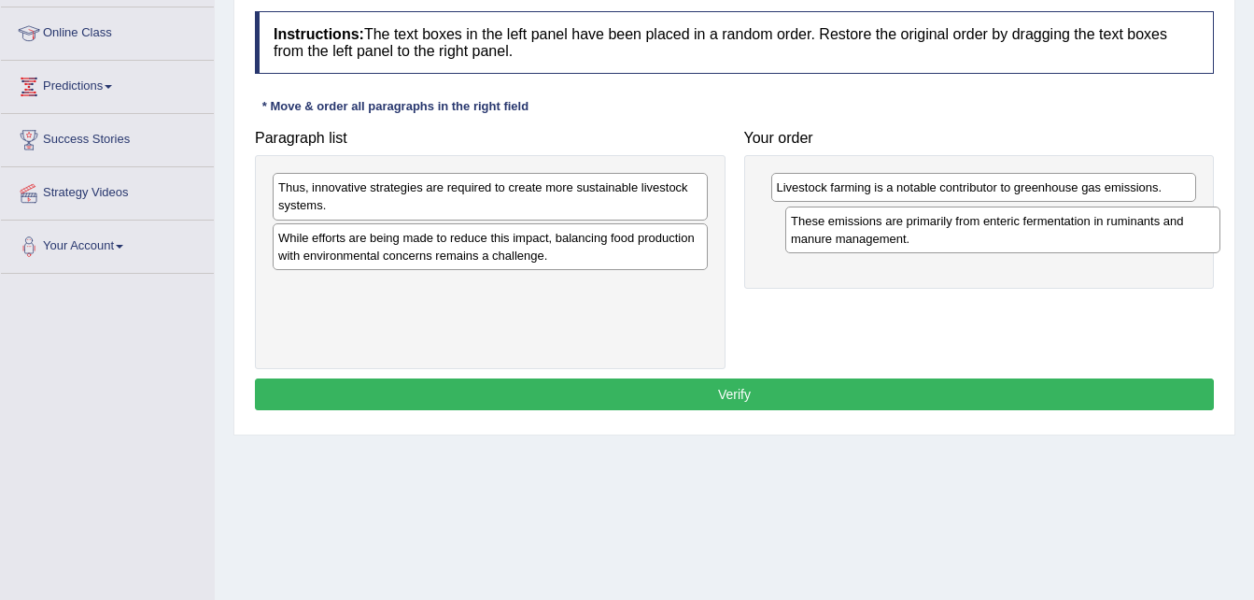
drag, startPoint x: 431, startPoint y: 294, endPoint x: 943, endPoint y: 228, distance: 517.0
click at [943, 228] on div "These emissions are primarily from enteric fermentation in ruminants and manure…" at bounding box center [1002, 229] width 435 height 47
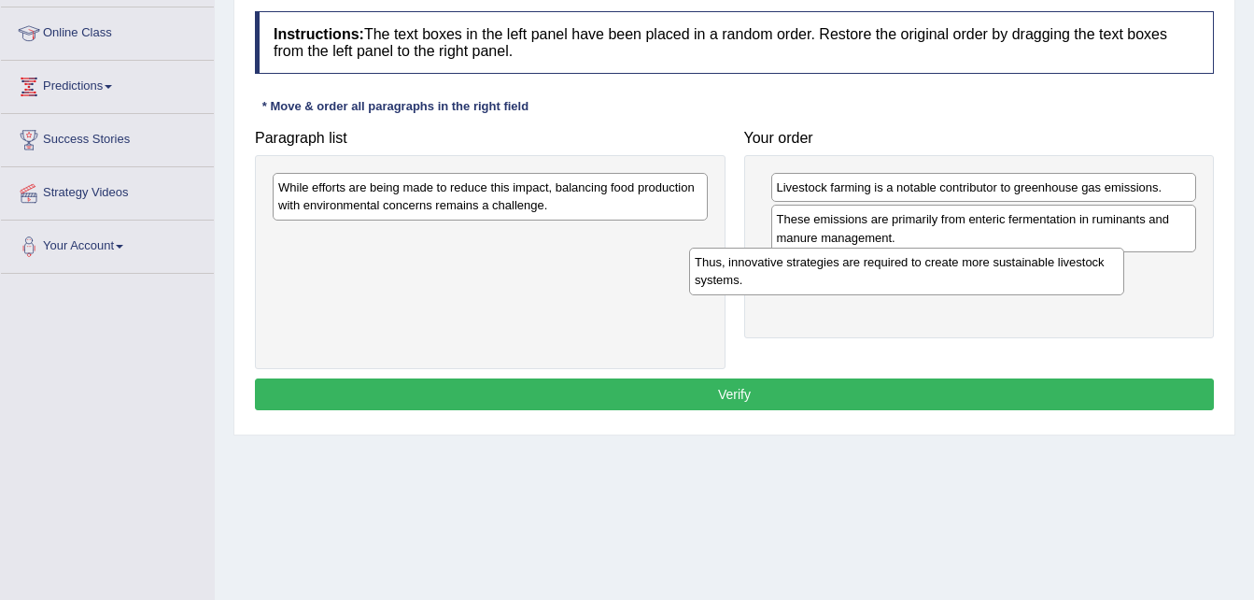
drag, startPoint x: 448, startPoint y: 194, endPoint x: 866, endPoint y: 264, distance: 423.3
click at [866, 264] on div "Thus, innovative strategies are required to create more sustainable livestock s…" at bounding box center [906, 270] width 435 height 47
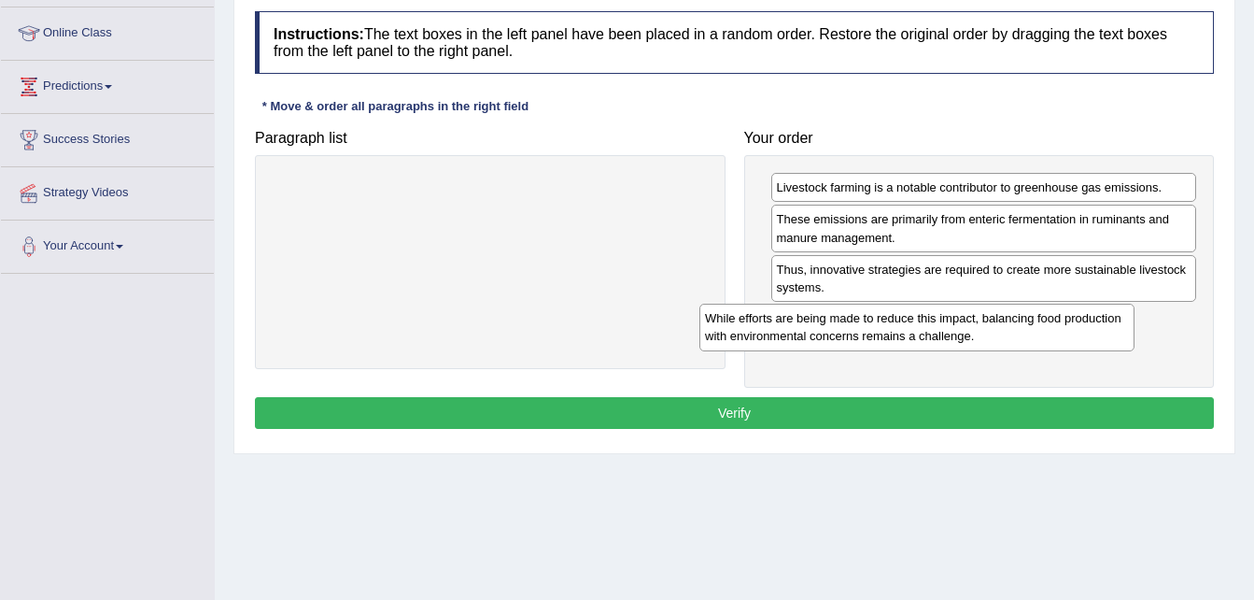
drag, startPoint x: 566, startPoint y: 207, endPoint x: 1036, endPoint y: 318, distance: 482.7
click at [1036, 318] on div "While efforts are being made to reduce this impact, balancing food production w…" at bounding box center [916, 327] width 435 height 47
click at [560, 400] on button "Verify" at bounding box center [734, 413] width 959 height 32
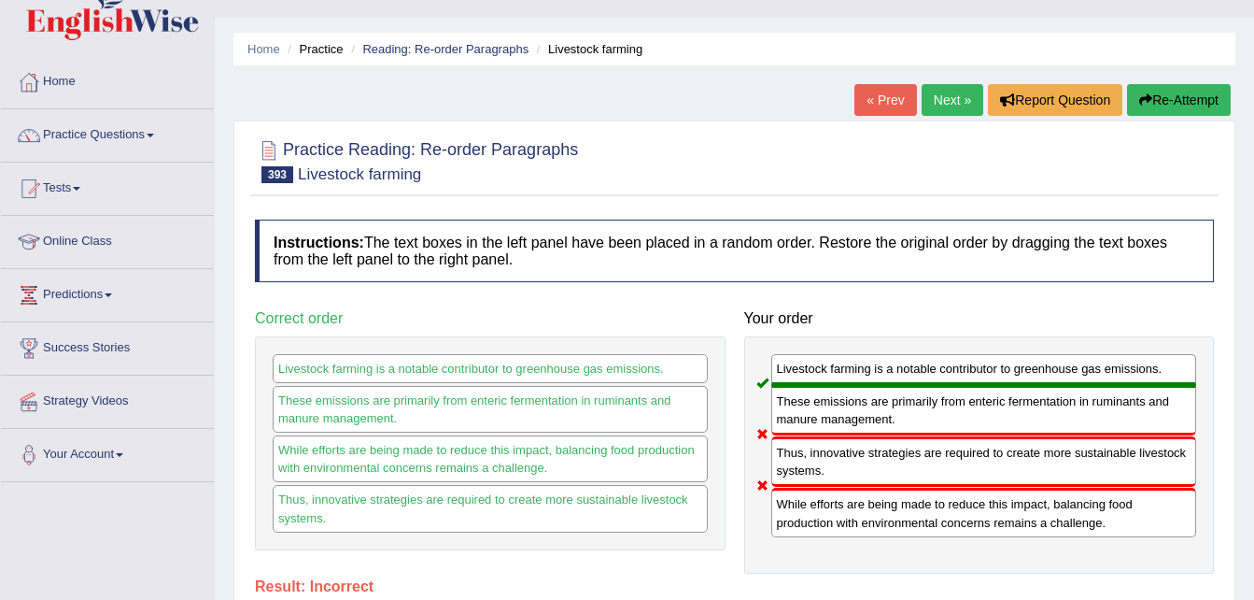
scroll to position [0, 0]
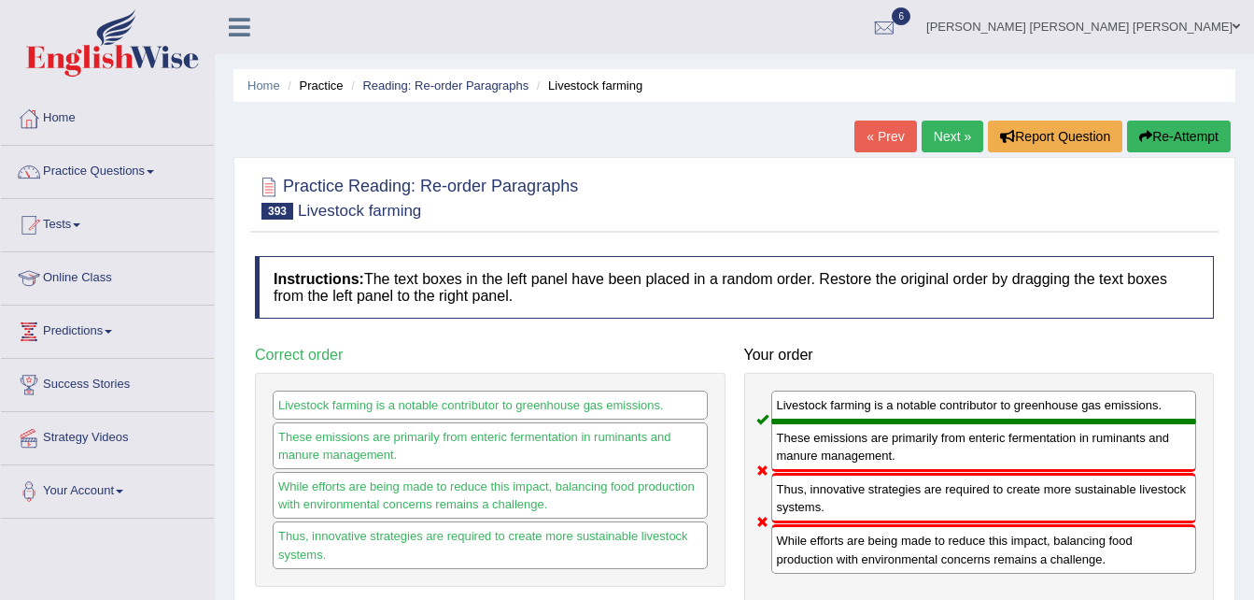
click at [935, 151] on link "Next »" at bounding box center [953, 136] width 62 height 32
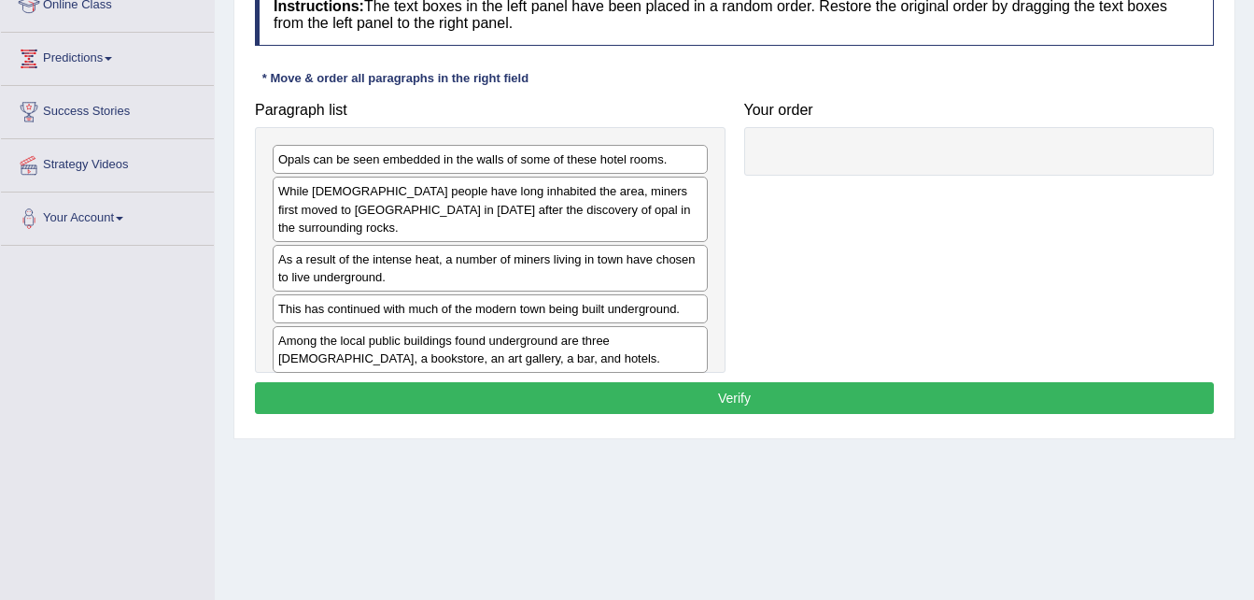
scroll to position [262, 0]
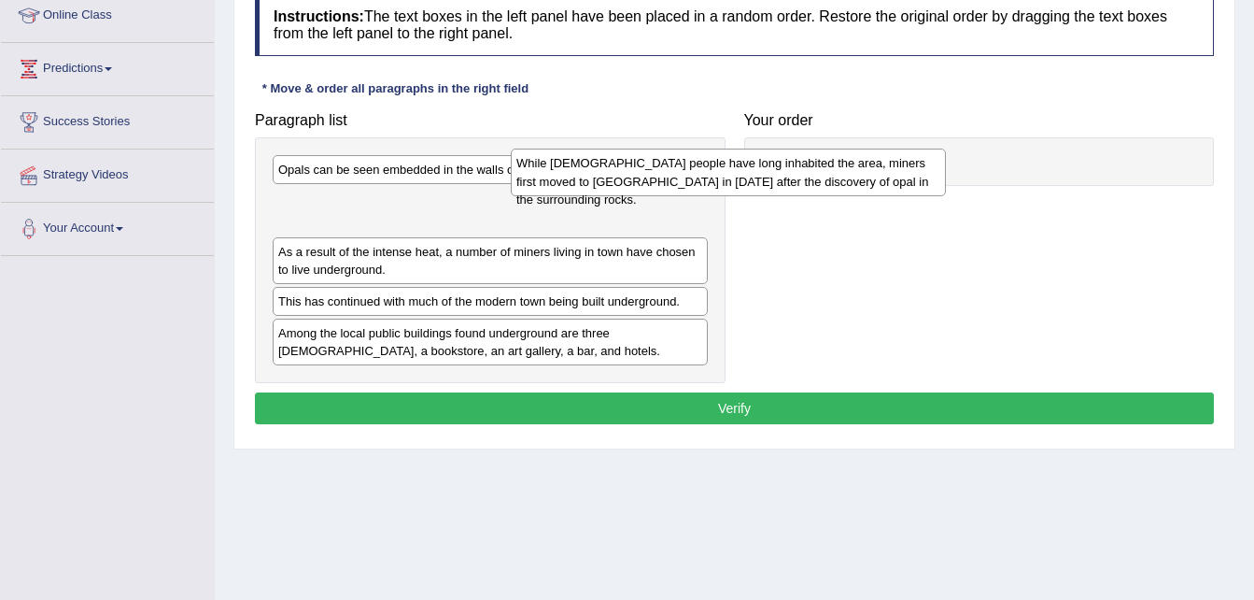
drag, startPoint x: 612, startPoint y: 208, endPoint x: 904, endPoint y: 164, distance: 295.6
click at [904, 164] on div "While Aboriginal people have long inhabited the area, miners first moved to Coo…" at bounding box center [728, 171] width 435 height 47
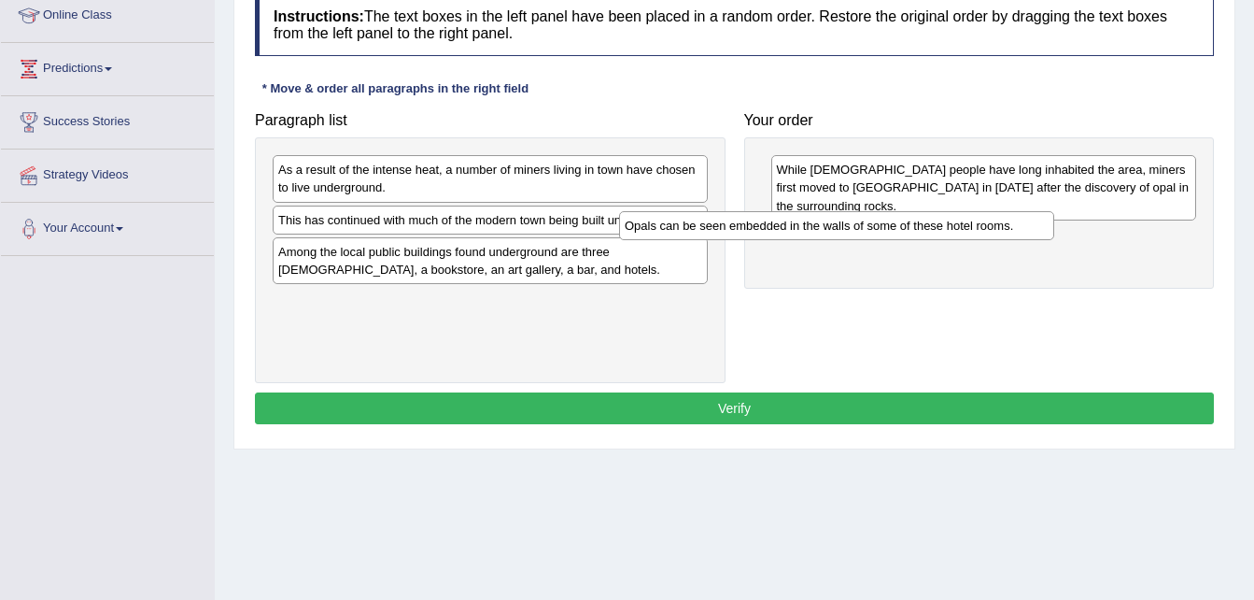
drag, startPoint x: 635, startPoint y: 164, endPoint x: 982, endPoint y: 220, distance: 351.0
click at [982, 220] on div "Opals can be seen embedded in the walls of some of these hotel rooms." at bounding box center [836, 225] width 435 height 29
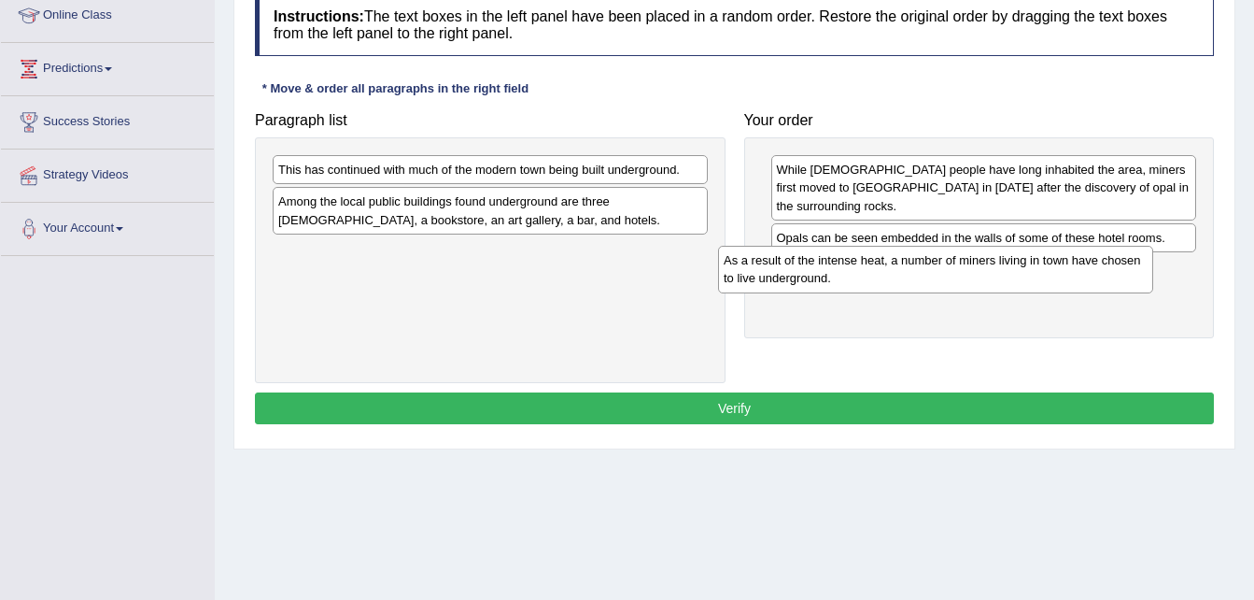
drag, startPoint x: 645, startPoint y: 179, endPoint x: 1091, endPoint y: 270, distance: 454.6
click at [1091, 270] on div "As a result of the intense heat, a number of miners living in town have chosen …" at bounding box center [935, 269] width 435 height 47
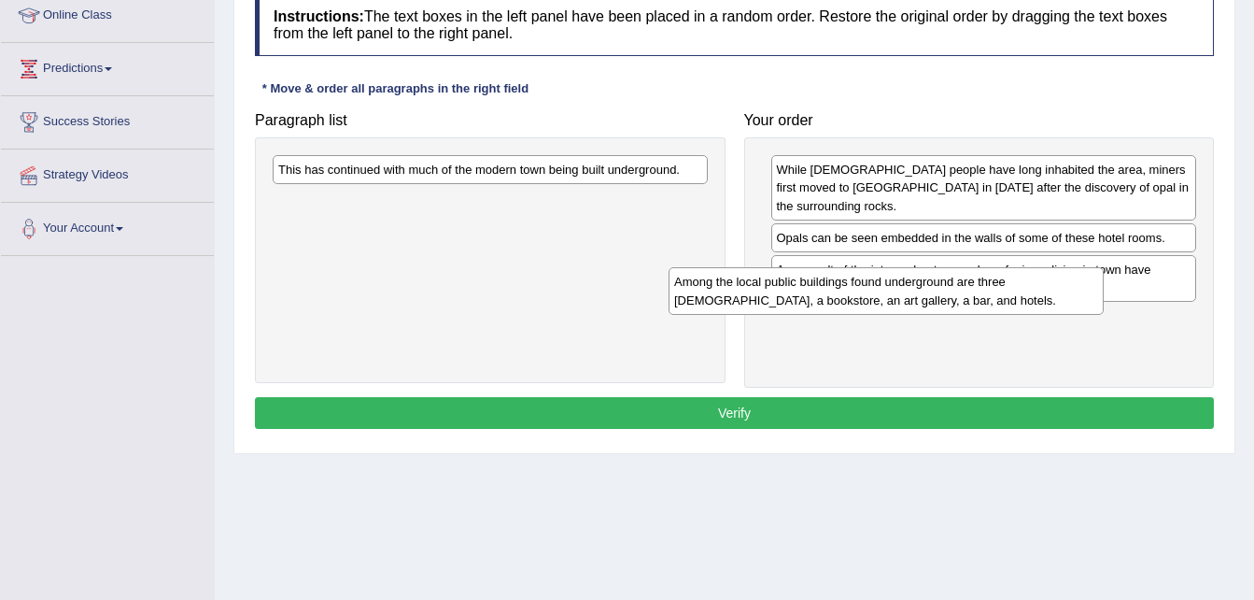
drag, startPoint x: 610, startPoint y: 218, endPoint x: 1006, endPoint y: 298, distance: 404.0
click at [1006, 298] on div "Among the local public buildings found underground are three churches, a bookst…" at bounding box center [886, 290] width 435 height 47
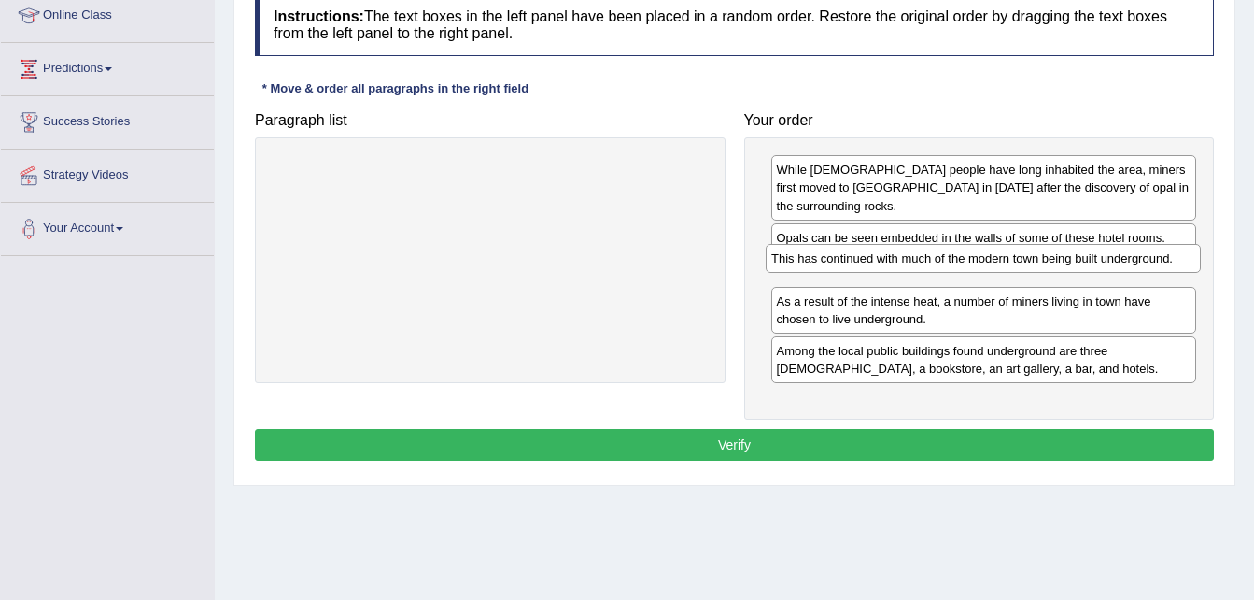
drag, startPoint x: 644, startPoint y: 168, endPoint x: 1136, endPoint y: 254, distance: 498.7
click at [1136, 254] on div "This has continued with much of the modern town being built underground." at bounding box center [983, 258] width 435 height 29
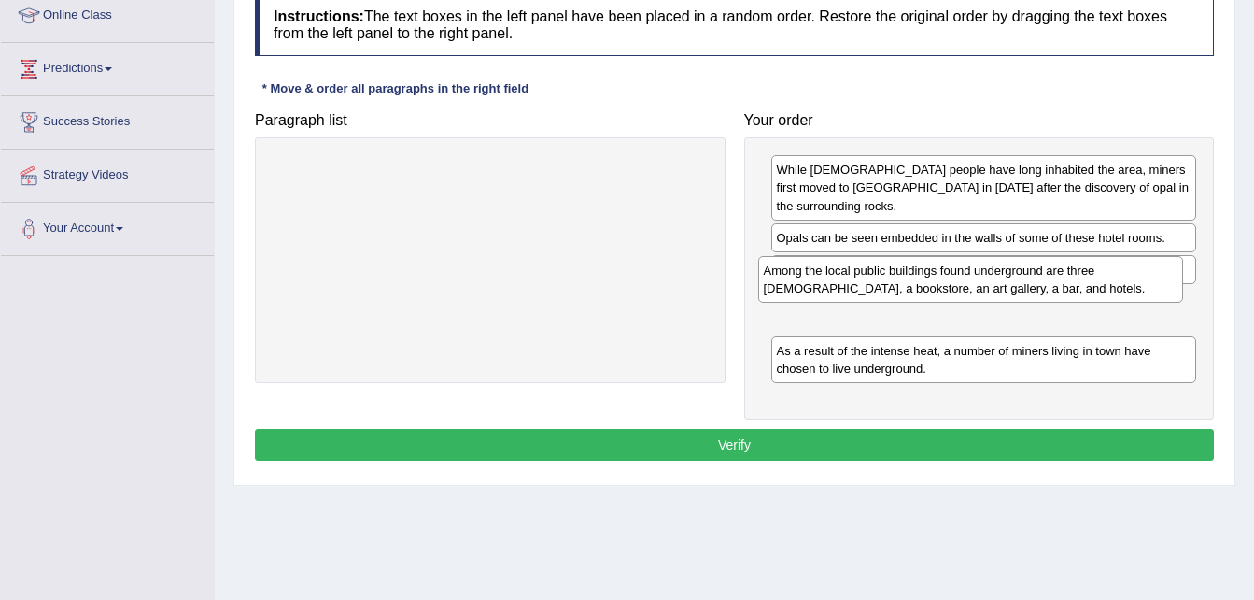
drag, startPoint x: 911, startPoint y: 335, endPoint x: 898, endPoint y: 273, distance: 63.9
click at [898, 273] on div "Among the local public buildings found underground are three churches, a bookst…" at bounding box center [971, 279] width 426 height 47
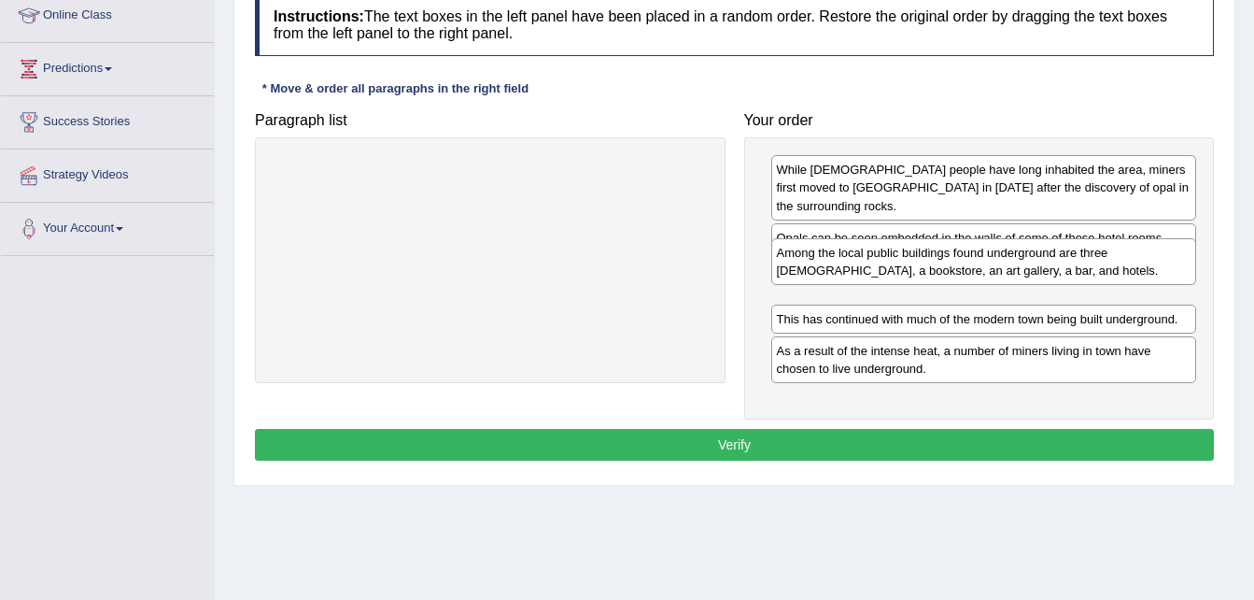
drag, startPoint x: 1092, startPoint y: 282, endPoint x: 1092, endPoint y: 240, distance: 42.0
click at [1092, 240] on div "Among the local public buildings found underground are three churches, a bookst…" at bounding box center [984, 261] width 426 height 47
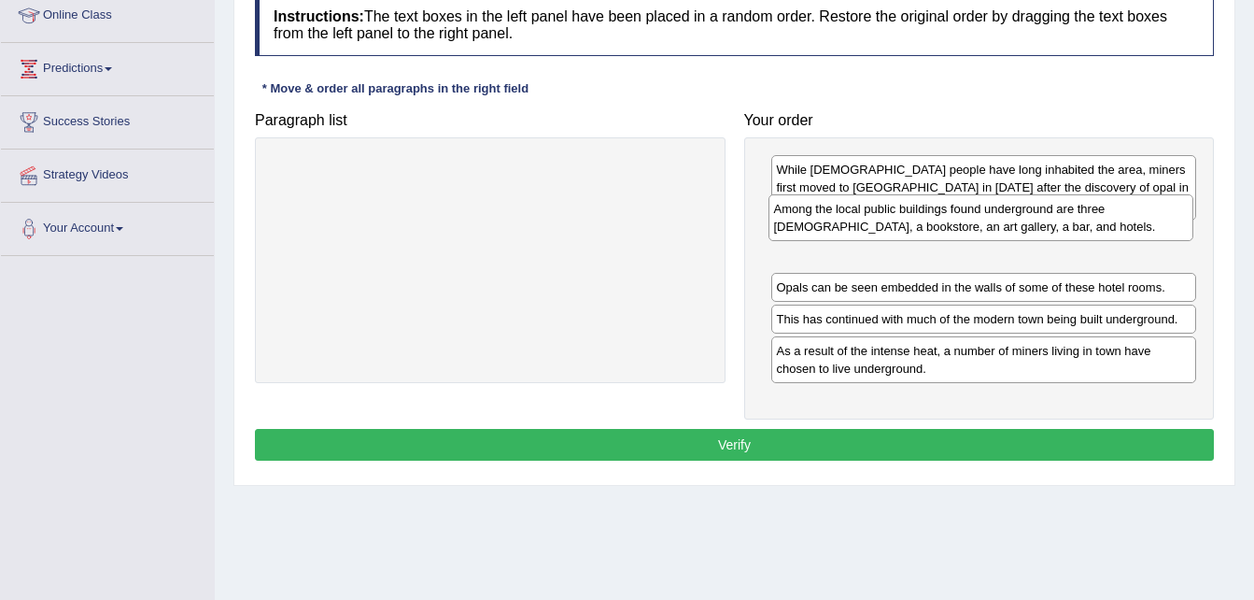
drag, startPoint x: 1054, startPoint y: 256, endPoint x: 1052, endPoint y: 213, distance: 43.1
click at [1052, 213] on div "Among the local public buildings found underground are three churches, a bookst…" at bounding box center [982, 217] width 426 height 47
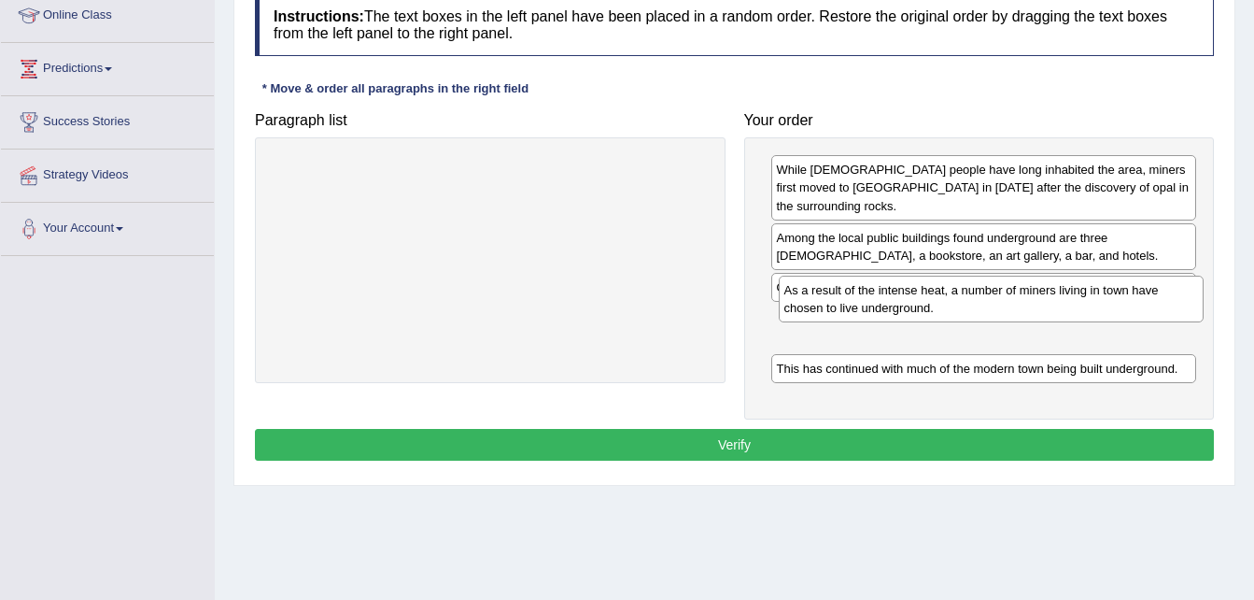
drag, startPoint x: 805, startPoint y: 339, endPoint x: 811, endPoint y: 292, distance: 47.0
click at [811, 292] on div "As a result of the intense heat, a number of miners living in town have chosen …" at bounding box center [992, 299] width 426 height 47
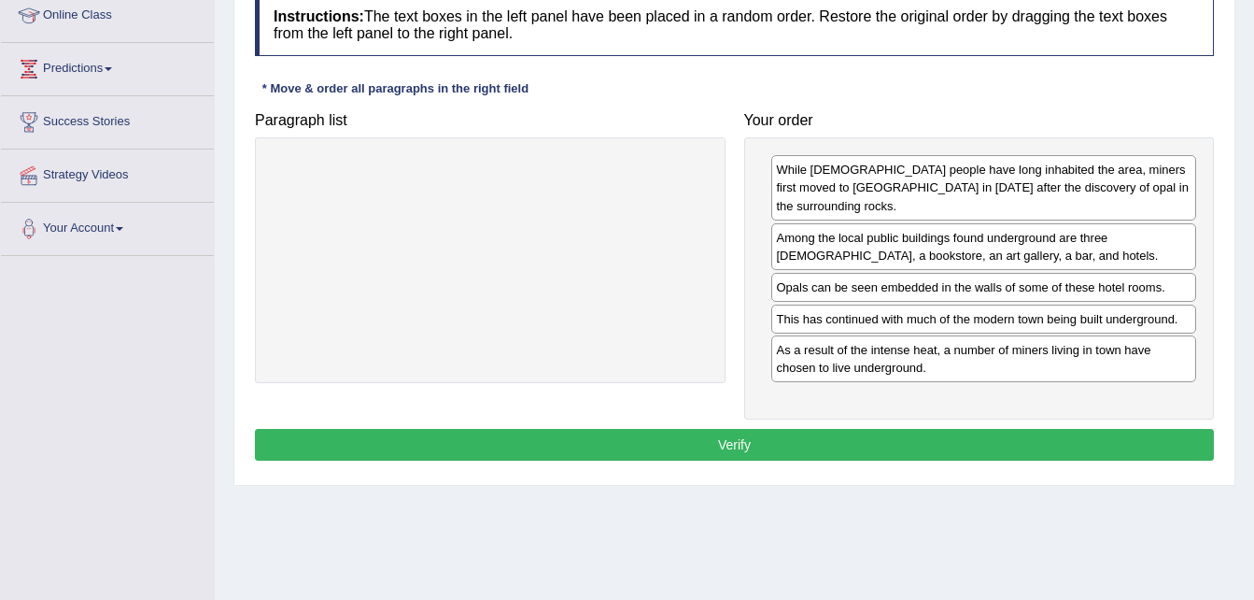
drag, startPoint x: 920, startPoint y: 326, endPoint x: 912, endPoint y: 388, distance: 62.1
click at [912, 382] on div "As a result of the intense heat, a number of miners living in town have chosen …" at bounding box center [984, 358] width 426 height 47
click at [911, 429] on button "Verify" at bounding box center [734, 445] width 959 height 32
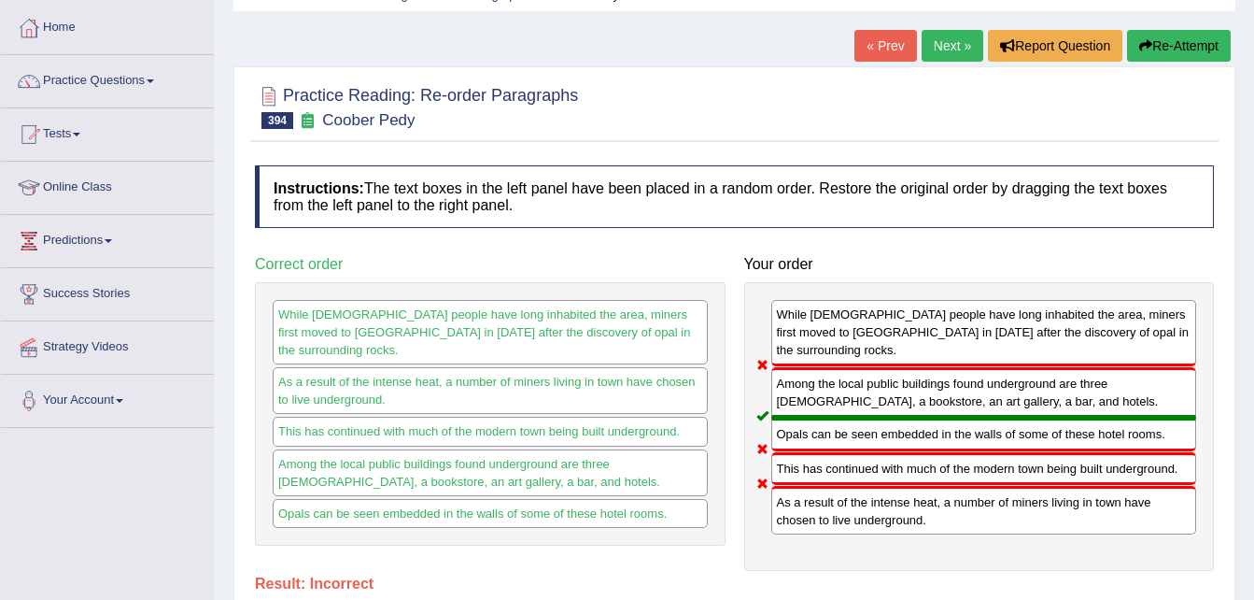
scroll to position [0, 0]
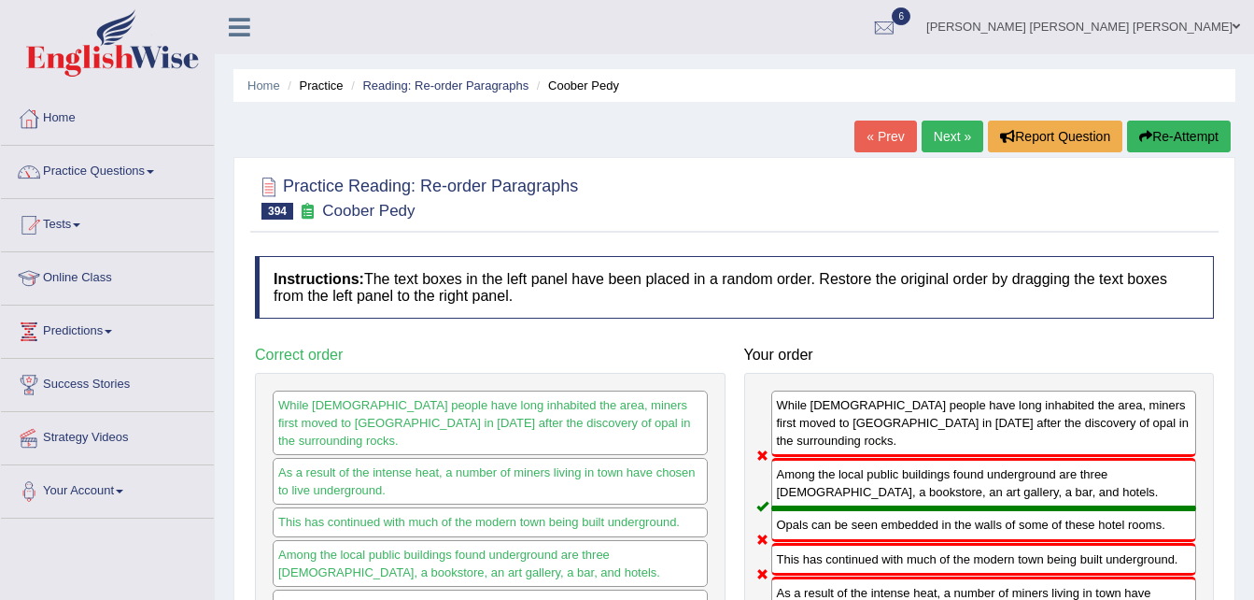
click at [976, 122] on link "Next »" at bounding box center [953, 136] width 62 height 32
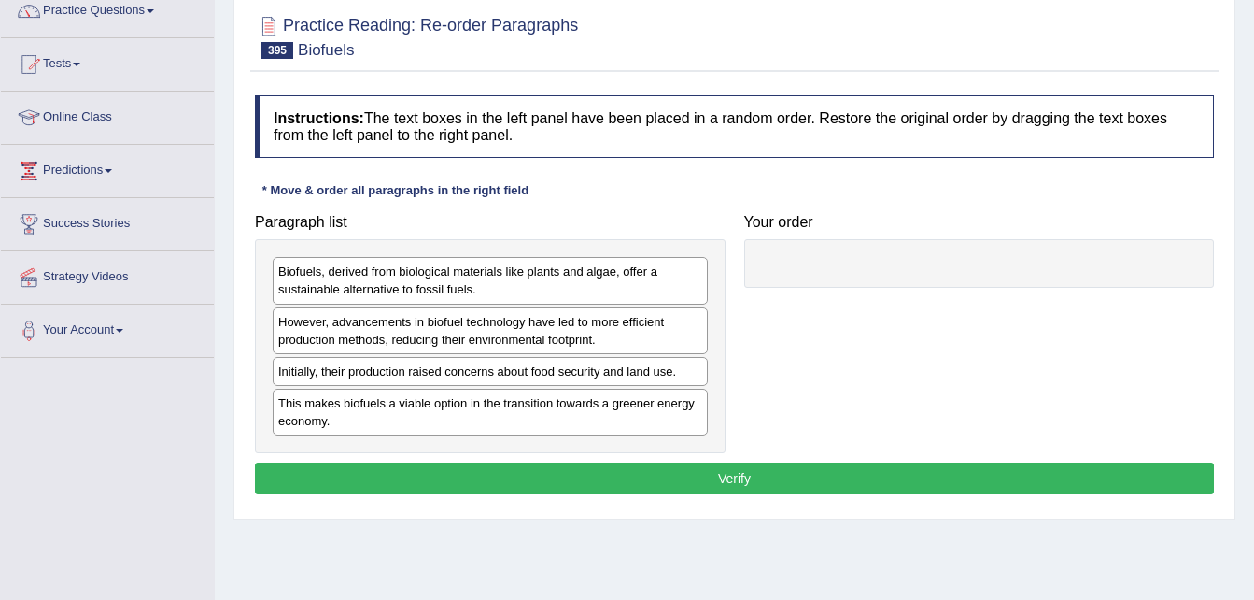
scroll to position [166, 0]
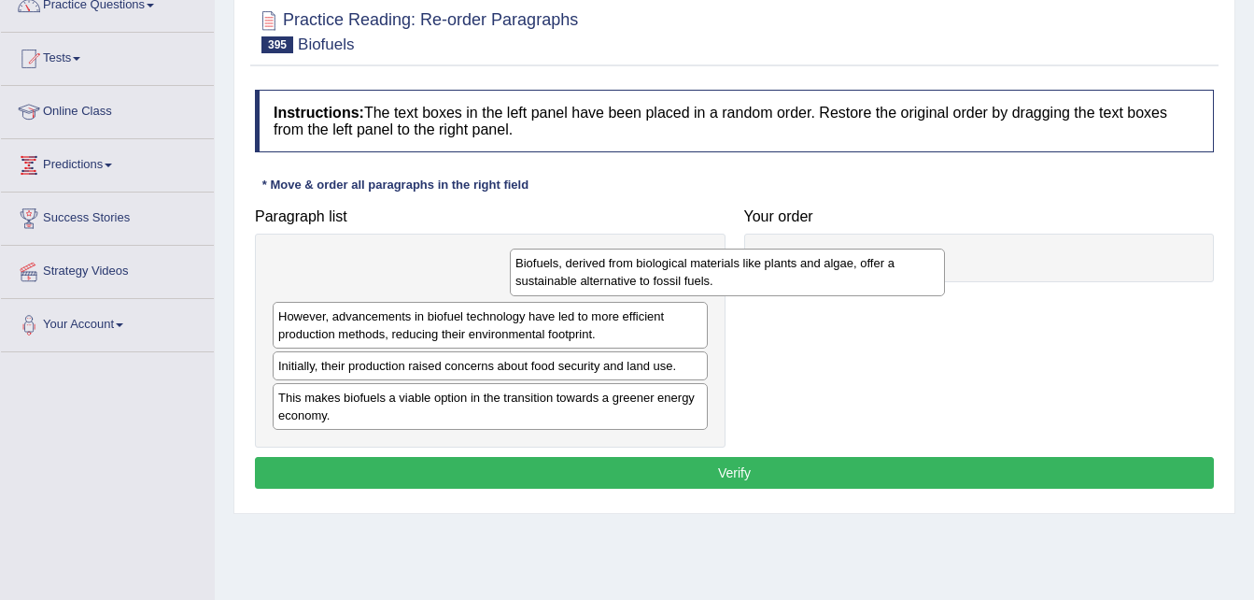
drag, startPoint x: 538, startPoint y: 274, endPoint x: 820, endPoint y: 263, distance: 282.2
click at [820, 263] on div "Biofuels, derived from biological materials like plants and algae, offer a sust…" at bounding box center [727, 271] width 435 height 47
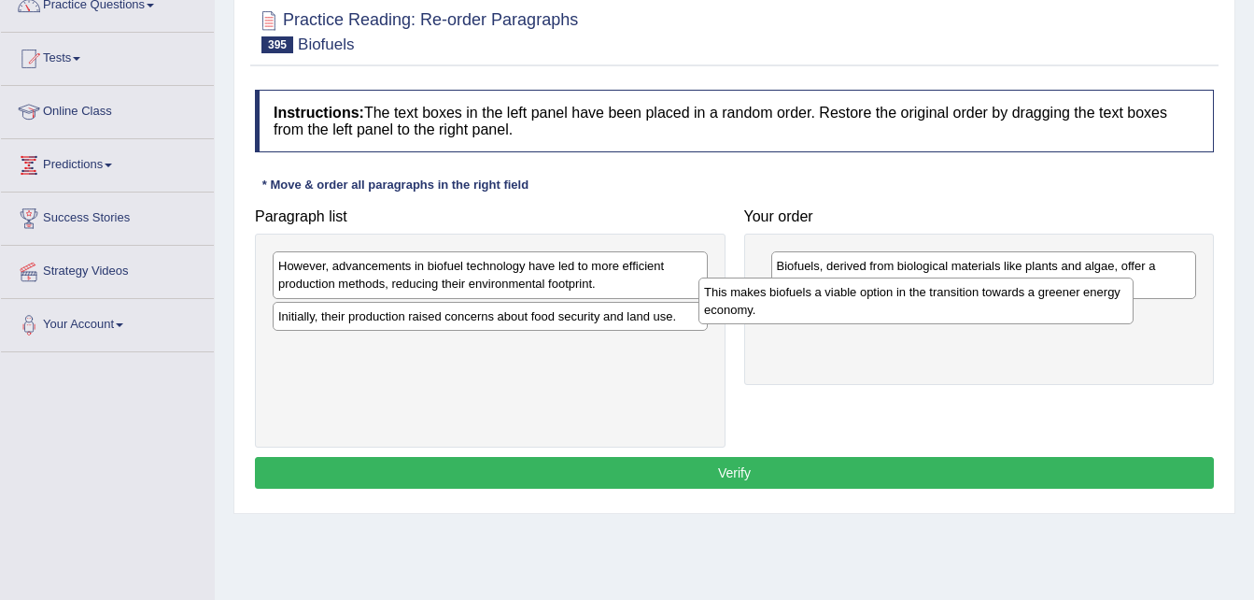
drag, startPoint x: 483, startPoint y: 360, endPoint x: 957, endPoint y: 294, distance: 479.0
click at [957, 294] on div "This makes biofuels a viable option in the transition towards a greener energy …" at bounding box center [916, 300] width 435 height 47
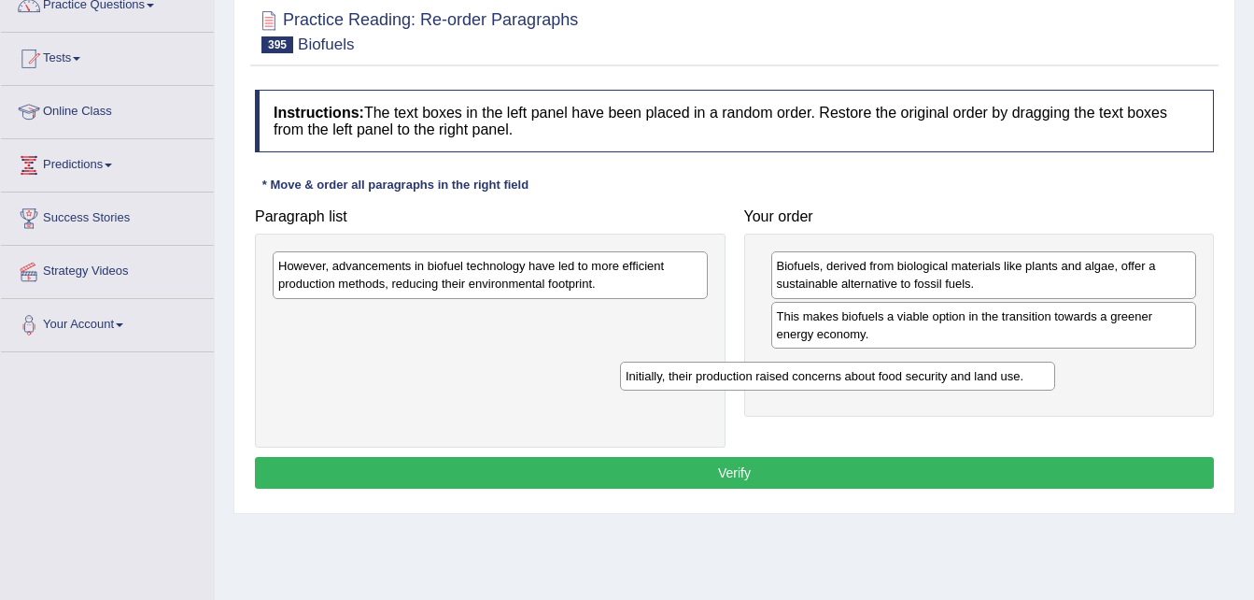
drag, startPoint x: 576, startPoint y: 325, endPoint x: 940, endPoint y: 394, distance: 369.8
click at [940, 390] on div "Initially, their production raised concerns about food security and land use." at bounding box center [837, 375] width 435 height 29
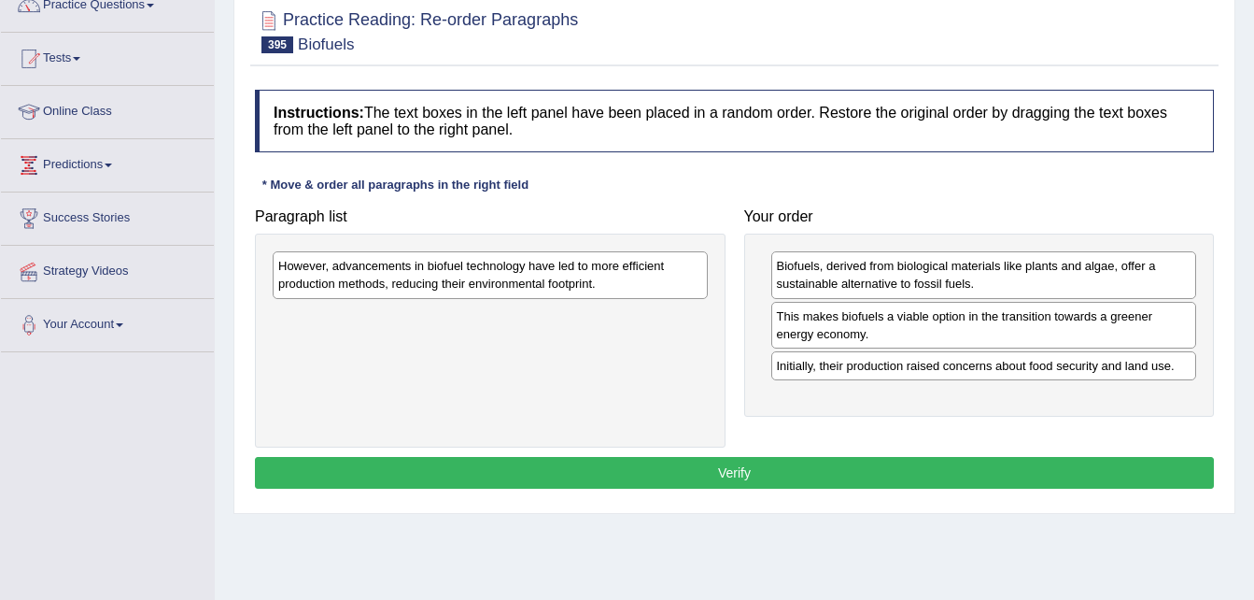
click at [586, 245] on div "However, advancements in biofuel technology have led to more efficient producti…" at bounding box center [490, 340] width 471 height 214
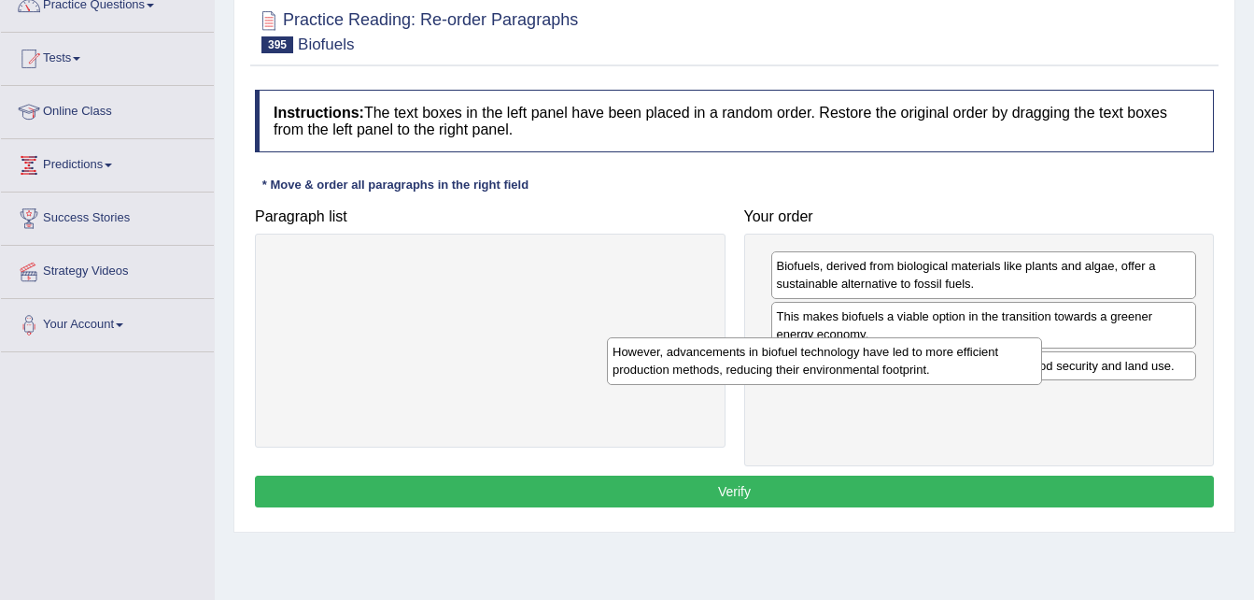
drag, startPoint x: 596, startPoint y: 279, endPoint x: 1044, endPoint y: 394, distance: 462.8
click at [1042, 384] on div "However, advancements in biofuel technology have led to more efficient producti…" at bounding box center [824, 360] width 435 height 47
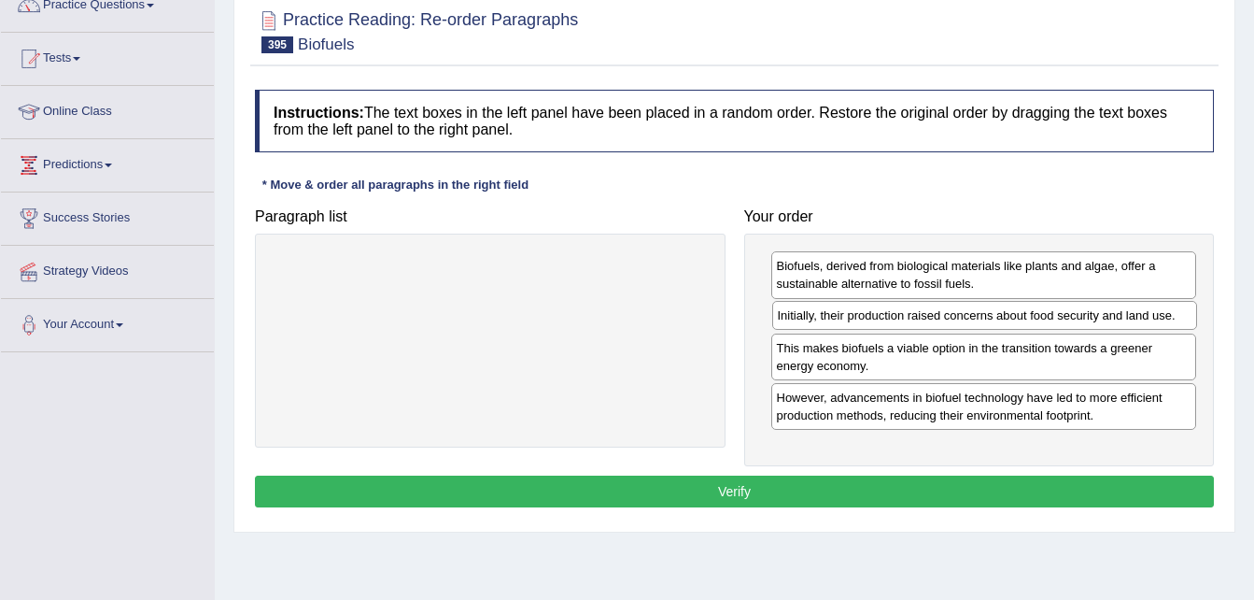
drag, startPoint x: 829, startPoint y: 368, endPoint x: 830, endPoint y: 317, distance: 51.4
click at [830, 317] on div "Initially, their production raised concerns about food security and land use." at bounding box center [985, 315] width 426 height 29
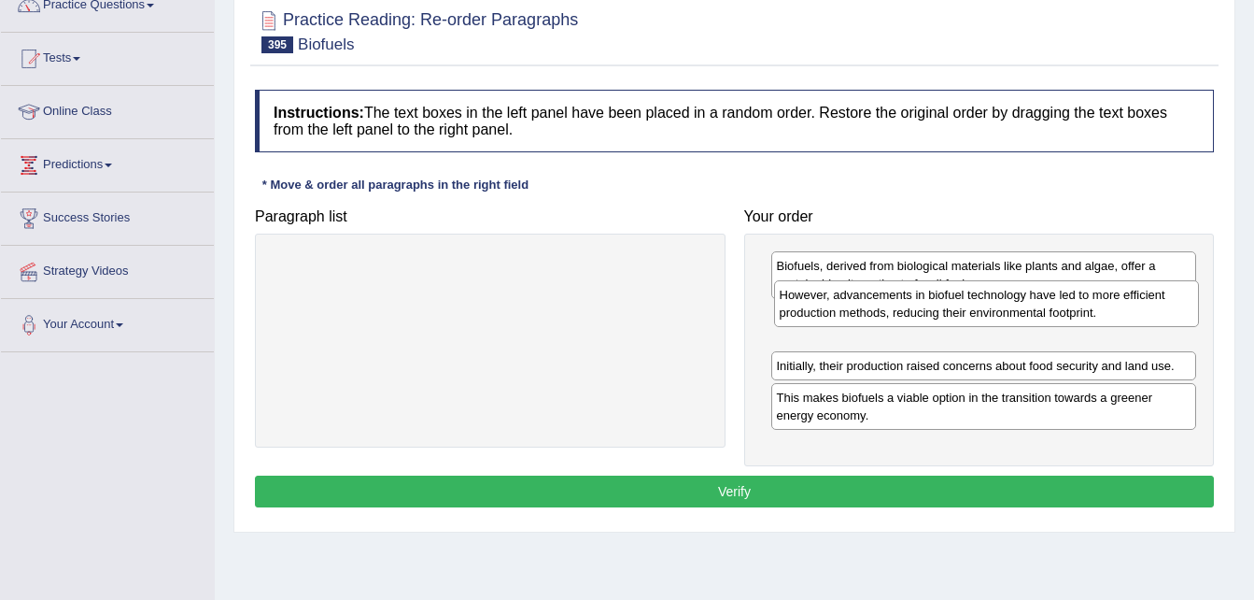
drag, startPoint x: 834, startPoint y: 419, endPoint x: 836, endPoint y: 315, distance: 104.6
click at [836, 315] on div "However, advancements in biofuel technology have led to more efficient producti…" at bounding box center [987, 303] width 426 height 47
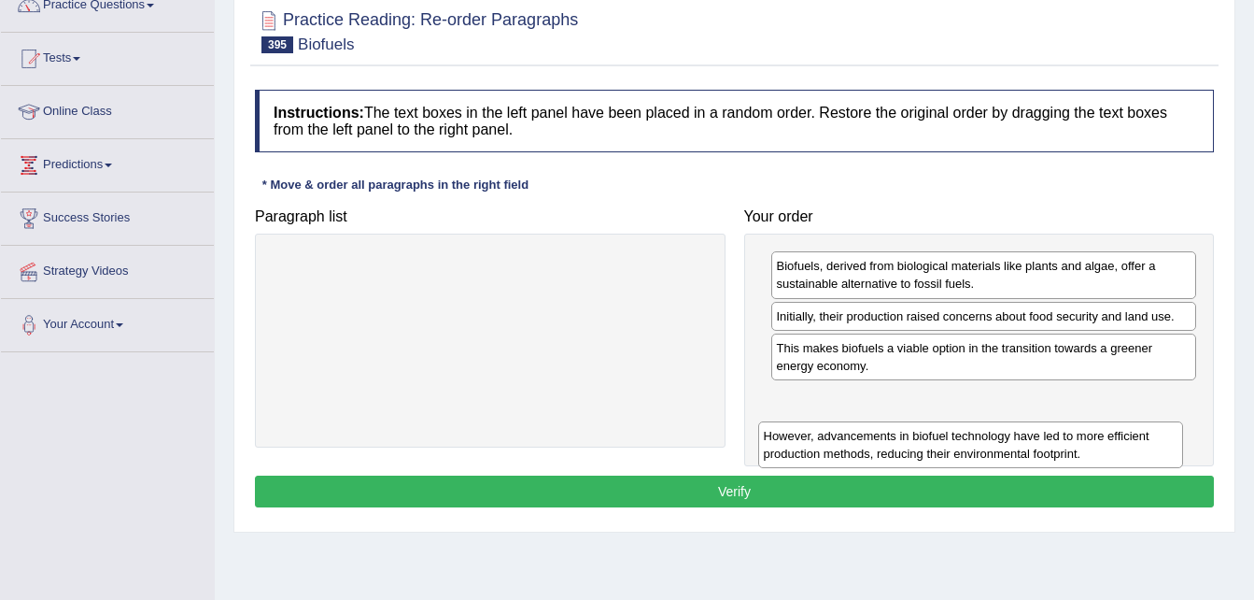
drag, startPoint x: 836, startPoint y: 315, endPoint x: 833, endPoint y: 422, distance: 107.4
click at [833, 422] on div "However, advancements in biofuel technology have led to more efficient producti…" at bounding box center [971, 444] width 426 height 47
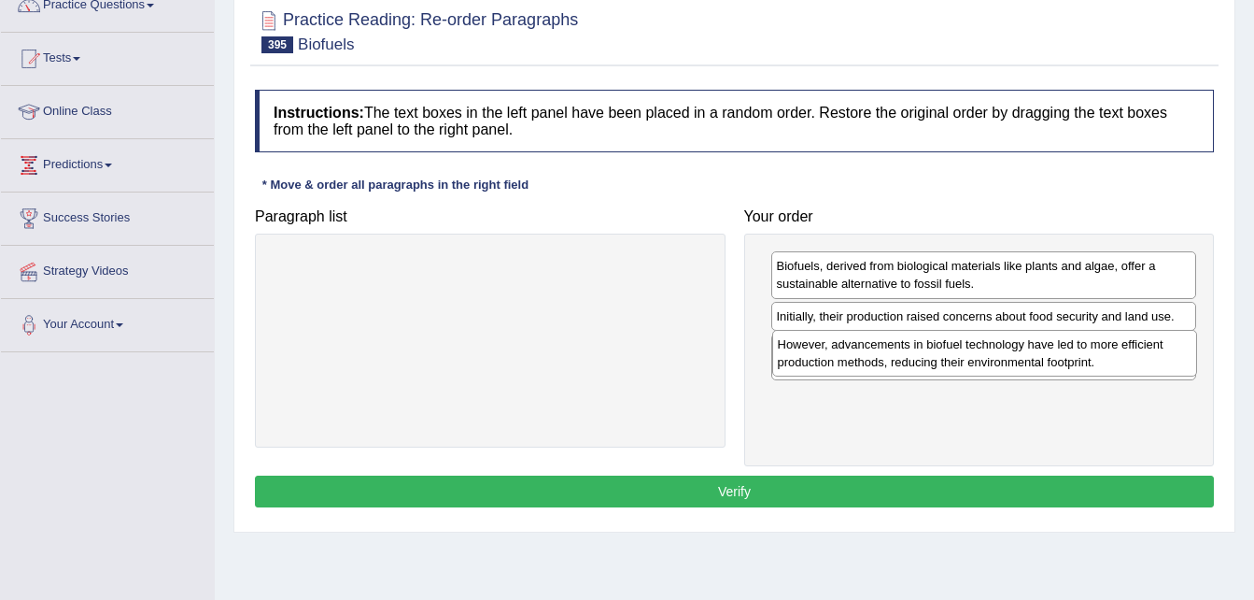
drag, startPoint x: 812, startPoint y: 418, endPoint x: 811, endPoint y: 364, distance: 54.2
click at [811, 364] on div "However, advancements in biofuel technology have led to more efficient producti…" at bounding box center [985, 353] width 426 height 47
drag, startPoint x: 791, startPoint y: 407, endPoint x: 779, endPoint y: 355, distance: 53.7
click at [779, 355] on div "However, advancements in biofuel technology have led to more efficient producti…" at bounding box center [976, 355] width 426 height 47
click at [708, 496] on button "Verify" at bounding box center [734, 491] width 959 height 32
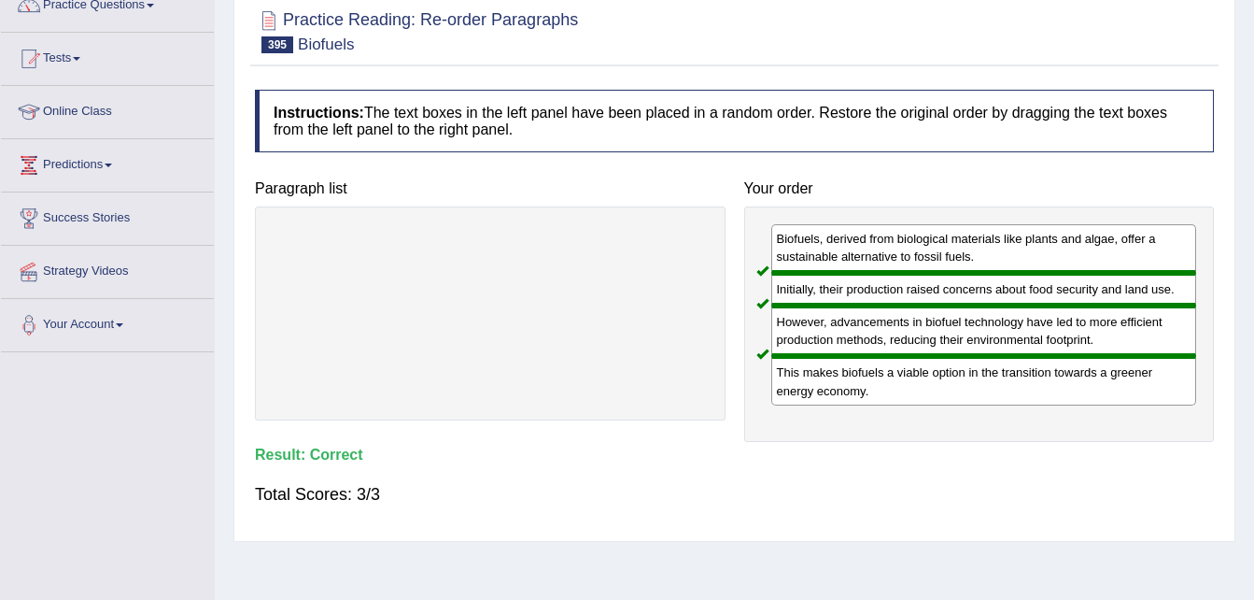
click at [794, 553] on div "Home Practice Reading: Re-order Paragraphs Biofuels « Prev Next » Report Questi…" at bounding box center [734, 301] width 1039 height 934
